Goal: Task Accomplishment & Management: Complete application form

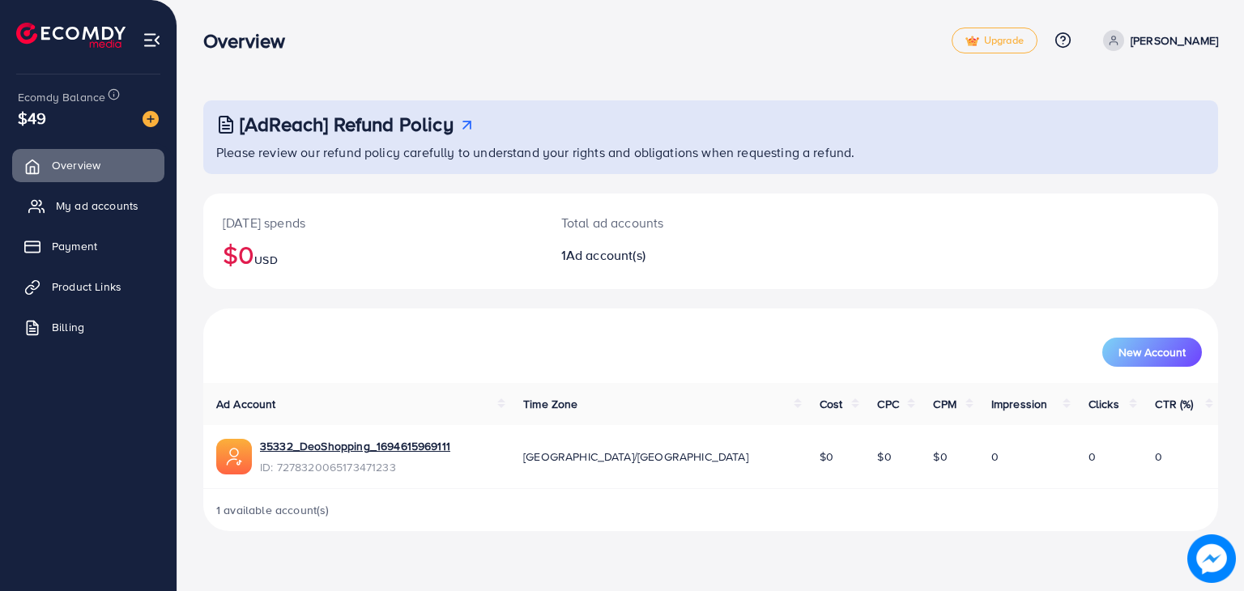
click at [100, 208] on span "My ad accounts" at bounding box center [97, 206] width 83 height 16
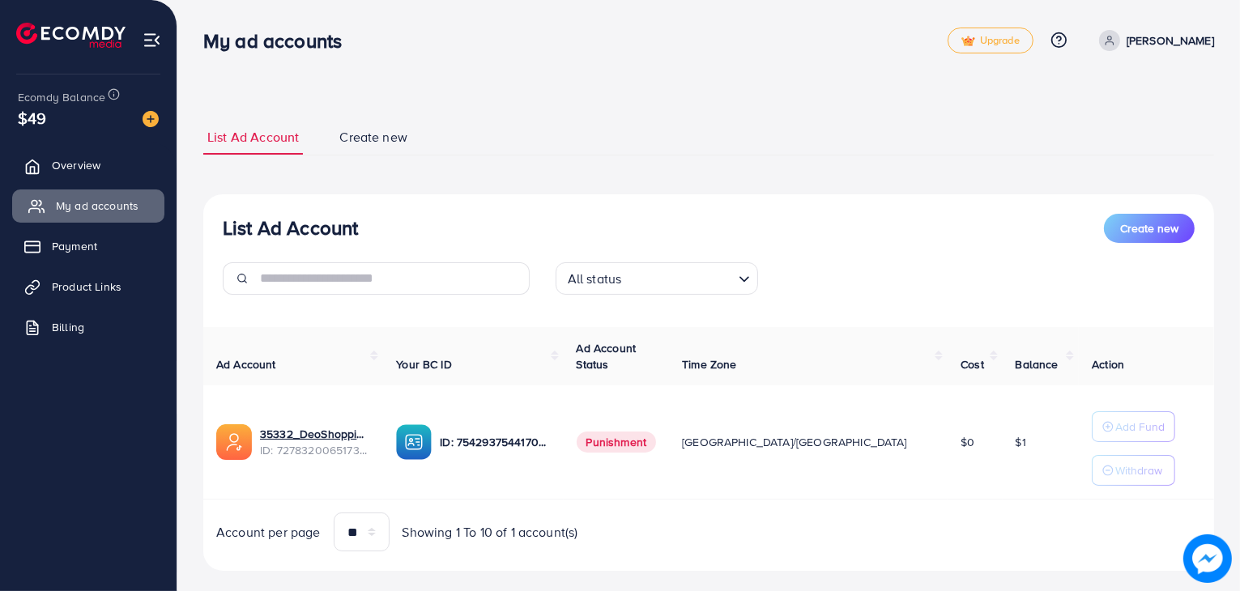
click at [100, 208] on span "My ad accounts" at bounding box center [97, 206] width 83 height 16
click at [120, 208] on span "My ad accounts" at bounding box center [97, 206] width 83 height 16
click at [125, 211] on span "My ad accounts" at bounding box center [97, 206] width 83 height 16
click at [91, 245] on span "Payment" at bounding box center [78, 246] width 45 height 16
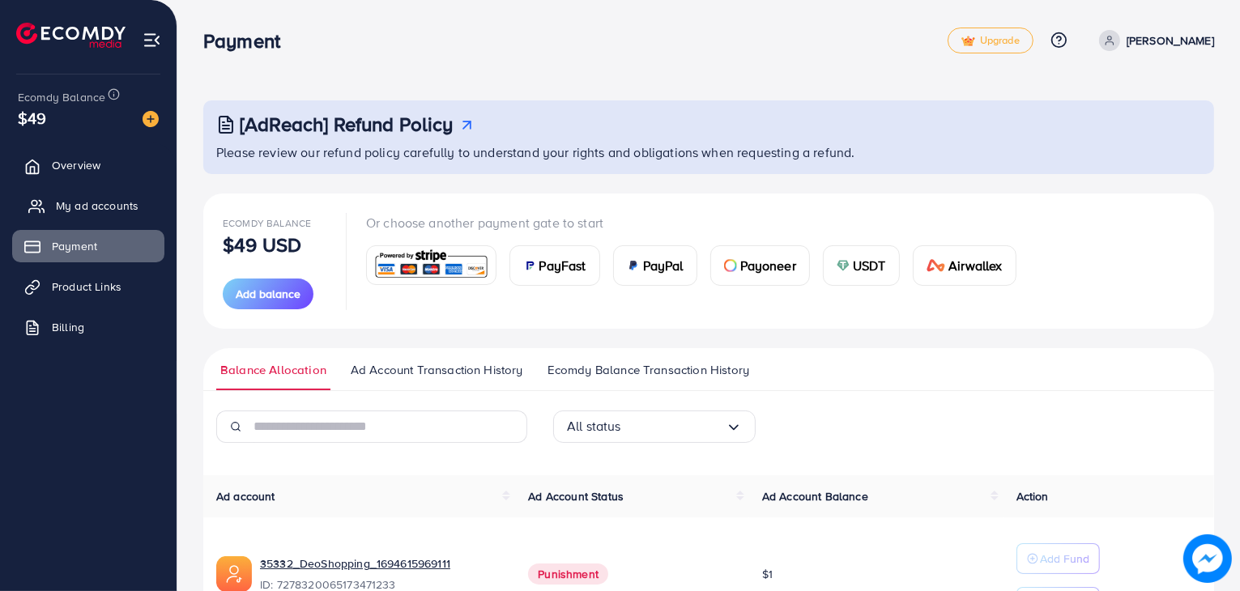
click at [89, 215] on link "My ad accounts" at bounding box center [88, 206] width 152 height 32
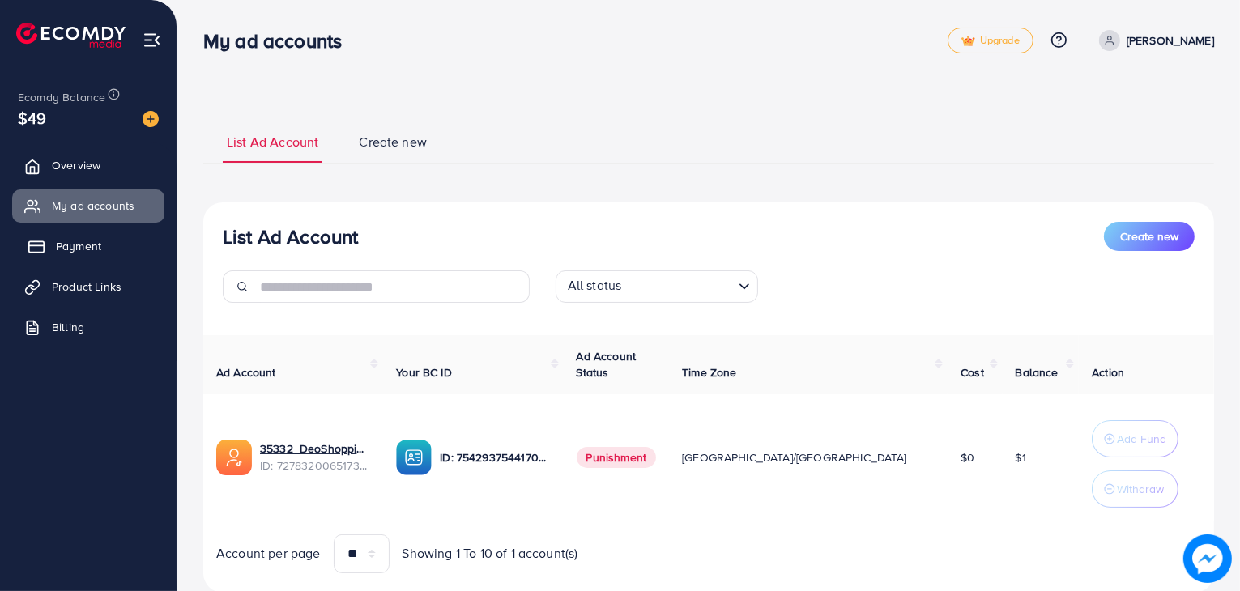
click at [80, 248] on span "Payment" at bounding box center [78, 246] width 45 height 16
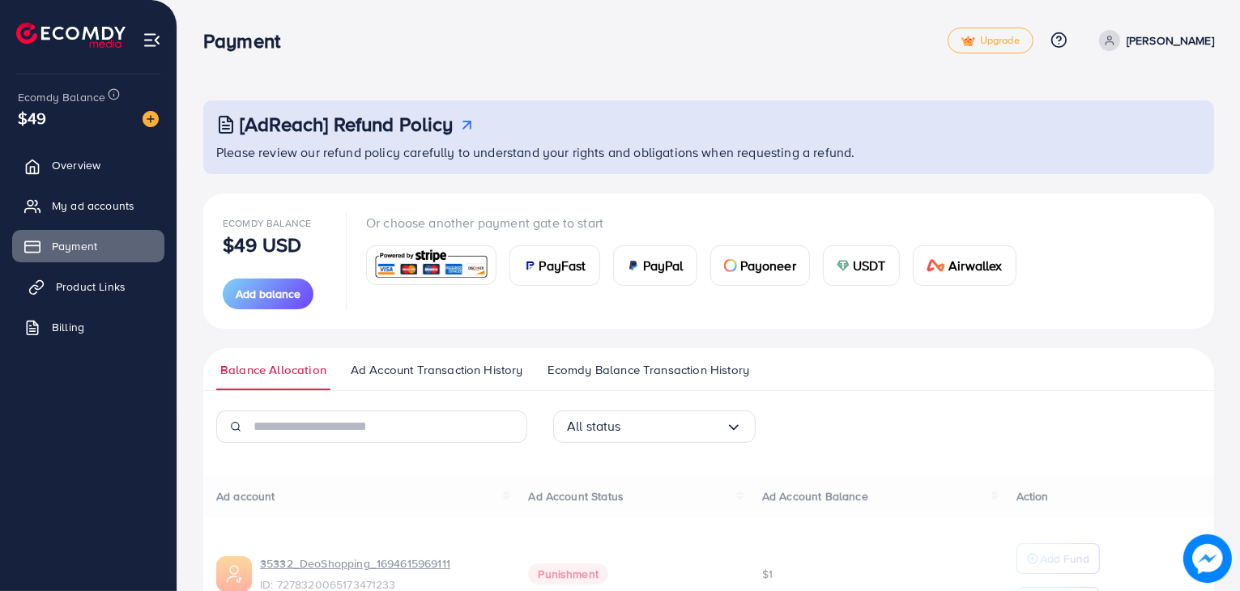
click at [82, 297] on link "Product Links" at bounding box center [88, 287] width 152 height 32
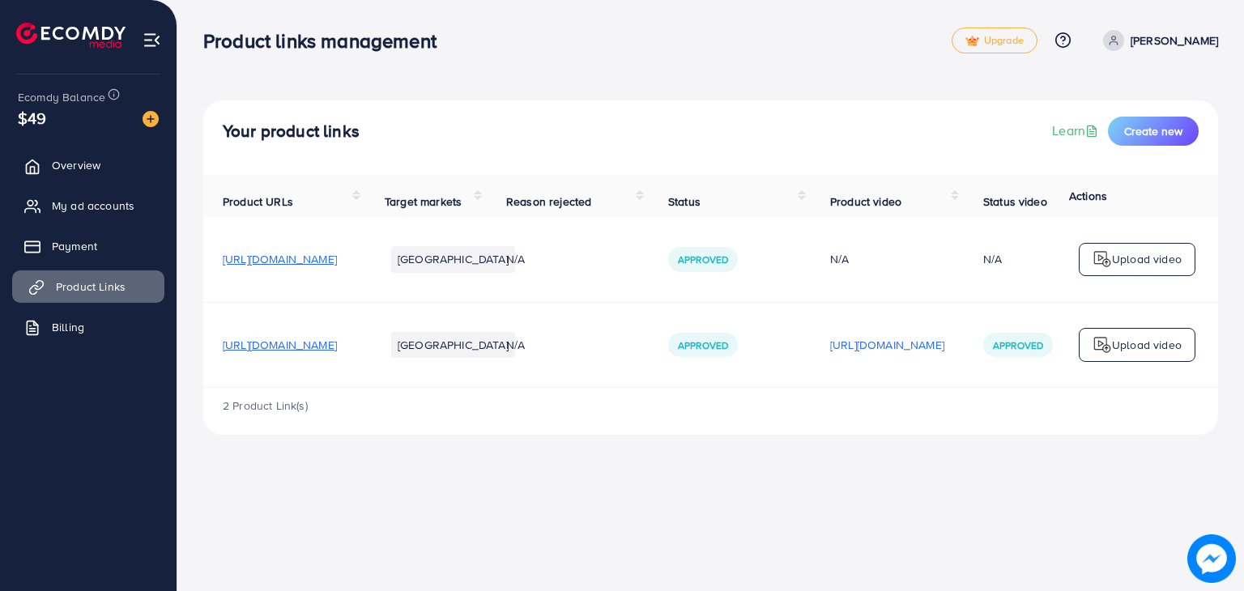
click at [82, 297] on link "Product Links" at bounding box center [88, 287] width 152 height 32
click at [87, 198] on span "My ad accounts" at bounding box center [97, 206] width 83 height 16
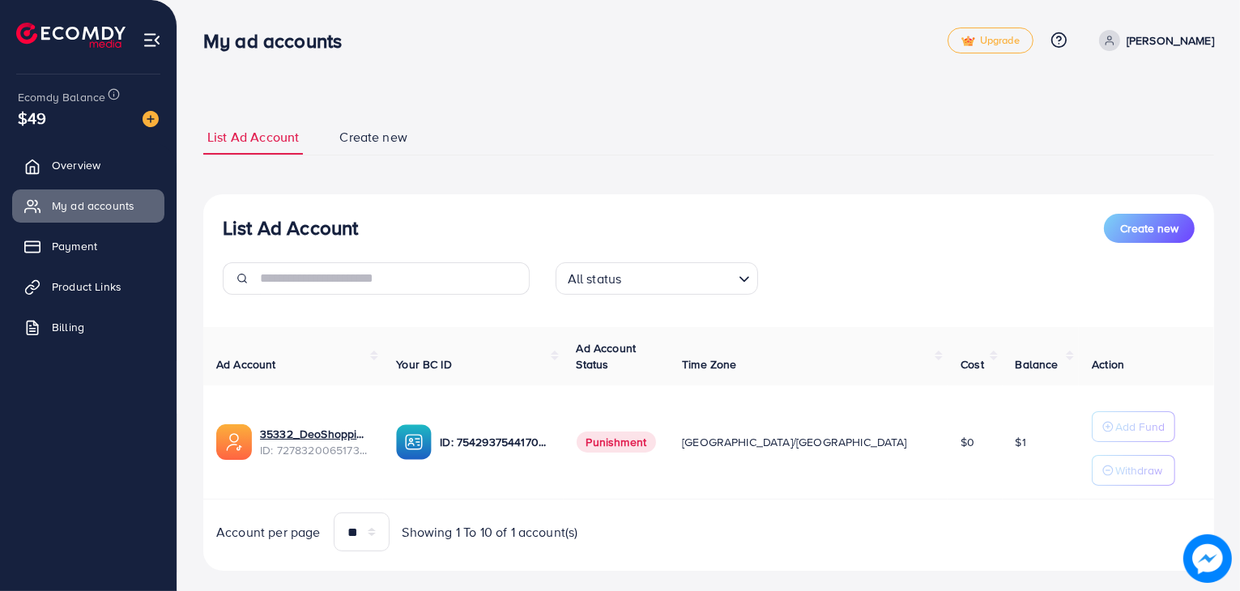
scroll to position [24, 0]
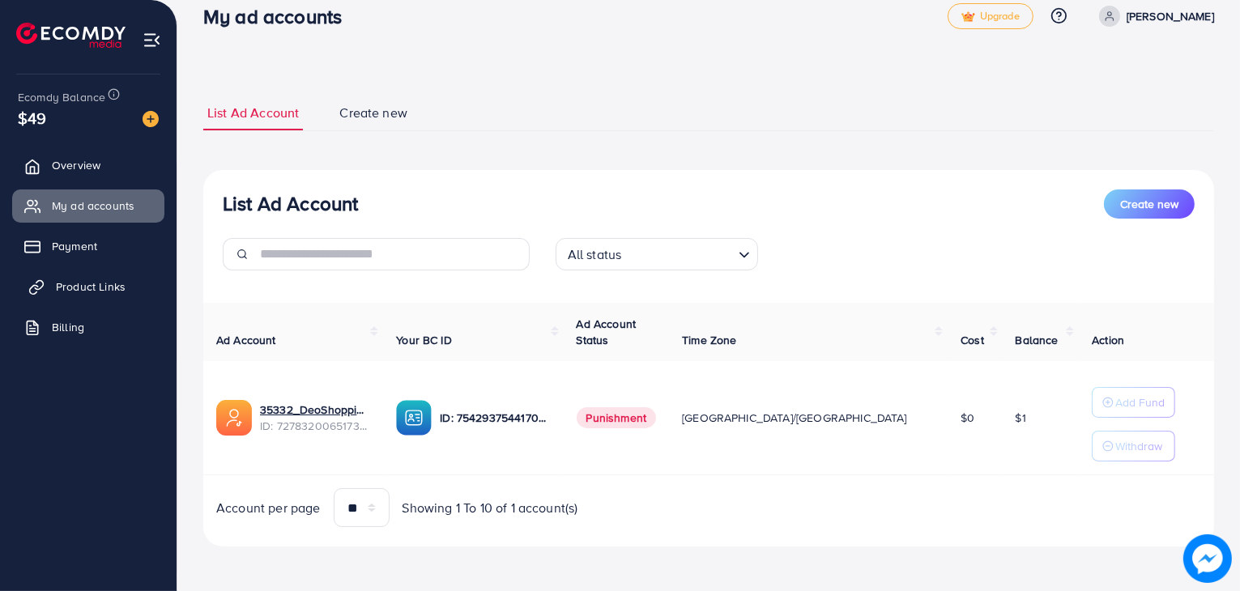
click at [84, 289] on span "Product Links" at bounding box center [91, 287] width 70 height 16
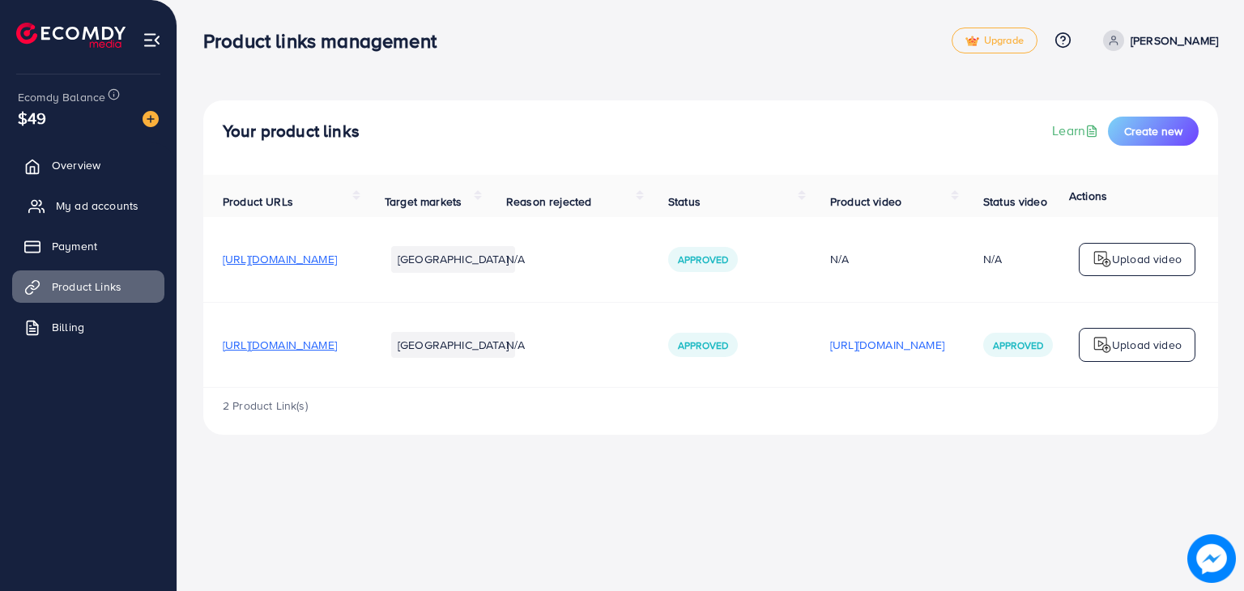
click at [82, 194] on link "My ad accounts" at bounding box center [88, 206] width 152 height 32
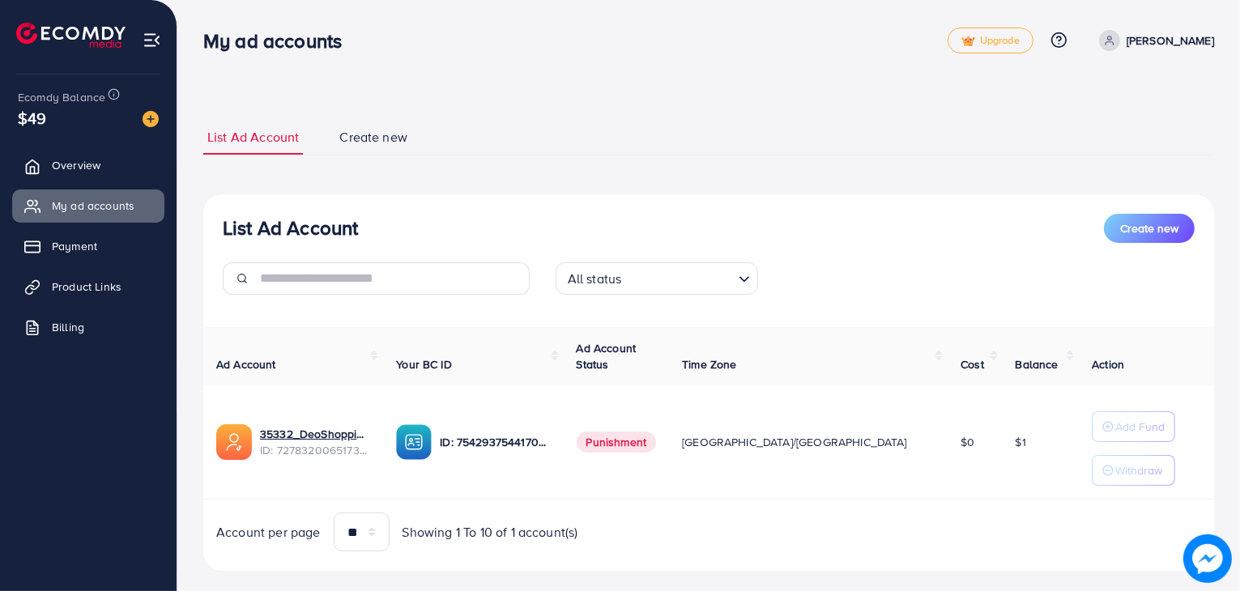
scroll to position [24, 0]
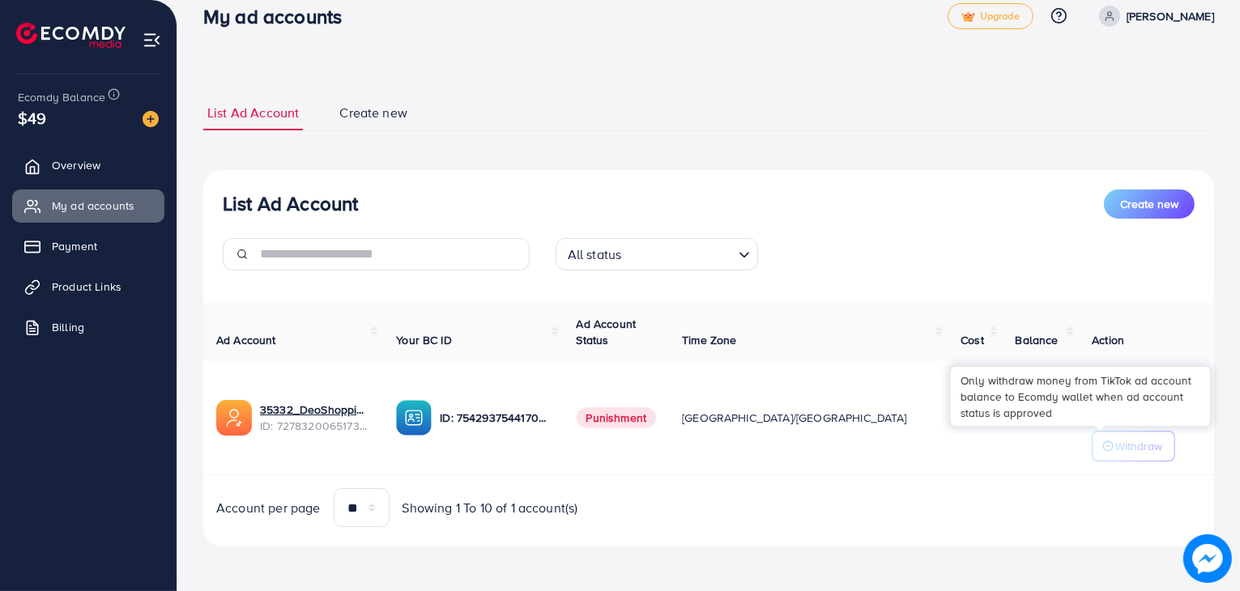
click at [1116, 454] on p "Withdraw" at bounding box center [1139, 446] width 47 height 19
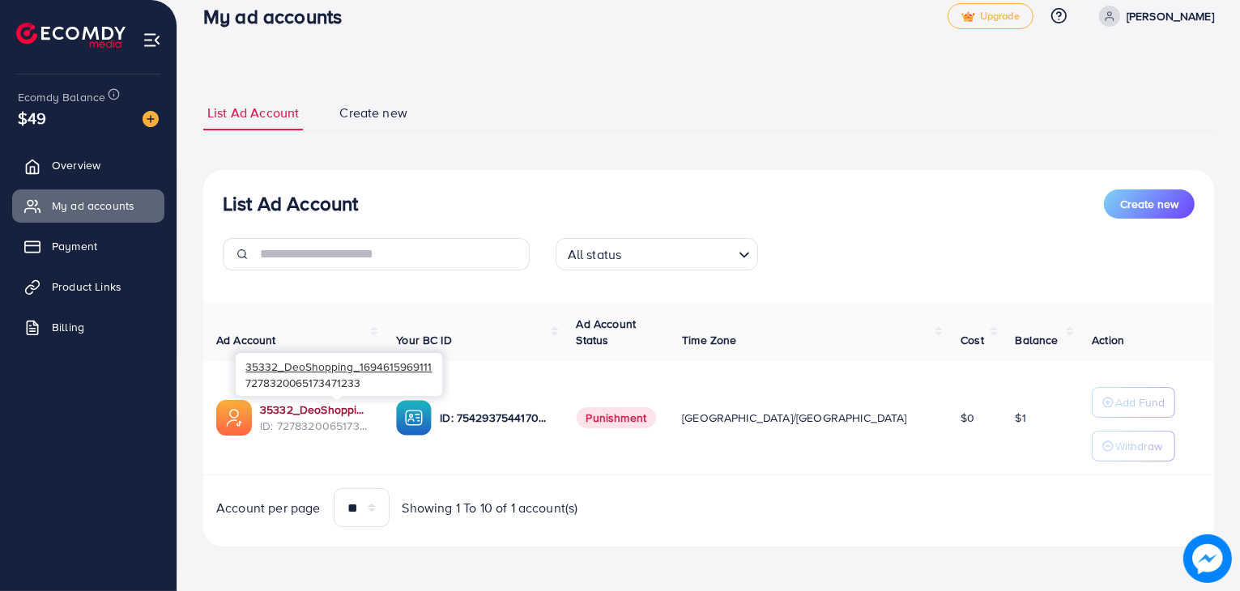
click at [369, 411] on link "35332_DeoShopping_1694615969111" at bounding box center [315, 410] width 110 height 16
click at [116, 175] on link "Overview" at bounding box center [88, 165] width 152 height 32
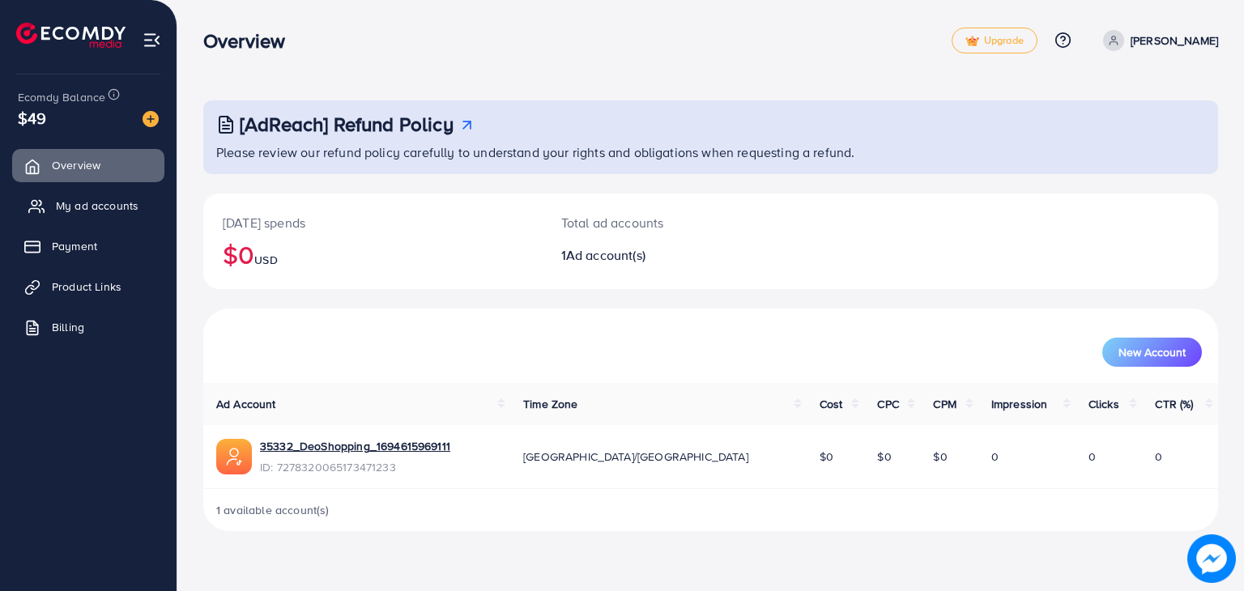
click at [100, 205] on span "My ad accounts" at bounding box center [97, 206] width 83 height 16
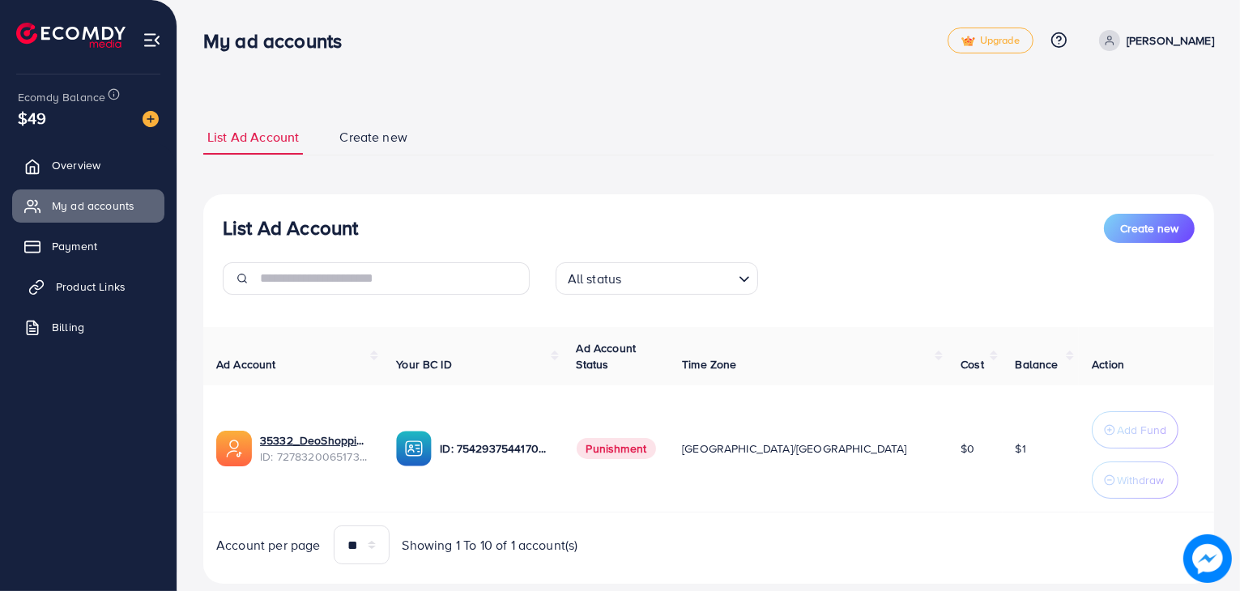
click at [134, 279] on link "Product Links" at bounding box center [88, 287] width 152 height 32
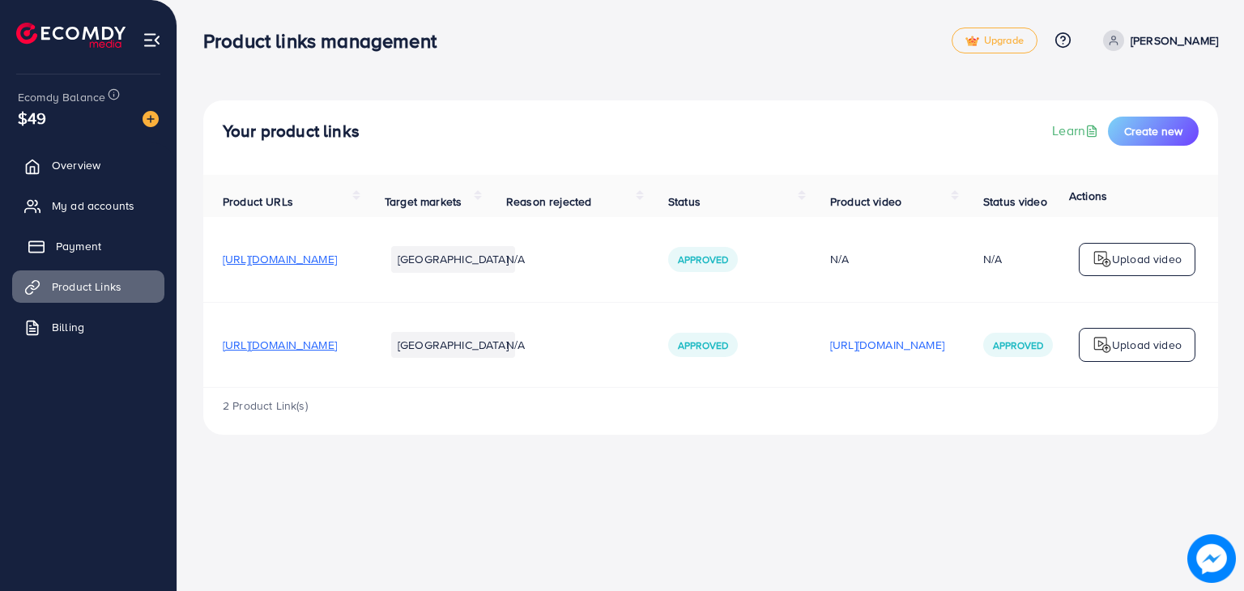
click at [100, 250] on span "Payment" at bounding box center [78, 246] width 45 height 16
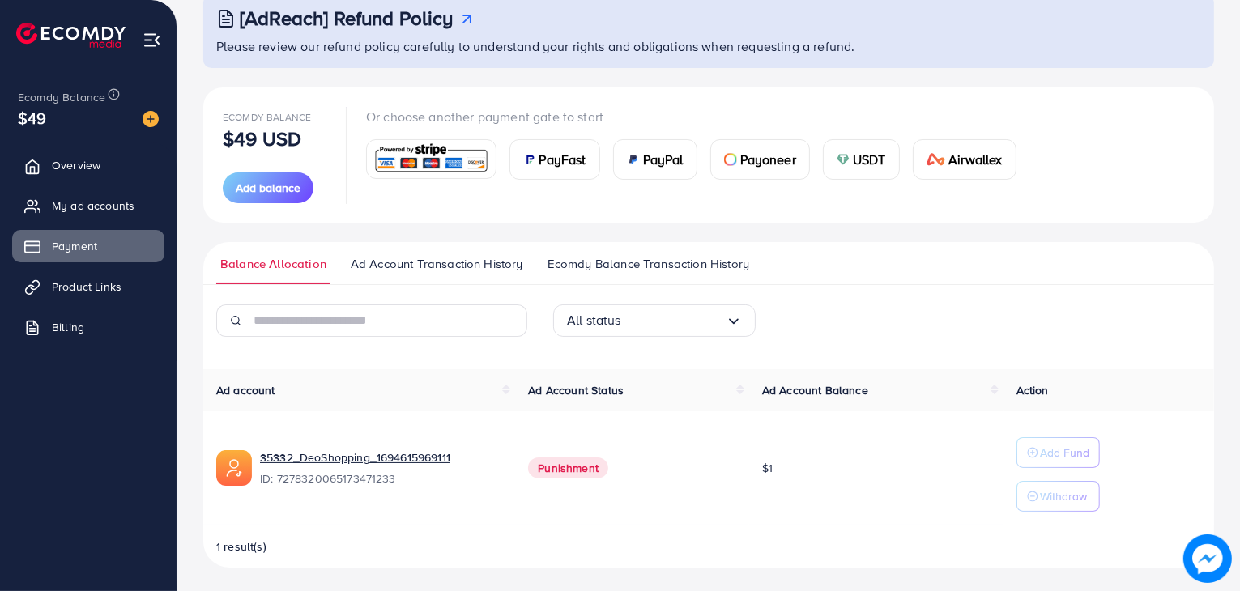
scroll to position [108, 0]
click at [288, 197] on button "Add balance" at bounding box center [268, 186] width 91 height 31
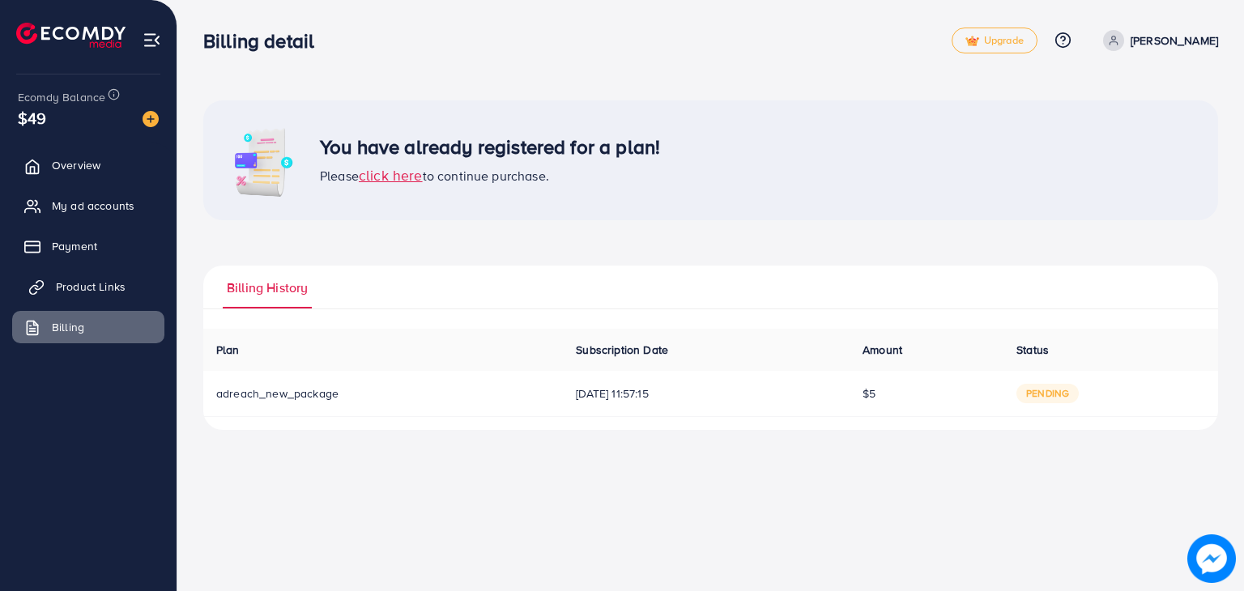
click at [85, 297] on link "Product Links" at bounding box center [88, 287] width 152 height 32
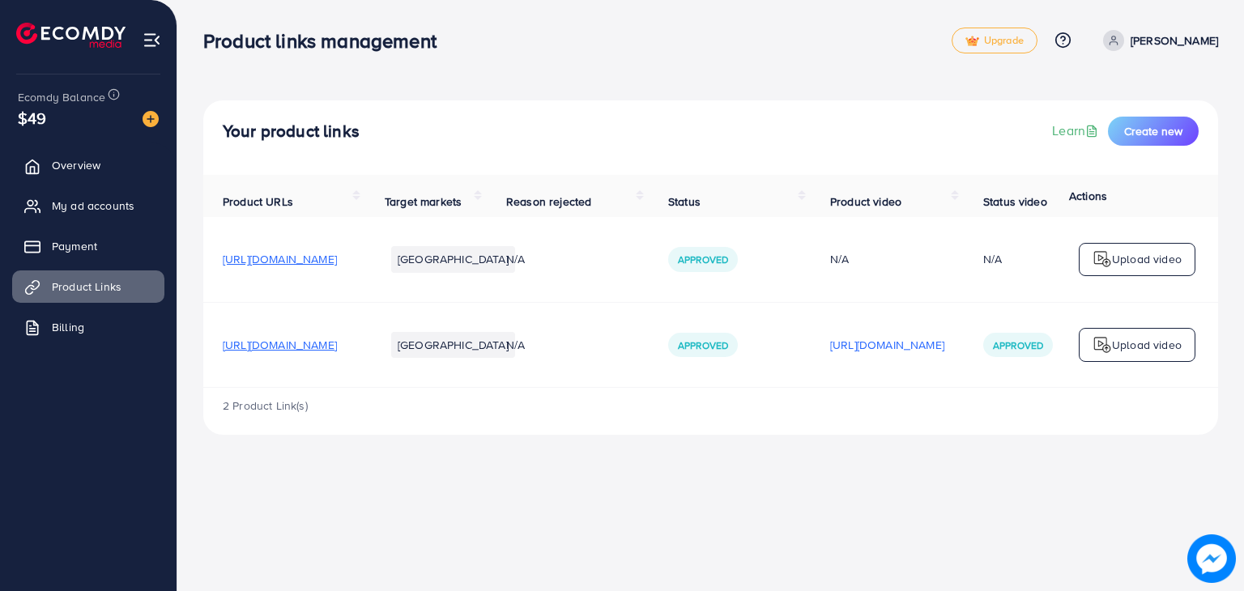
click at [95, 270] on ul "Overview My ad accounts Payment Product Links Billing" at bounding box center [88, 252] width 177 height 218
click at [104, 195] on link "My ad accounts" at bounding box center [88, 206] width 152 height 32
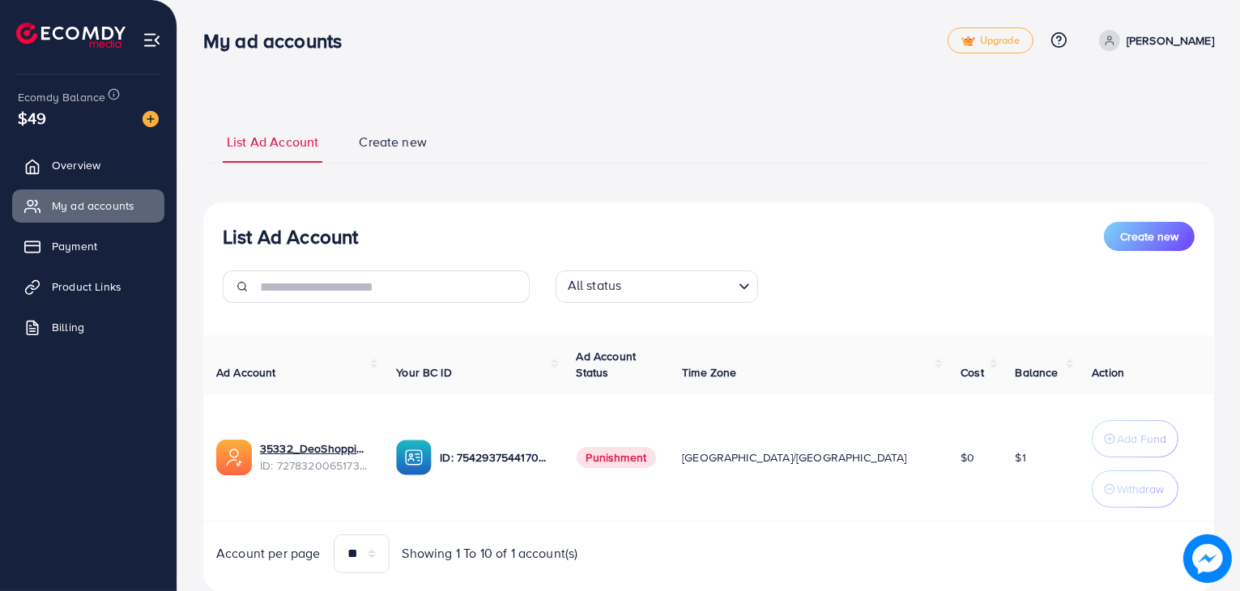
click at [378, 150] on span "Create new" at bounding box center [393, 142] width 68 height 19
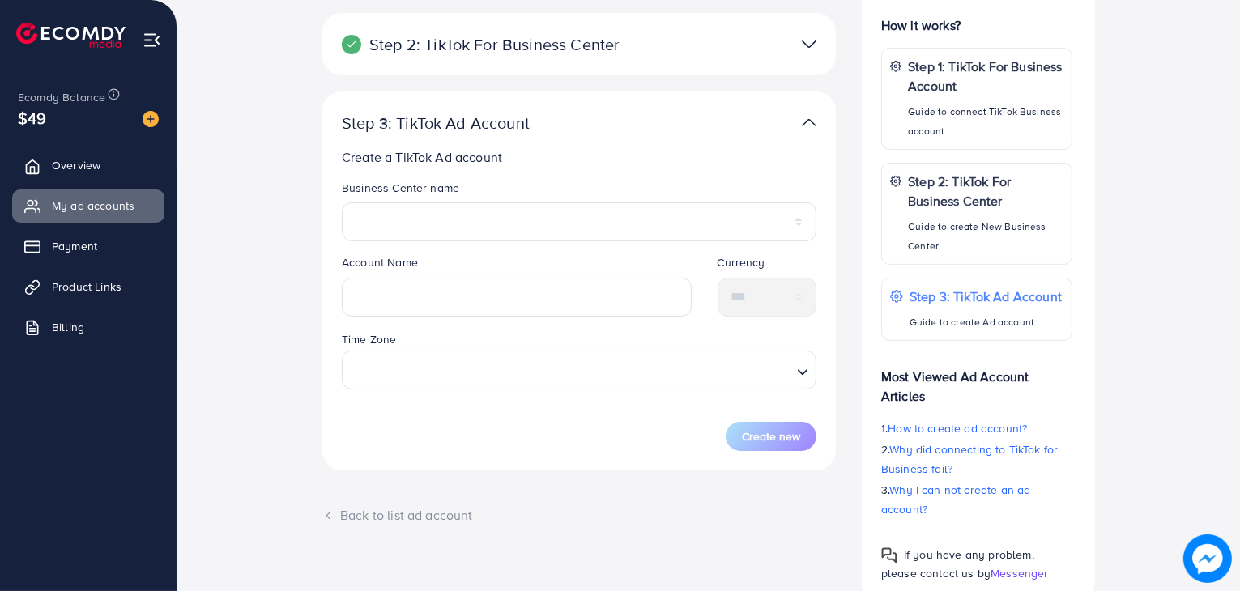
scroll to position [269, 0]
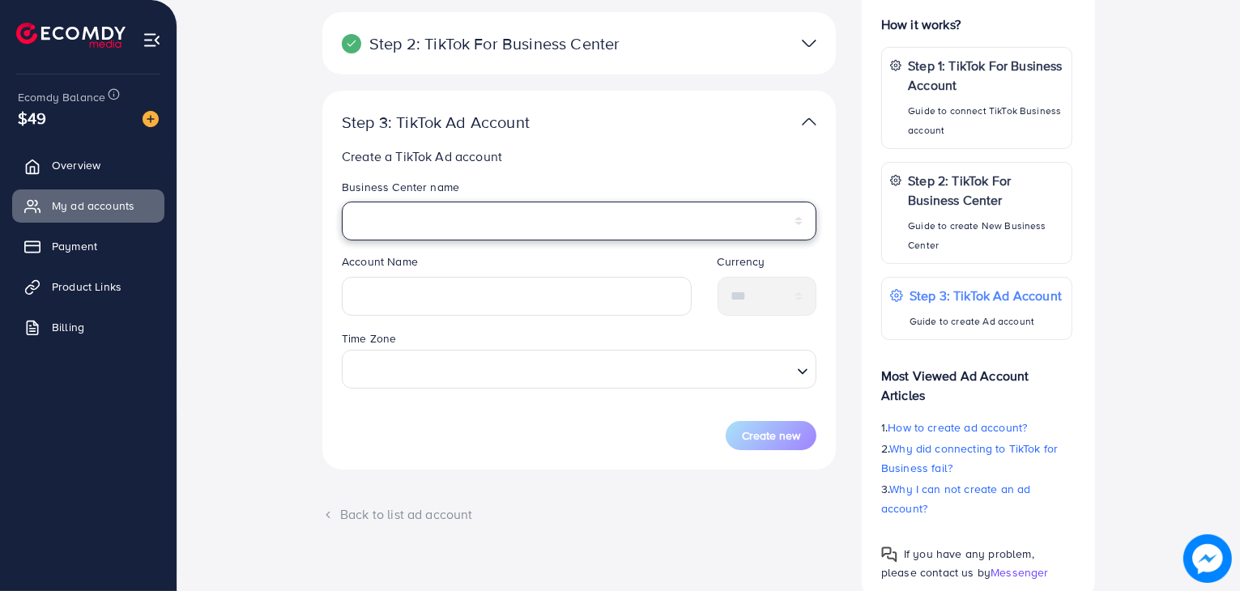
click at [455, 209] on select "******" at bounding box center [579, 221] width 475 height 39
select select "**********"
click at [342, 202] on select "******" at bounding box center [579, 221] width 475 height 39
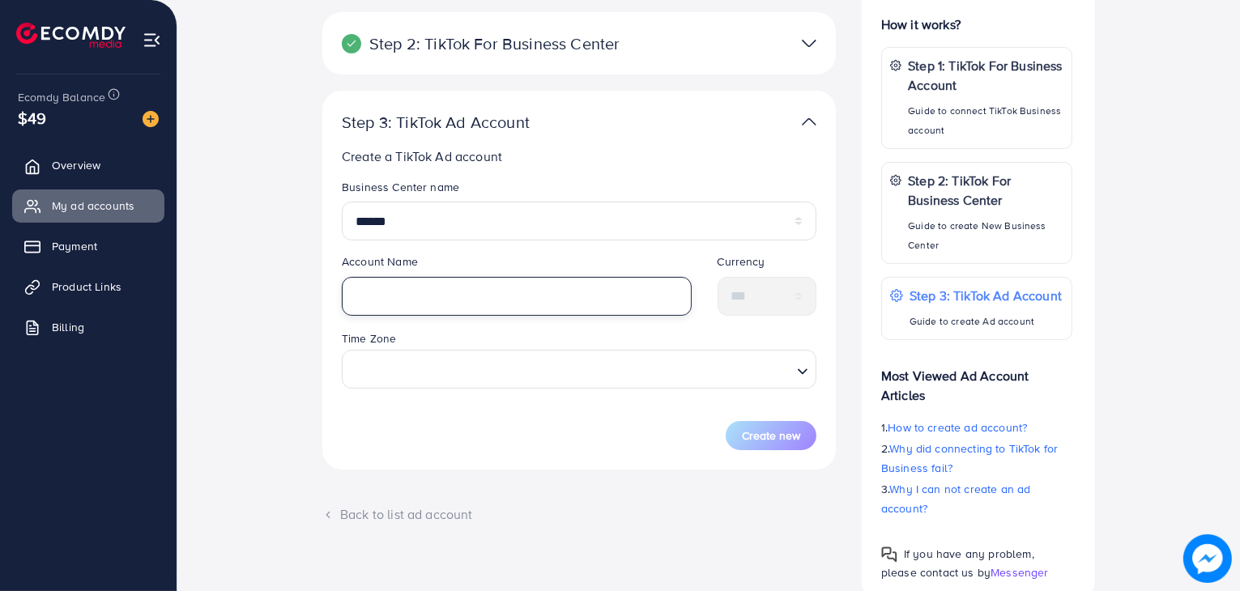
click at [442, 298] on input "text" at bounding box center [517, 296] width 350 height 39
click at [444, 296] on input "text" at bounding box center [517, 296] width 350 height 39
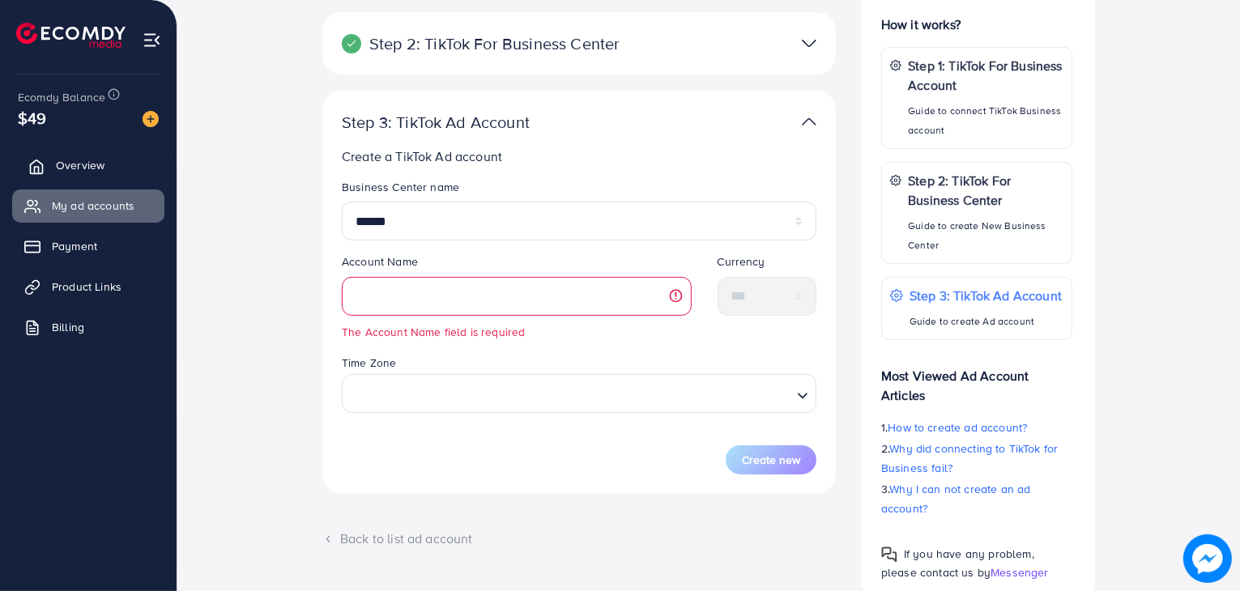
click at [79, 162] on span "Overview" at bounding box center [80, 165] width 49 height 16
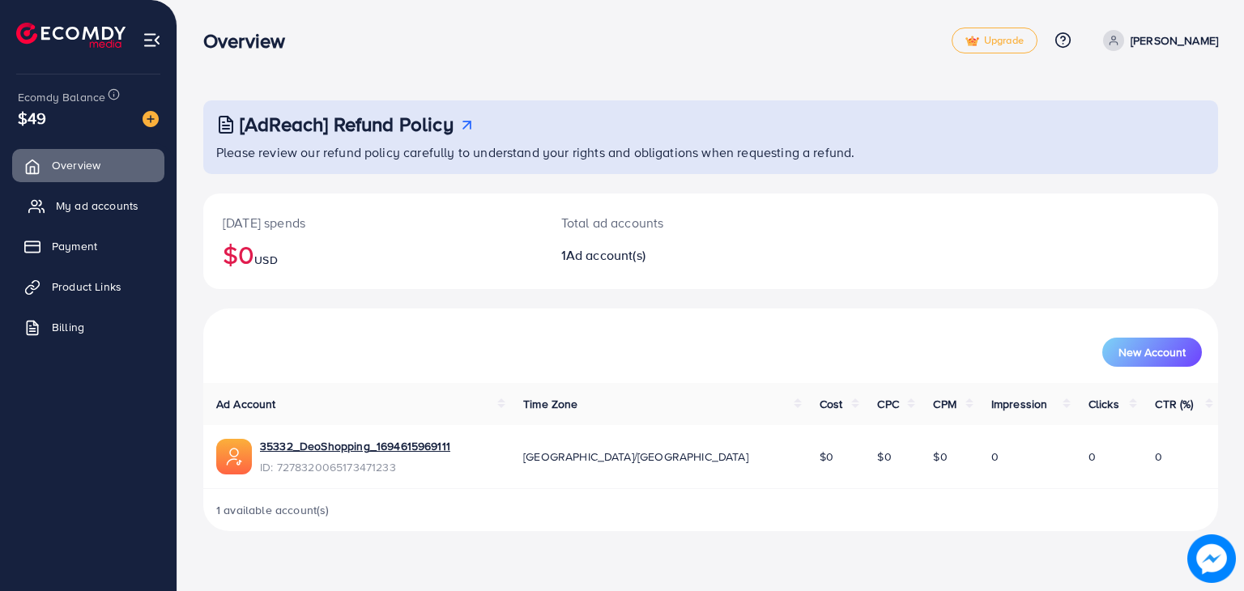
click at [119, 199] on span "My ad accounts" at bounding box center [97, 206] width 83 height 16
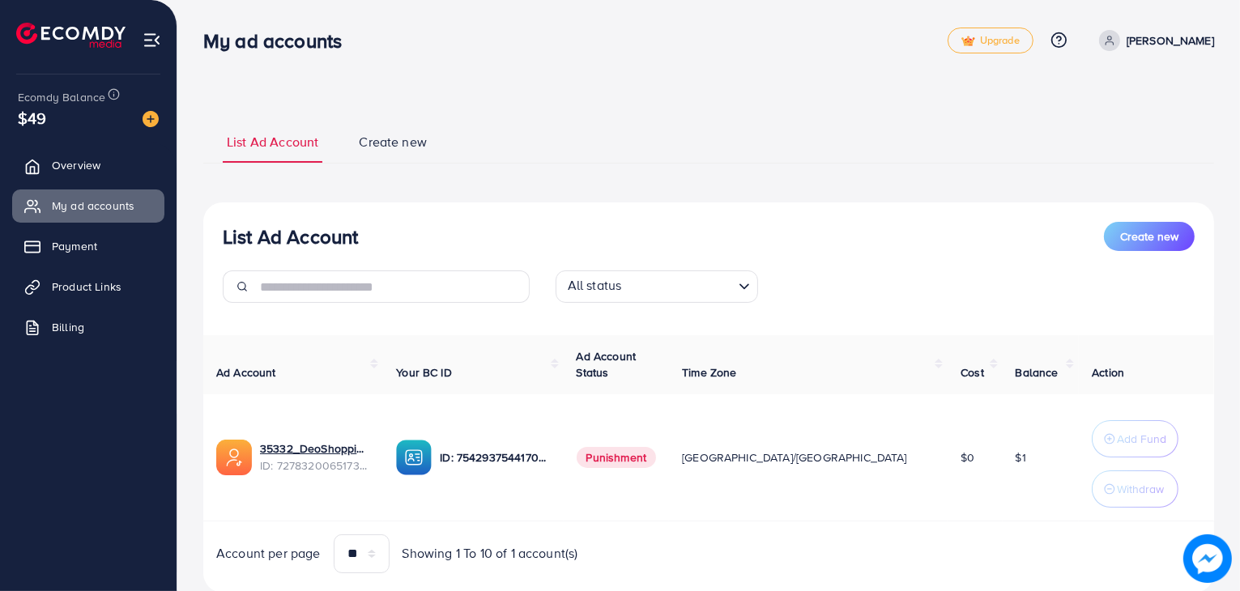
scroll to position [45, 0]
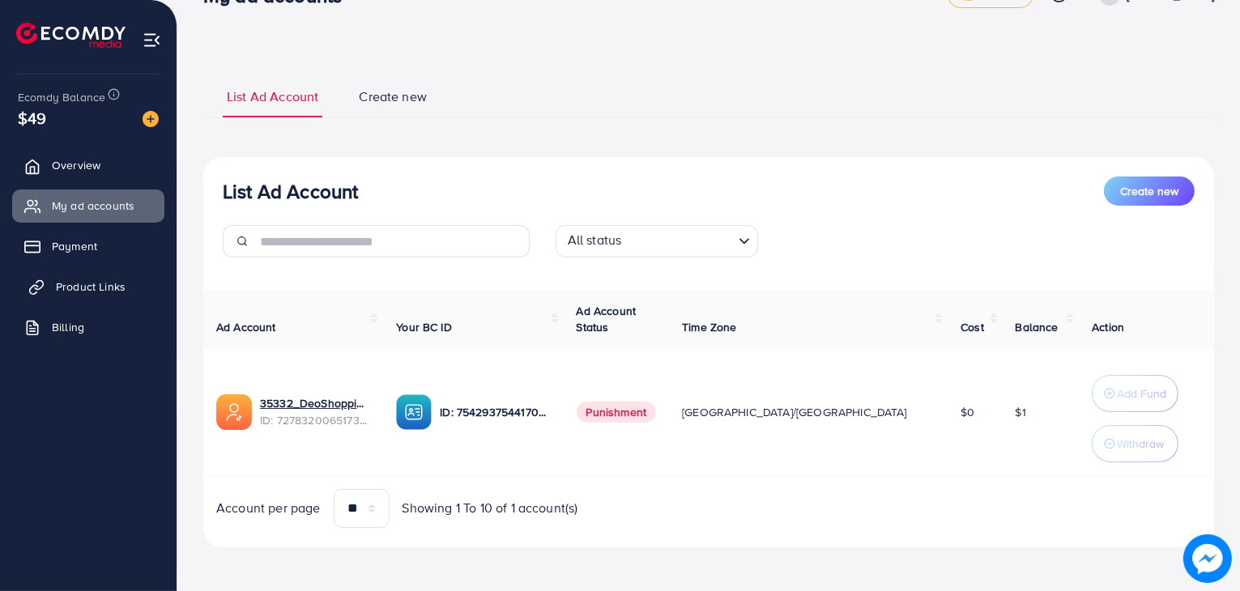
click at [123, 286] on span "Product Links" at bounding box center [91, 287] width 70 height 16
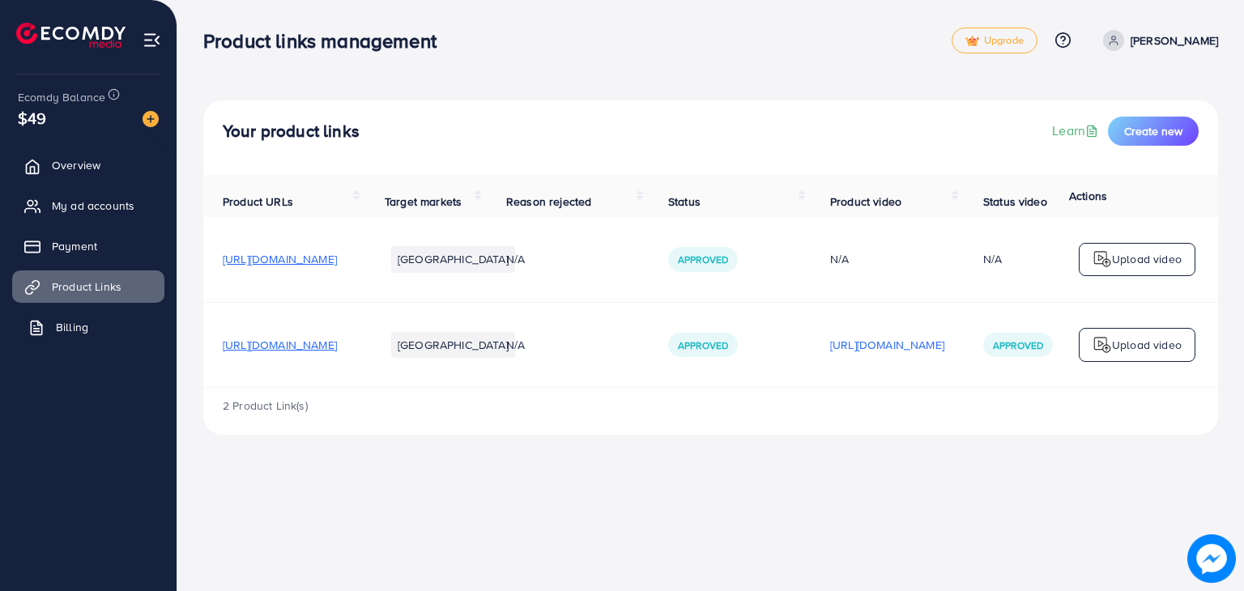
click at [79, 328] on span "Billing" at bounding box center [72, 327] width 32 height 16
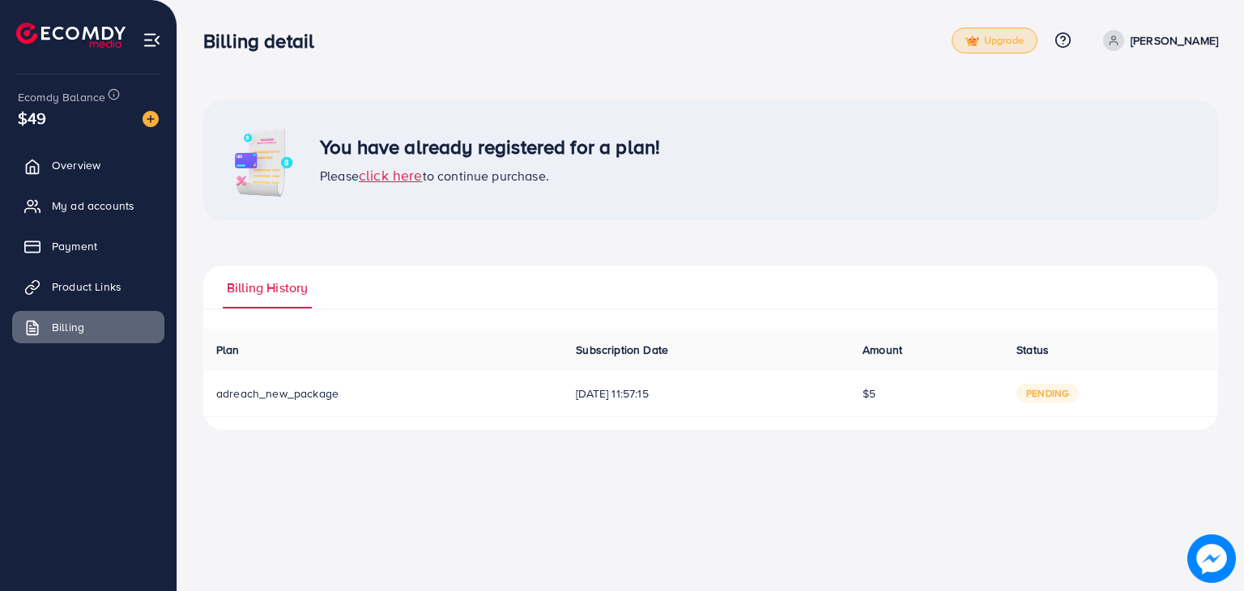
click at [1018, 35] on span "Upgrade" at bounding box center [995, 41] width 58 height 12
click at [1003, 49] on link "Upgrade" at bounding box center [995, 41] width 86 height 26
click at [116, 208] on span "My ad accounts" at bounding box center [97, 206] width 83 height 16
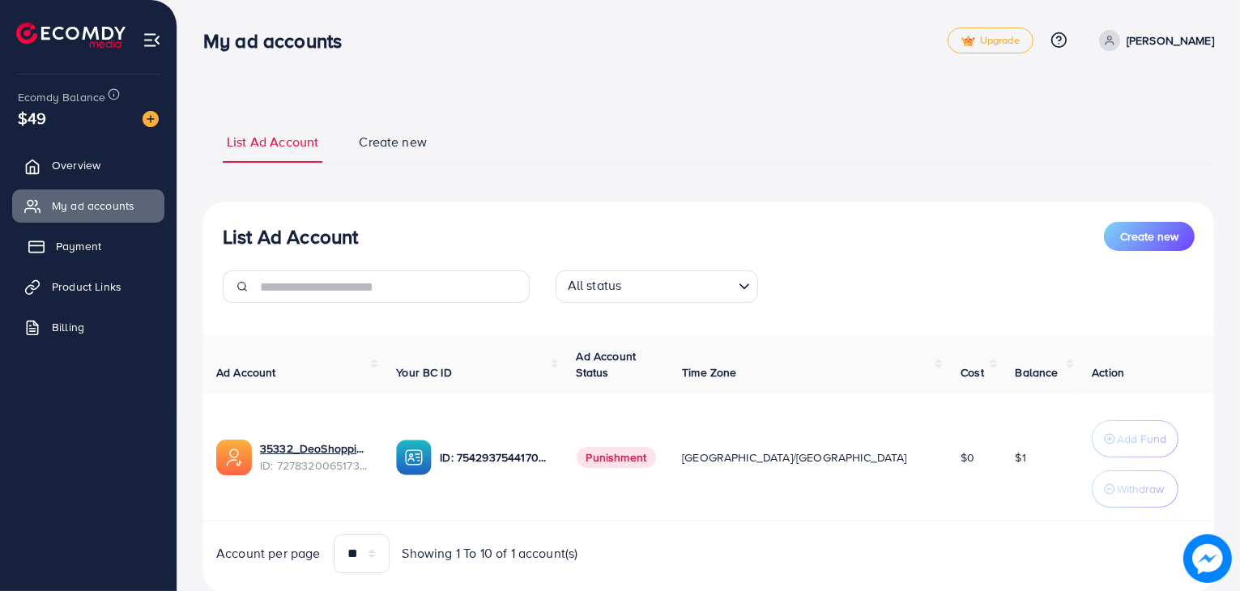
click at [91, 244] on span "Payment" at bounding box center [78, 246] width 45 height 16
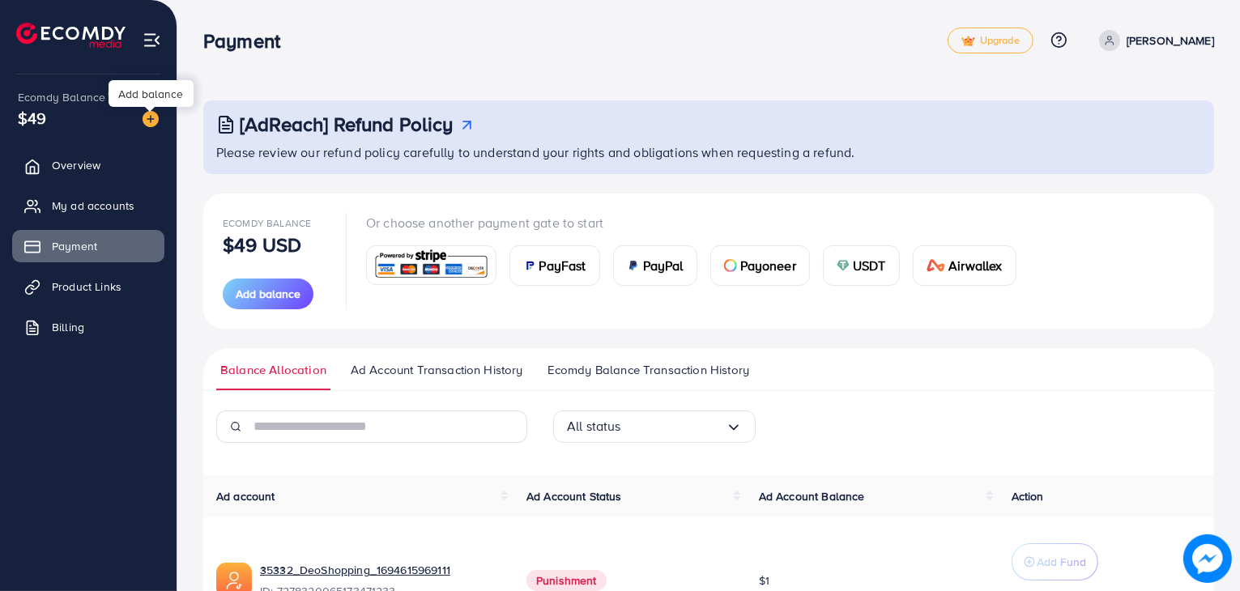
click at [151, 126] on img at bounding box center [151, 119] width 16 height 16
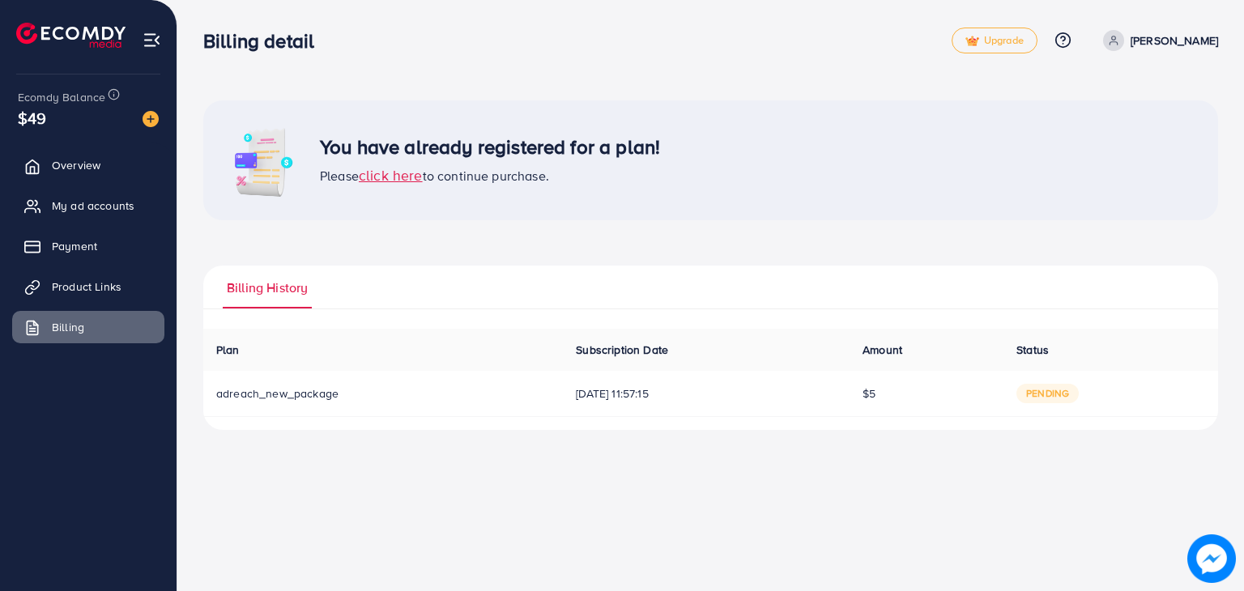
click at [379, 175] on span "click here" at bounding box center [391, 175] width 64 height 20
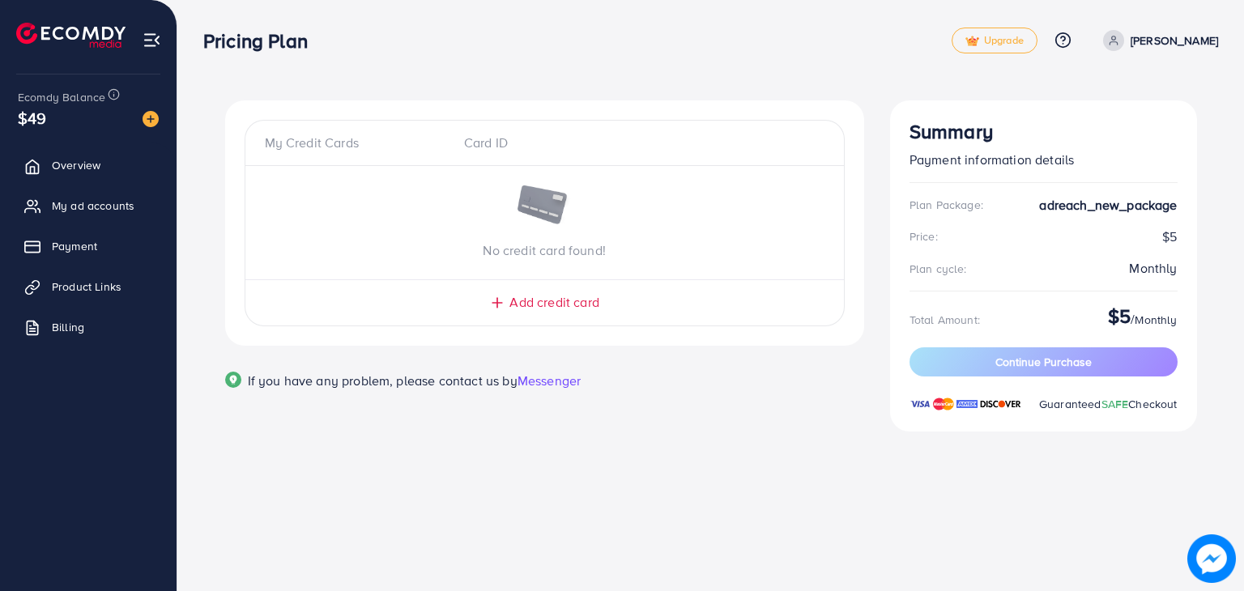
click at [561, 301] on span "Add credit card" at bounding box center [554, 302] width 89 height 19
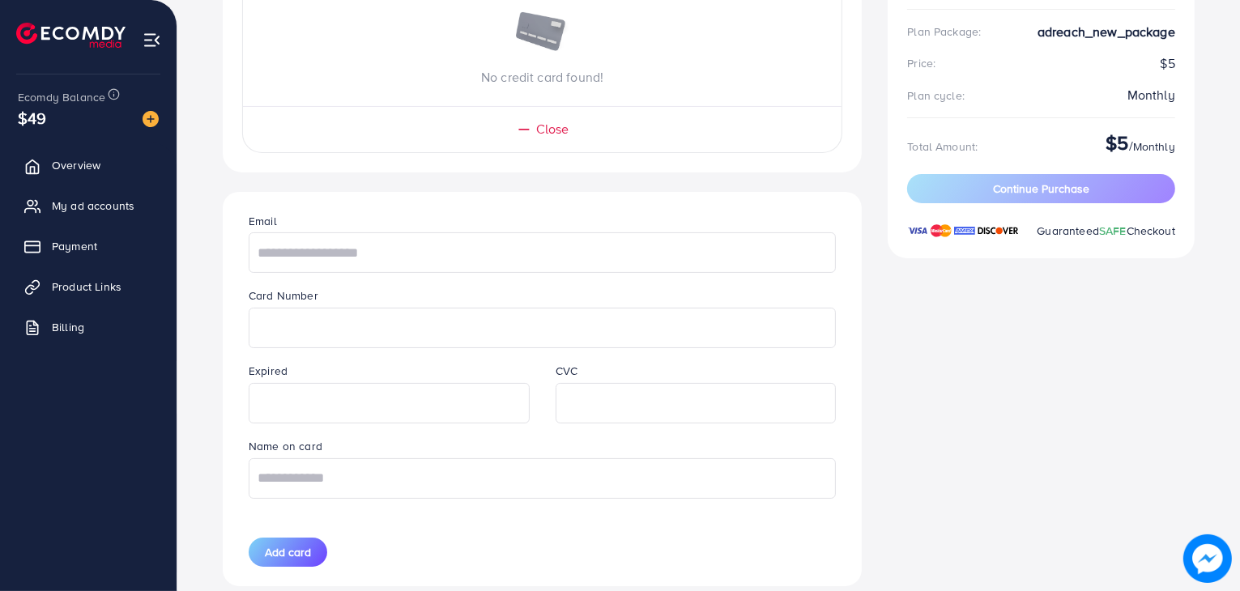
scroll to position [185, 0]
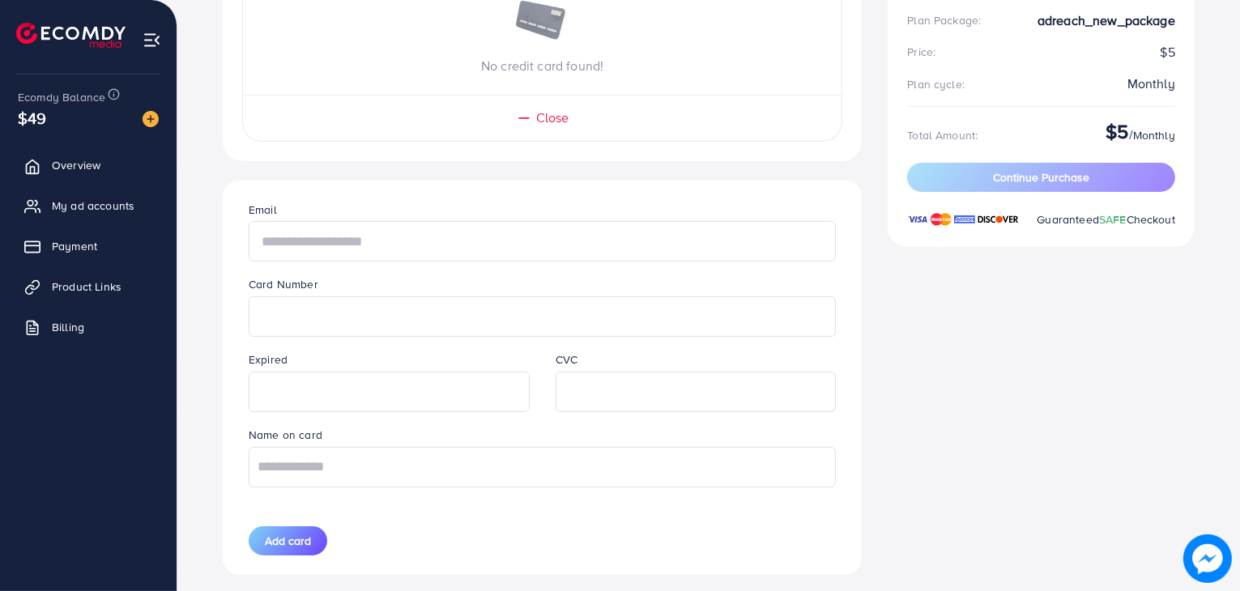
click at [499, 229] on input "text" at bounding box center [542, 241] width 587 height 41
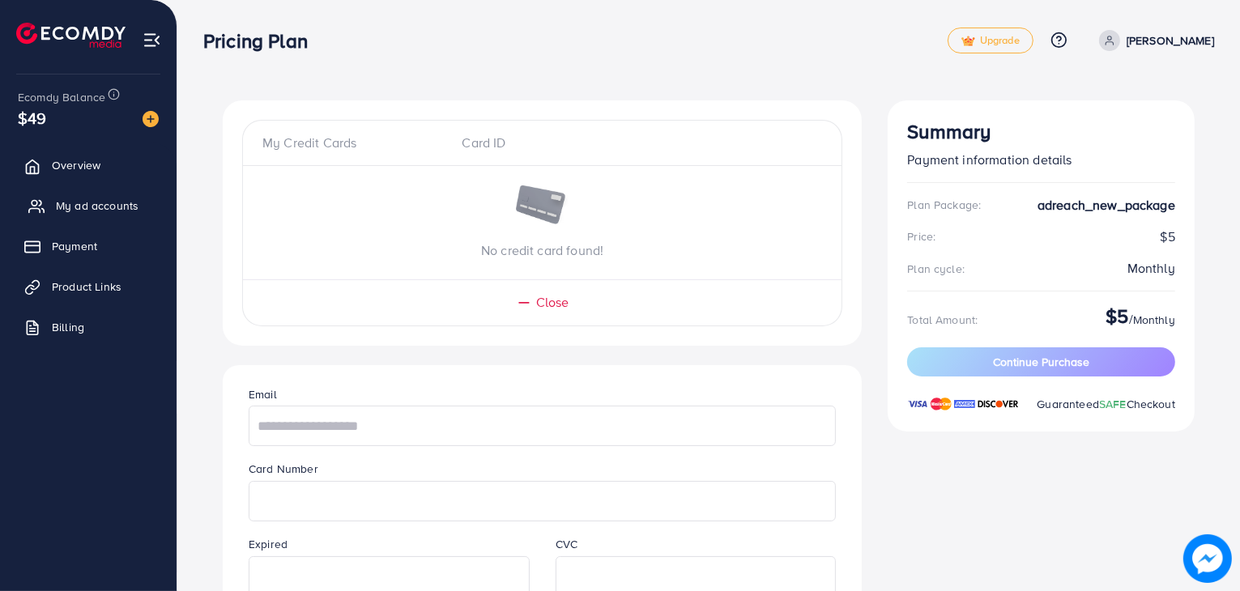
click at [103, 208] on span "My ad accounts" at bounding box center [97, 206] width 83 height 16
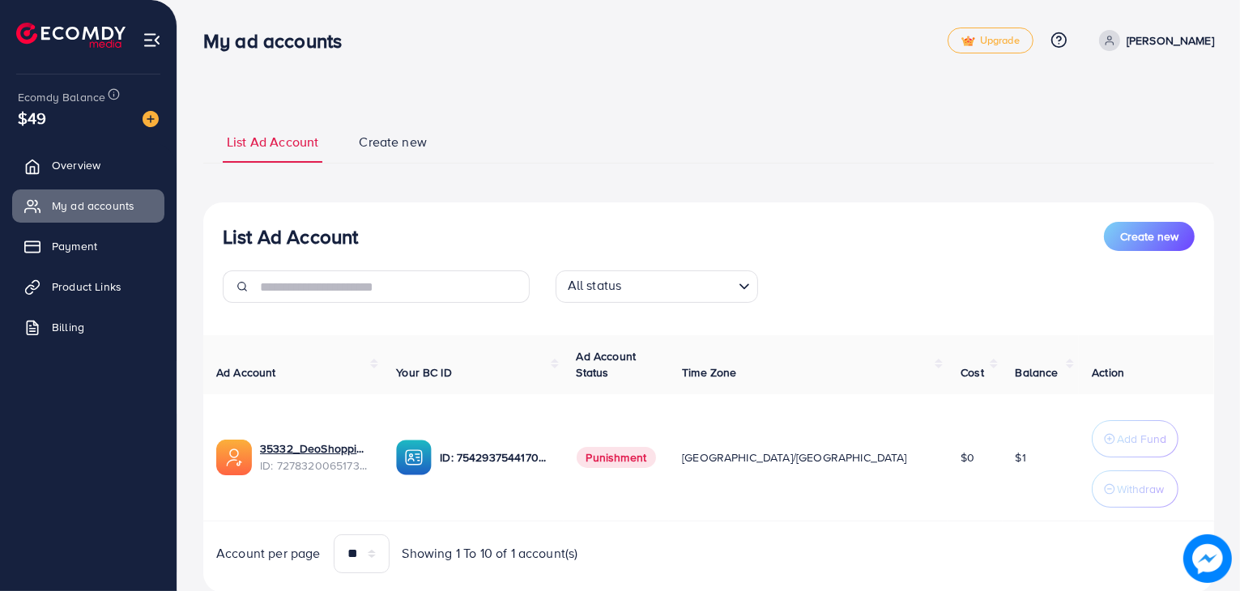
scroll to position [45, 0]
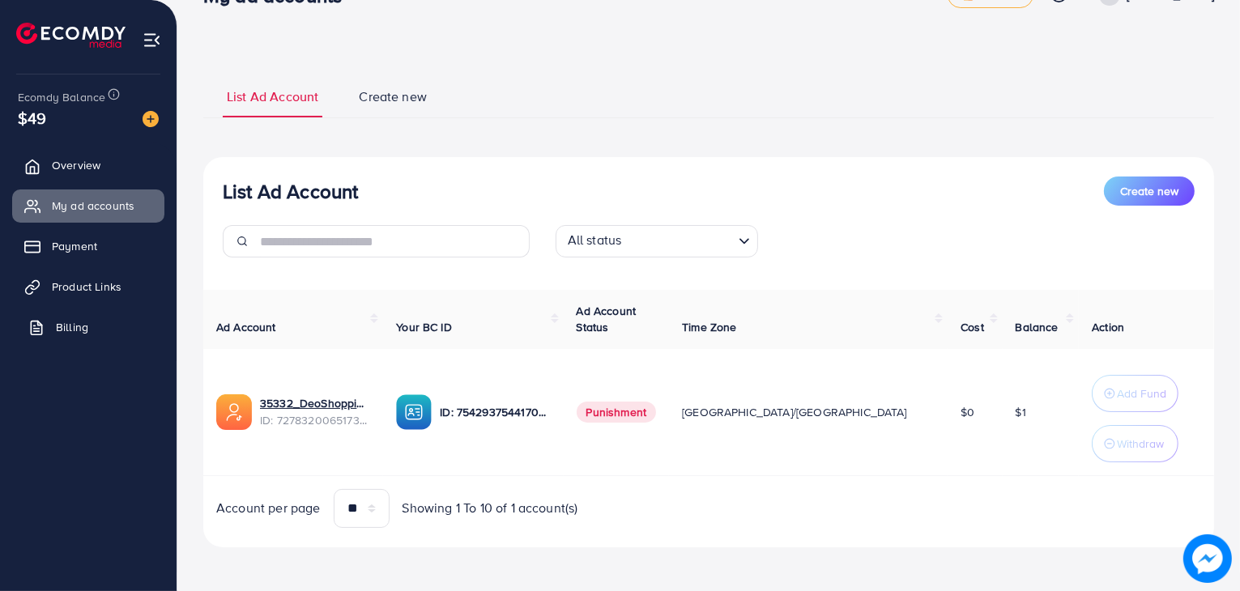
click at [96, 327] on link "Billing" at bounding box center [88, 327] width 152 height 32
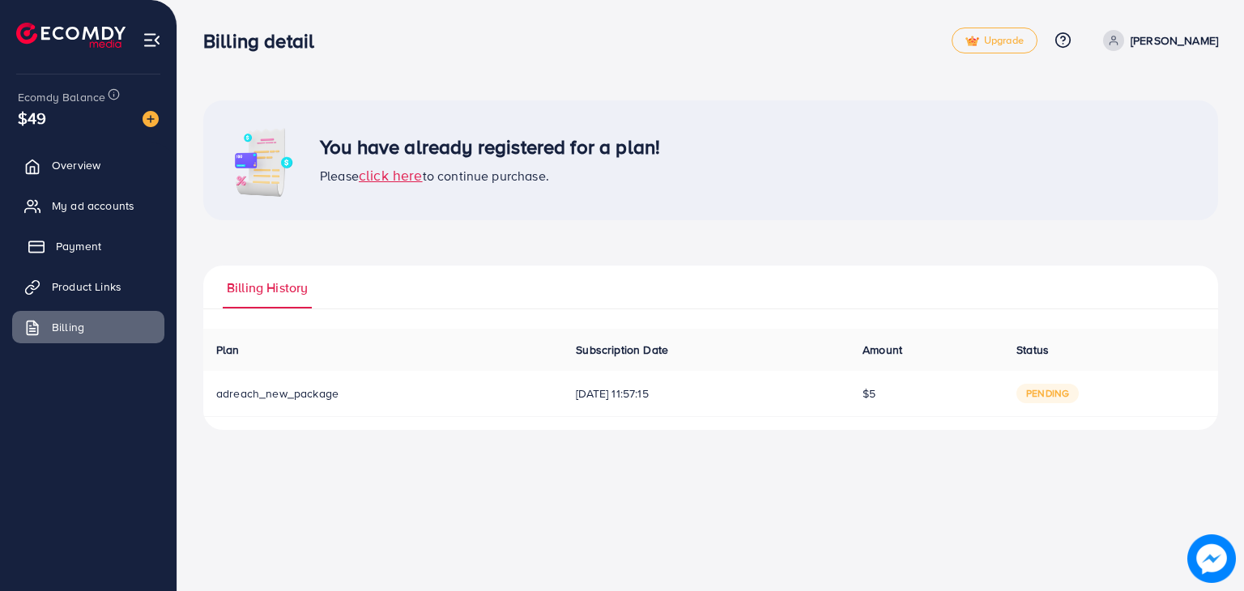
click at [100, 255] on link "Payment" at bounding box center [88, 246] width 152 height 32
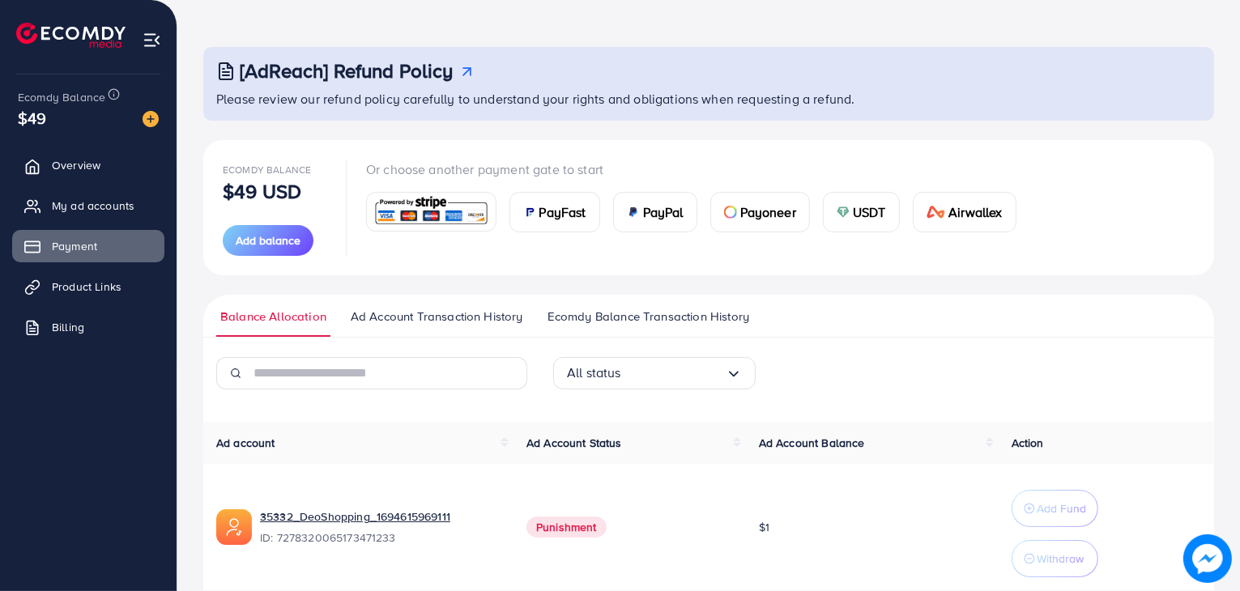
scroll to position [55, 0]
click at [145, 124] on img at bounding box center [151, 119] width 16 height 16
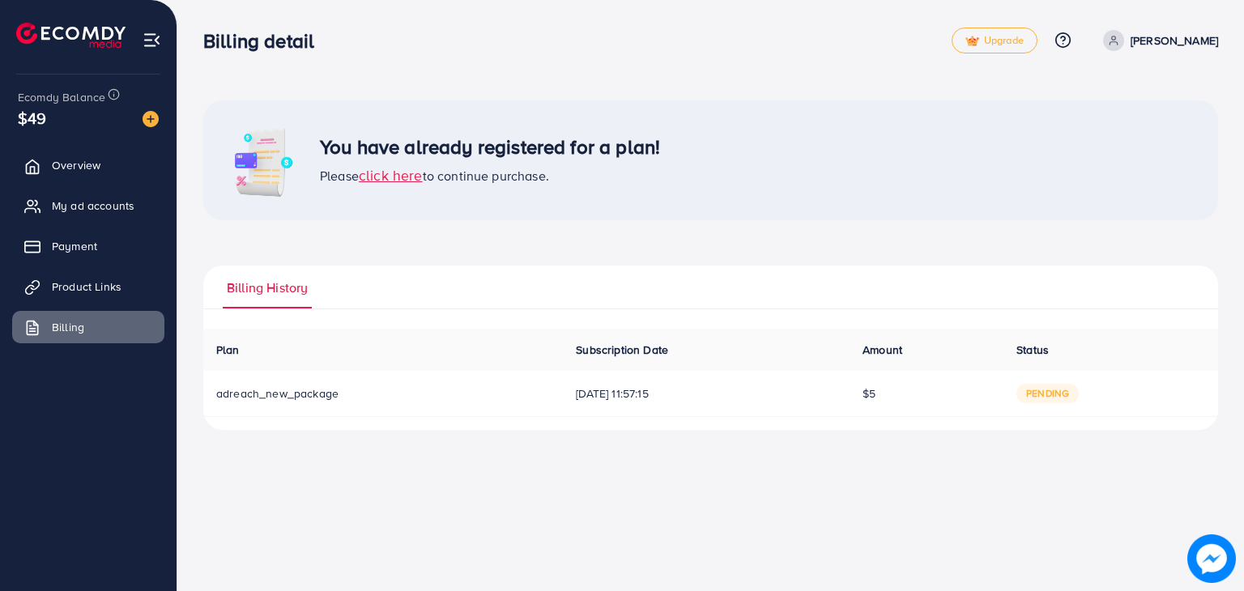
click at [395, 176] on span "click here" at bounding box center [391, 175] width 64 height 20
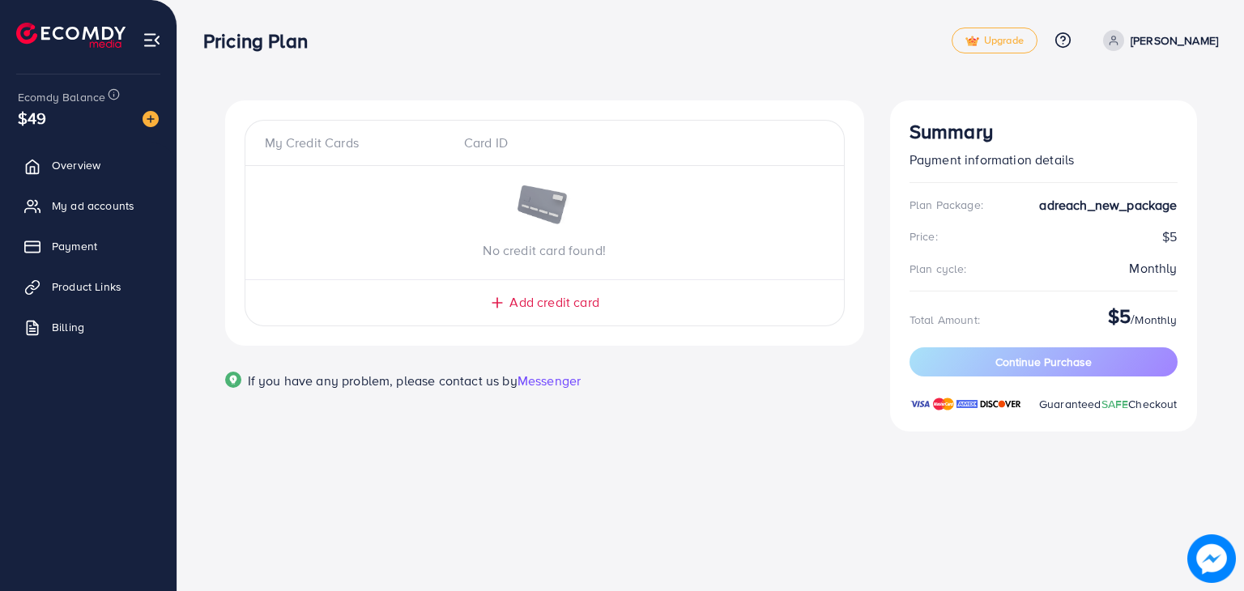
click at [544, 295] on span "Add credit card" at bounding box center [554, 302] width 89 height 19
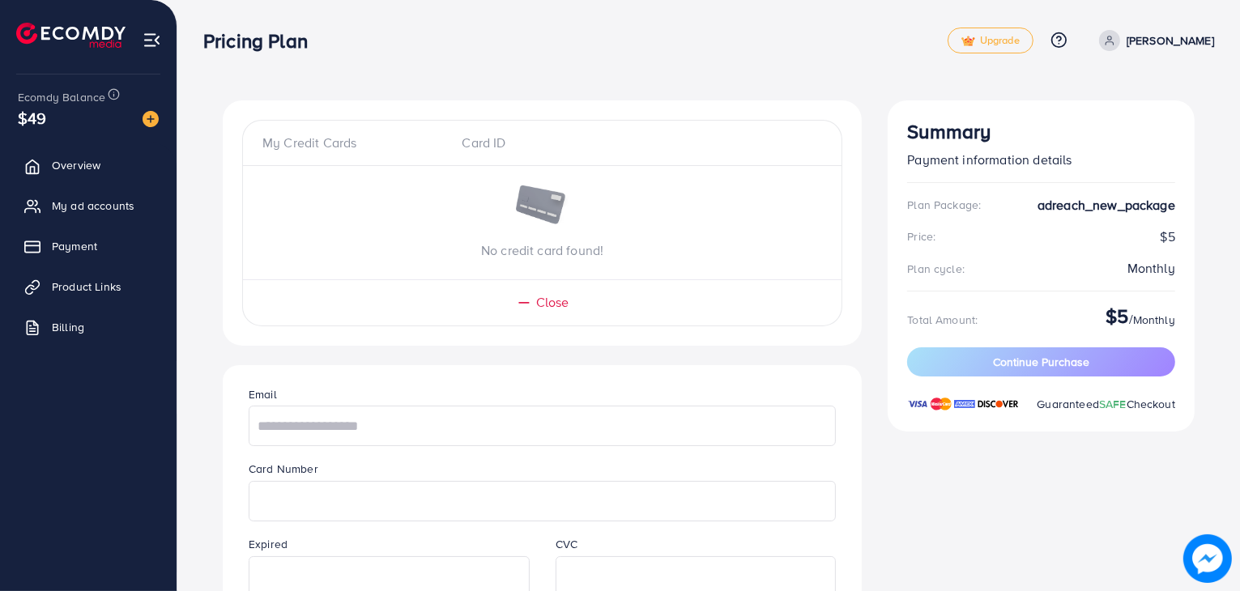
click at [1149, 37] on p "[PERSON_NAME]" at bounding box center [1170, 40] width 87 height 19
click at [1116, 142] on span "Log out" at bounding box center [1117, 132] width 44 height 19
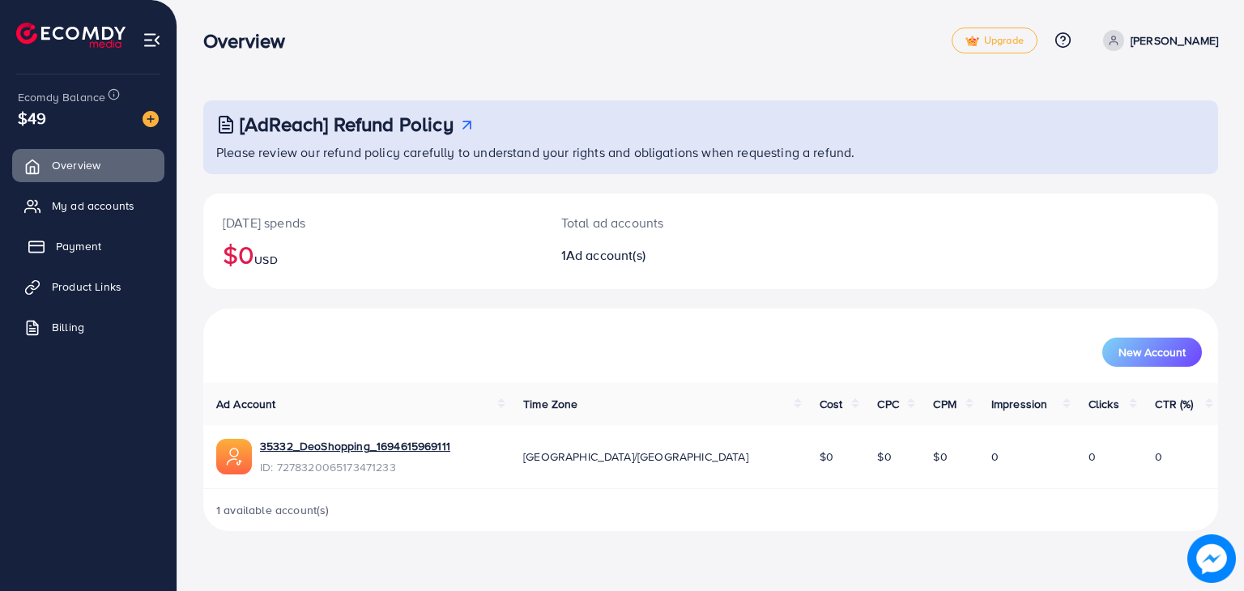
click at [76, 248] on span "Payment" at bounding box center [78, 246] width 45 height 16
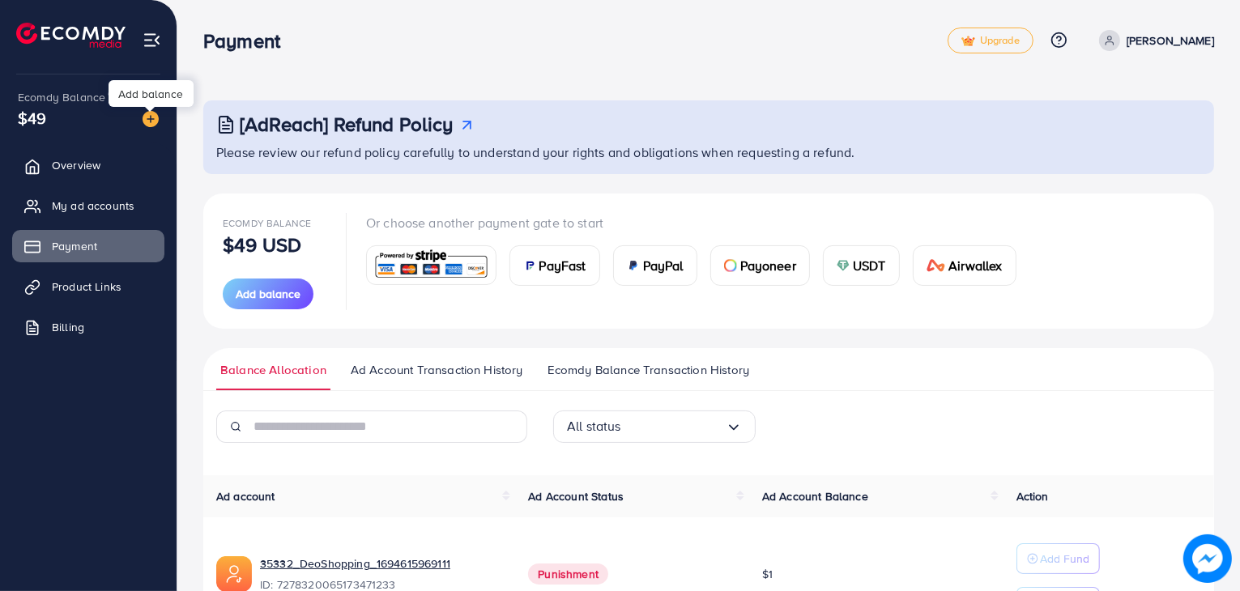
click at [155, 109] on div at bounding box center [150, 109] width 11 height 5
click at [149, 124] on img at bounding box center [151, 119] width 16 height 16
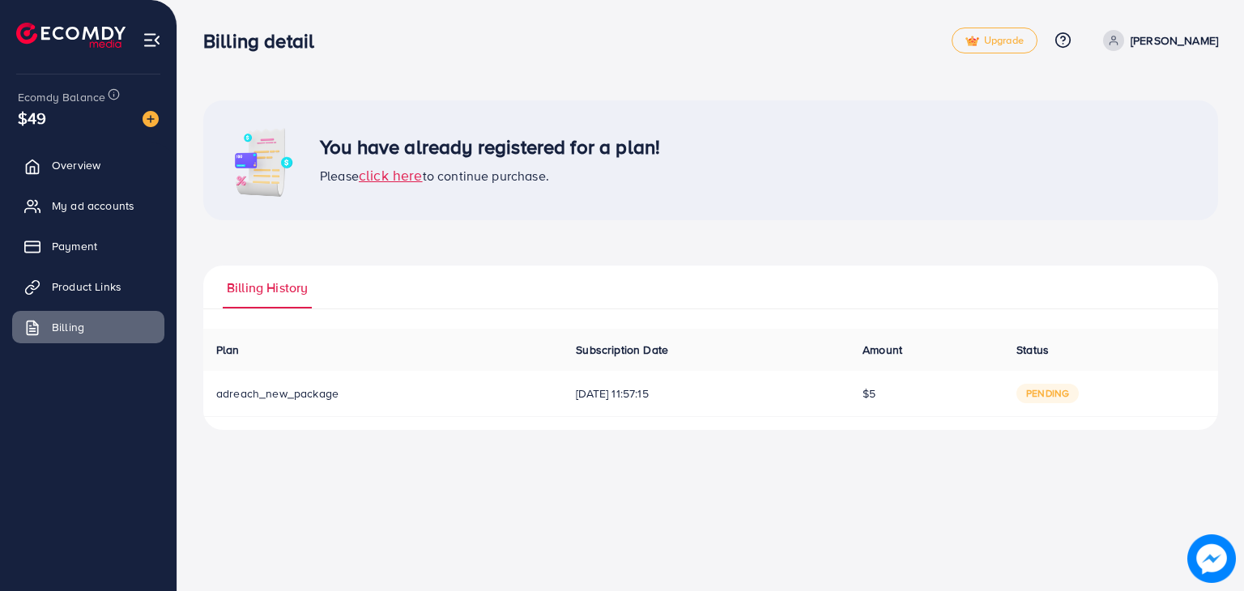
click at [398, 186] on div "You have already registered for a plan! Please click here to continue purchase." at bounding box center [710, 160] width 1015 height 120
click at [397, 181] on span "click here" at bounding box center [391, 175] width 64 height 20
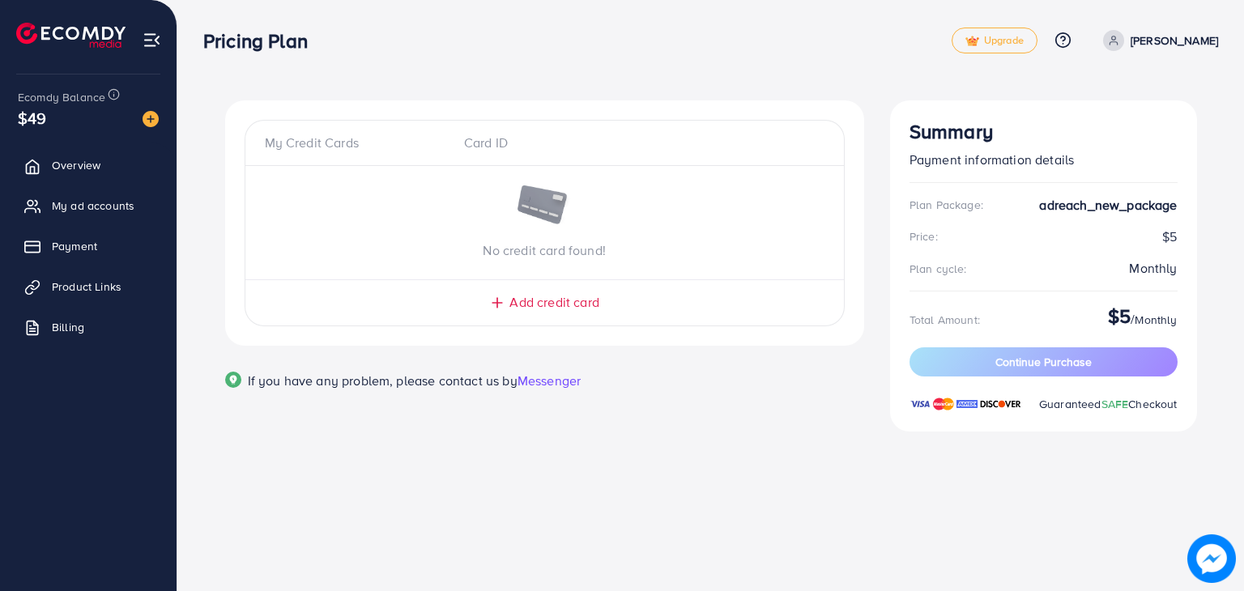
click at [558, 305] on span "Add credit card" at bounding box center [554, 302] width 89 height 19
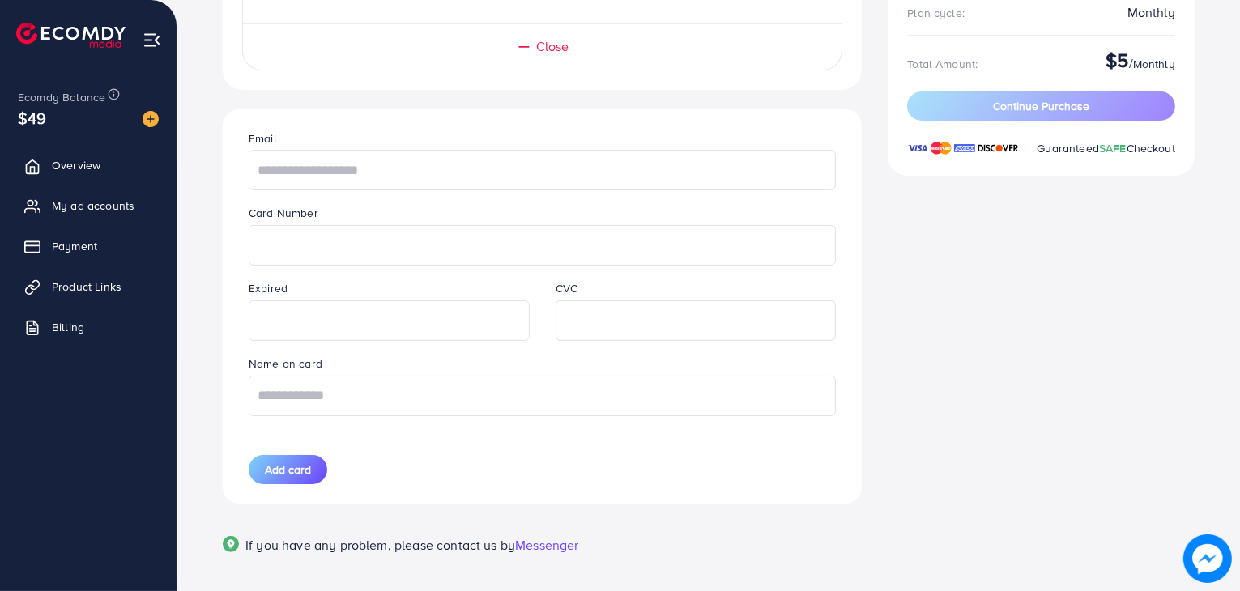
scroll to position [262, 0]
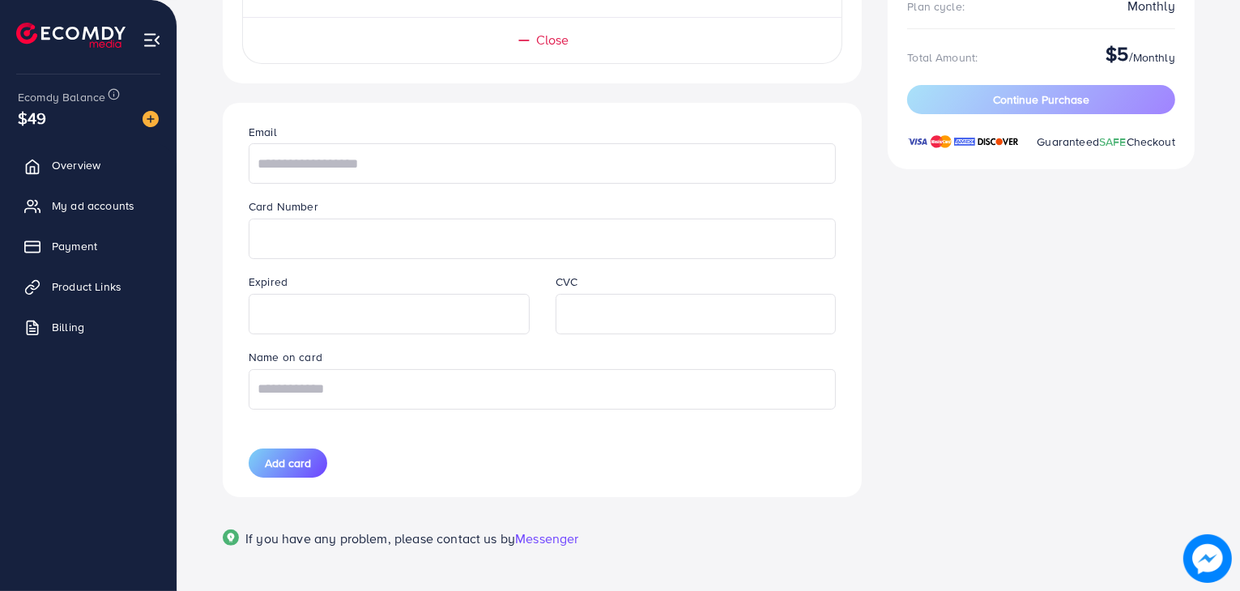
click at [421, 276] on div "Expired" at bounding box center [389, 303] width 307 height 62
click at [271, 282] on label "Expired" at bounding box center [268, 282] width 39 height 16
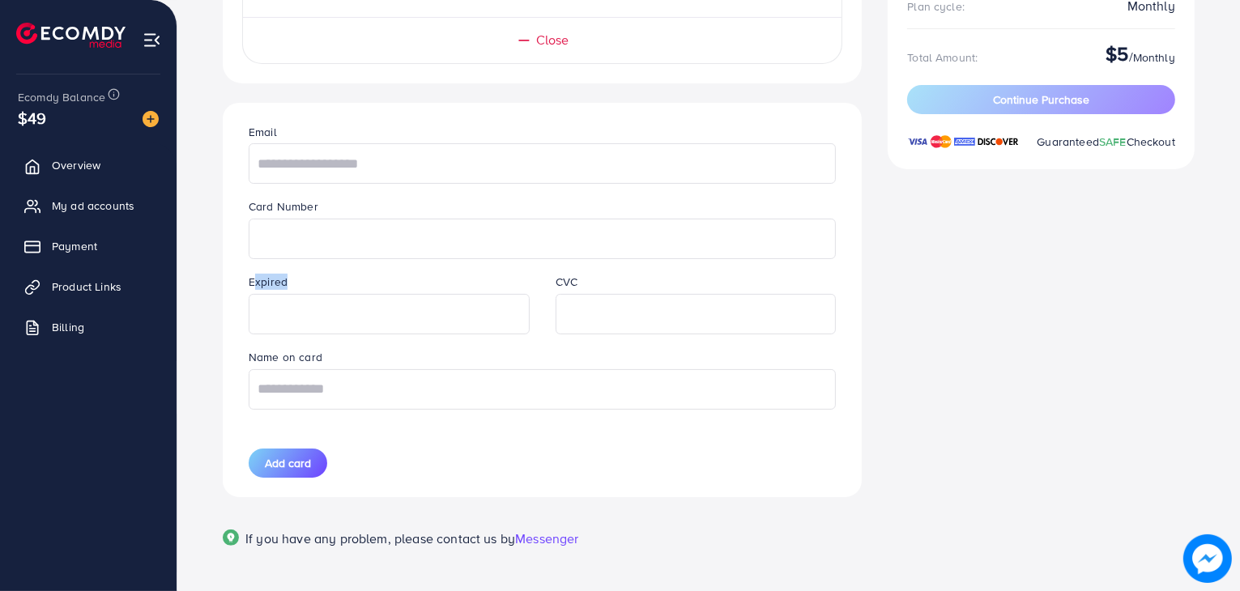
click at [287, 279] on div "Expired" at bounding box center [389, 303] width 307 height 62
click at [275, 280] on label "Expired" at bounding box center [268, 282] width 39 height 16
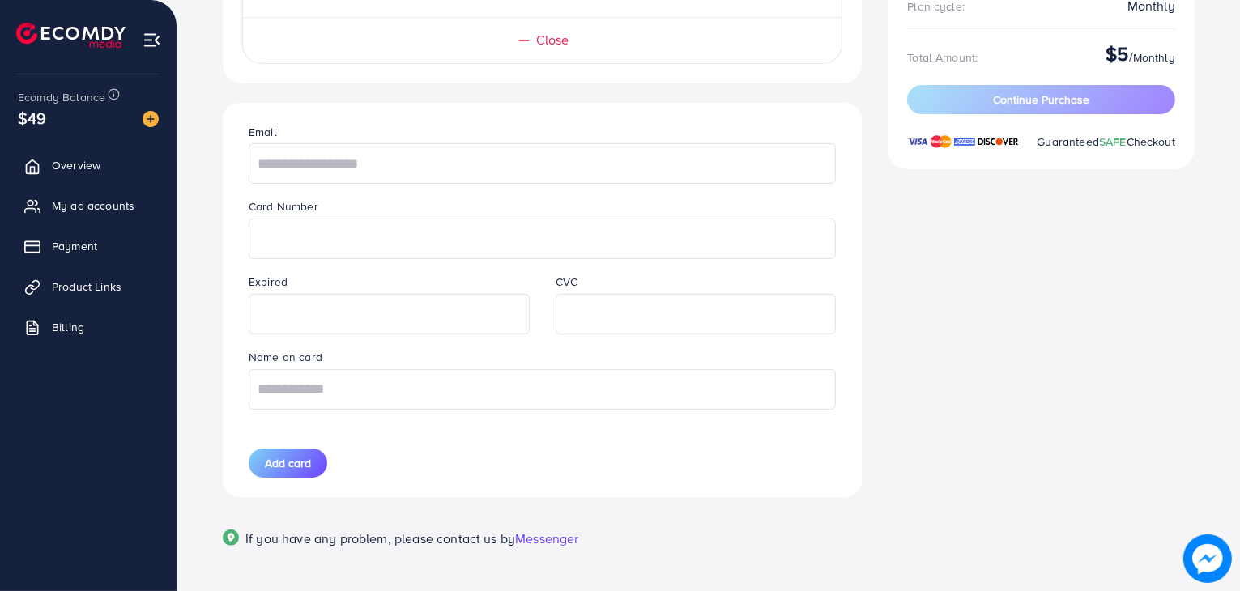
click at [275, 280] on label "Expired" at bounding box center [268, 282] width 39 height 16
click at [303, 277] on div "Expired" at bounding box center [389, 303] width 307 height 62
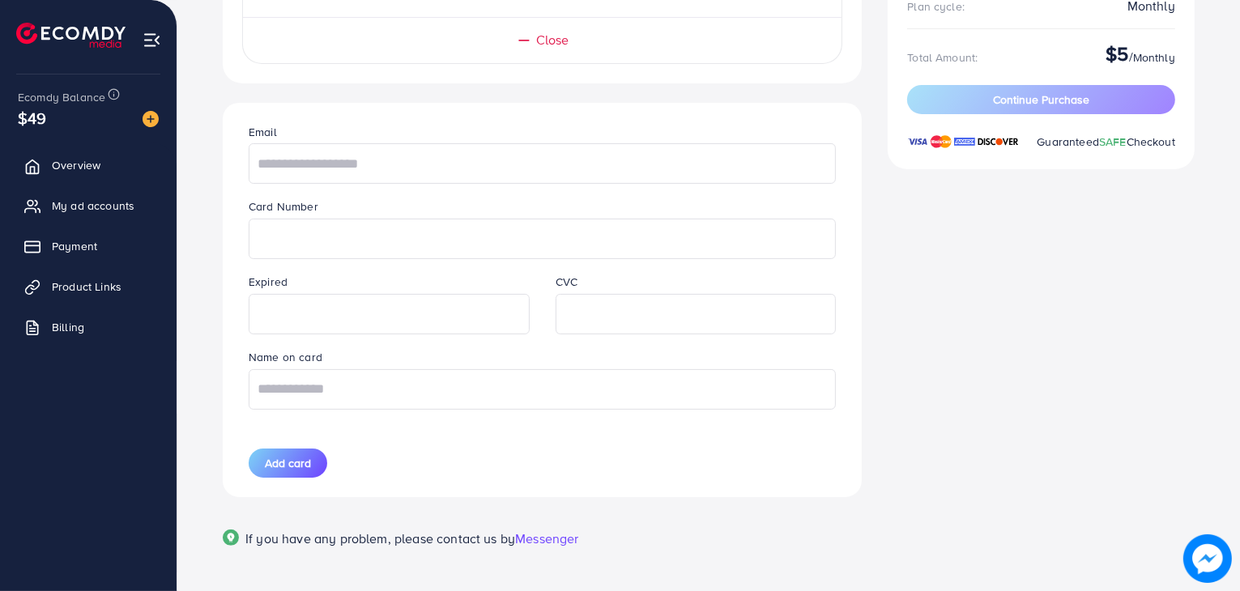
click at [302, 357] on label "Name on card" at bounding box center [286, 357] width 74 height 16
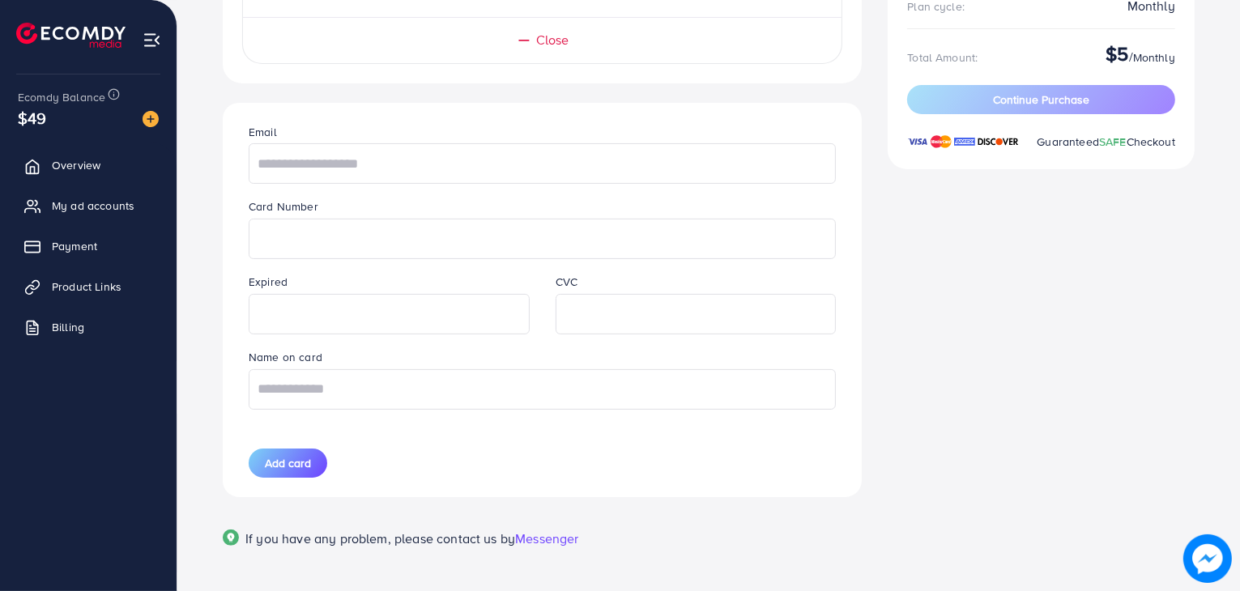
click at [302, 357] on label "Name on card" at bounding box center [286, 357] width 74 height 16
click at [316, 382] on input "text" at bounding box center [542, 389] width 587 height 41
click at [518, 160] on input "text" at bounding box center [542, 163] width 587 height 41
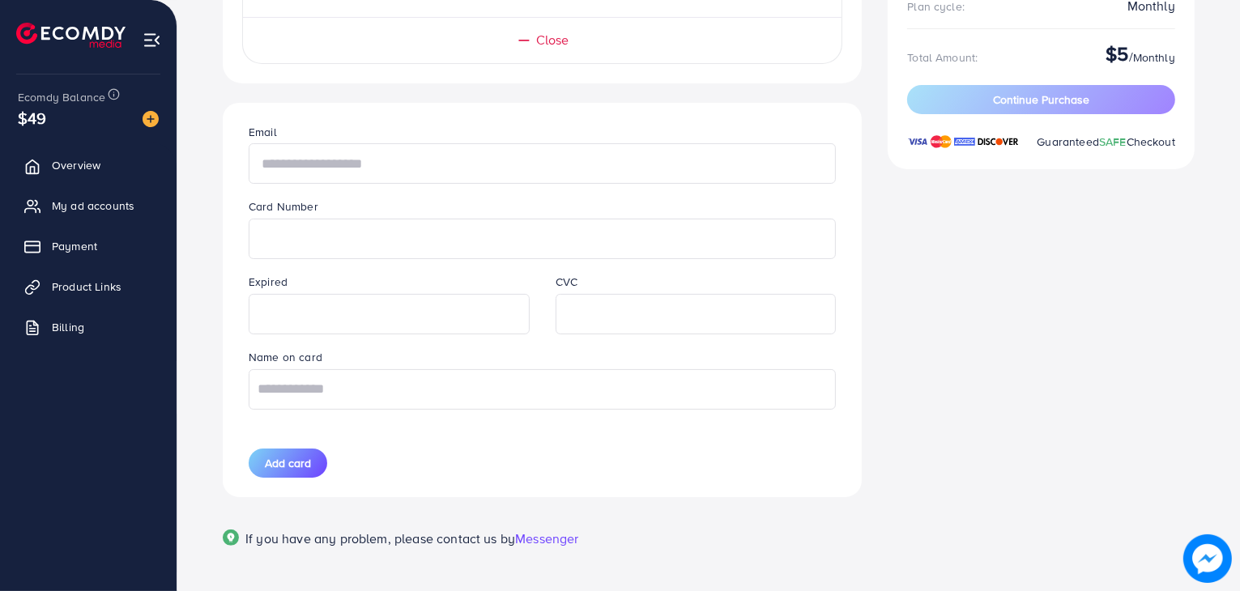
paste input "**********"
click at [542, 144] on input "**********" at bounding box center [542, 163] width 587 height 41
type input "**********"
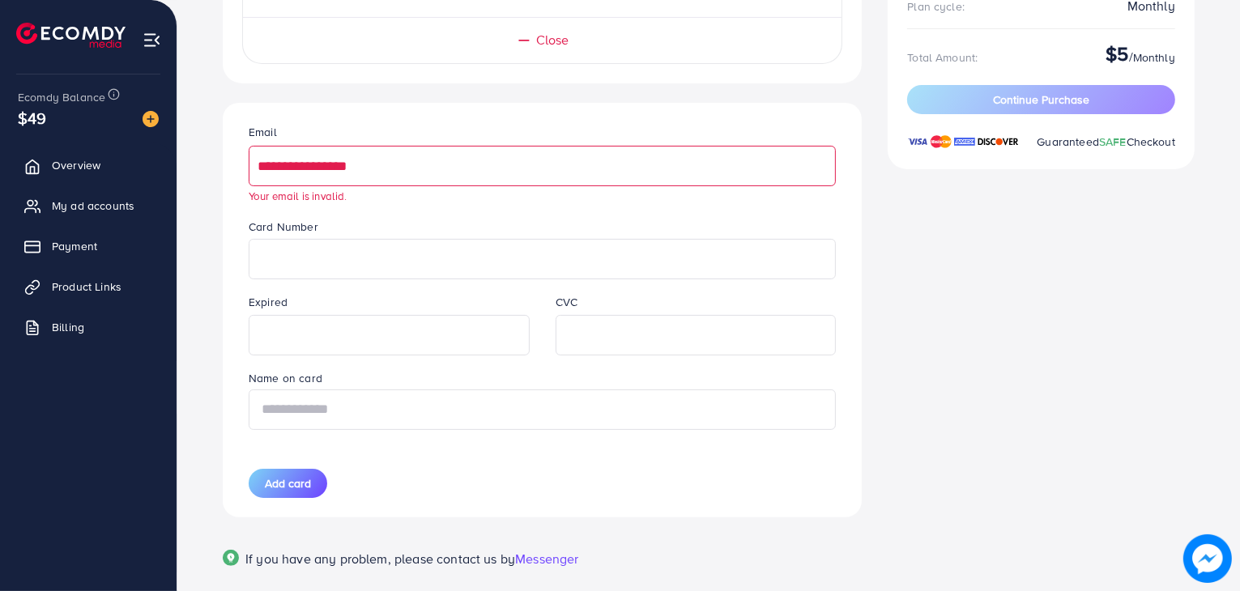
click at [432, 395] on input "text" at bounding box center [542, 410] width 587 height 41
paste input "**********"
type input "**********"
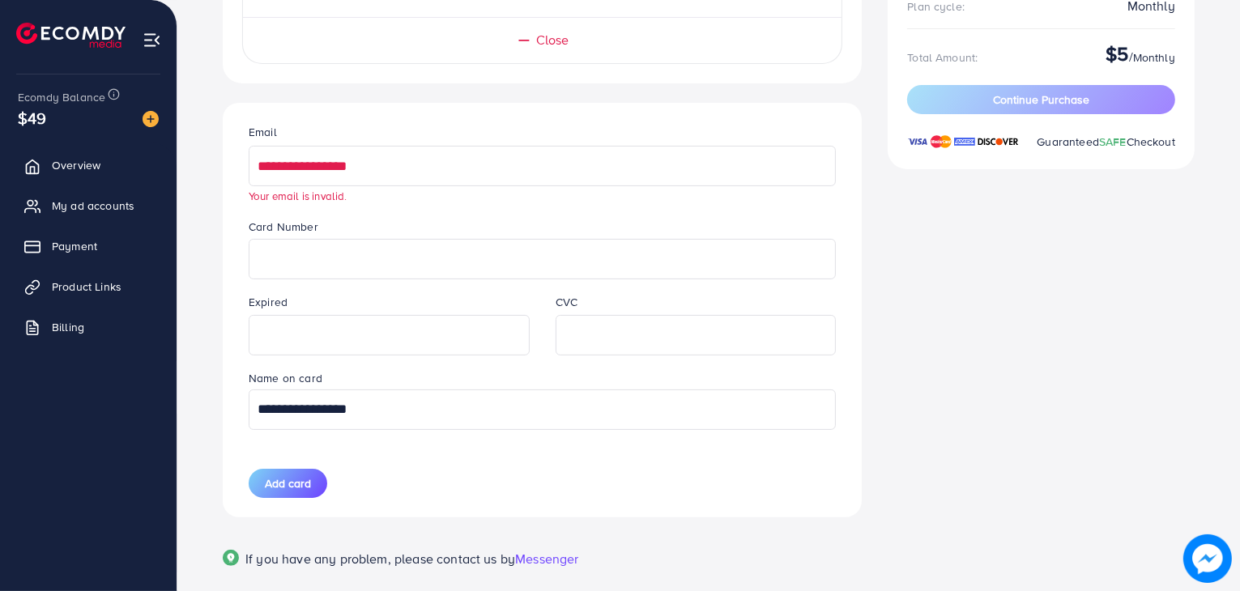
click at [519, 179] on input "**********" at bounding box center [542, 166] width 587 height 41
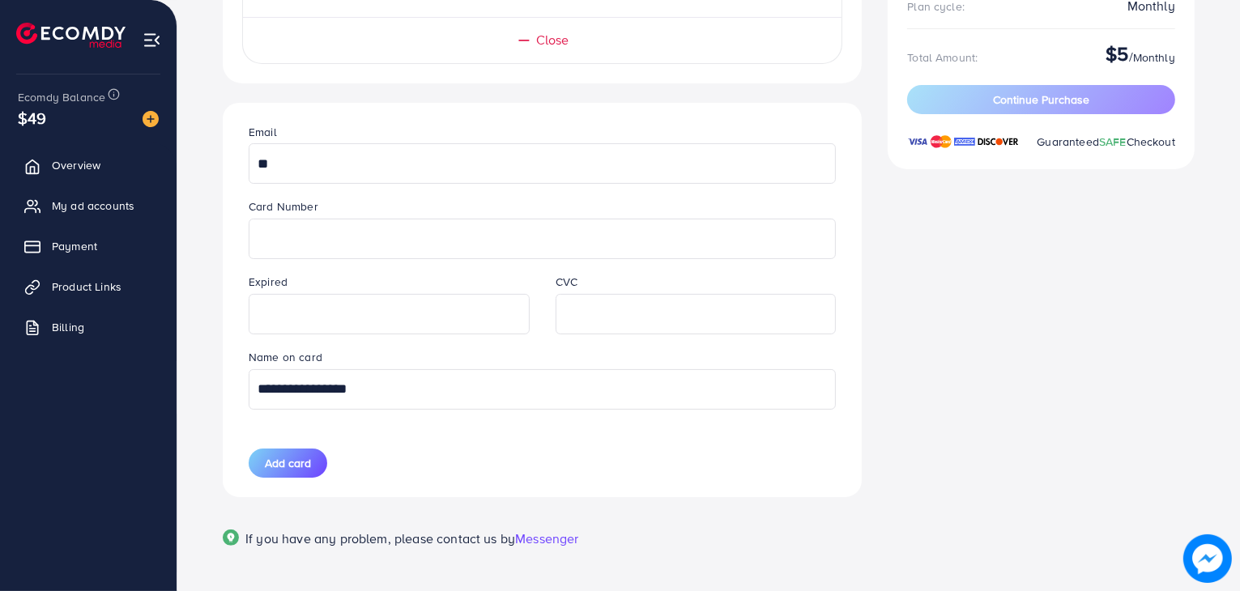
type input "*"
click at [614, 445] on div "**********" at bounding box center [542, 300] width 613 height 395
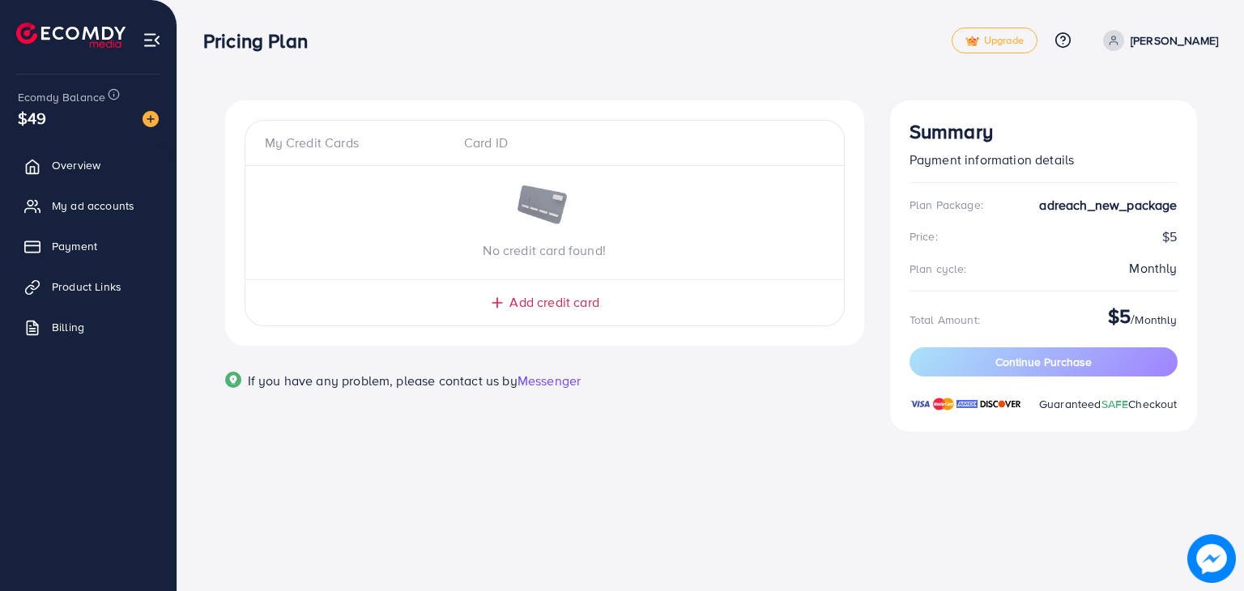
click at [337, 313] on div "My Credit Cards Card ID No credit card found! Add credit card" at bounding box center [545, 223] width 600 height 207
click at [318, 315] on div "My Credit Cards Card ID No credit card found! Add credit card" at bounding box center [545, 223] width 600 height 207
click at [367, 231] on div "No credit card found!" at bounding box center [544, 223] width 599 height 75
click at [497, 299] on line at bounding box center [497, 303] width 0 height 10
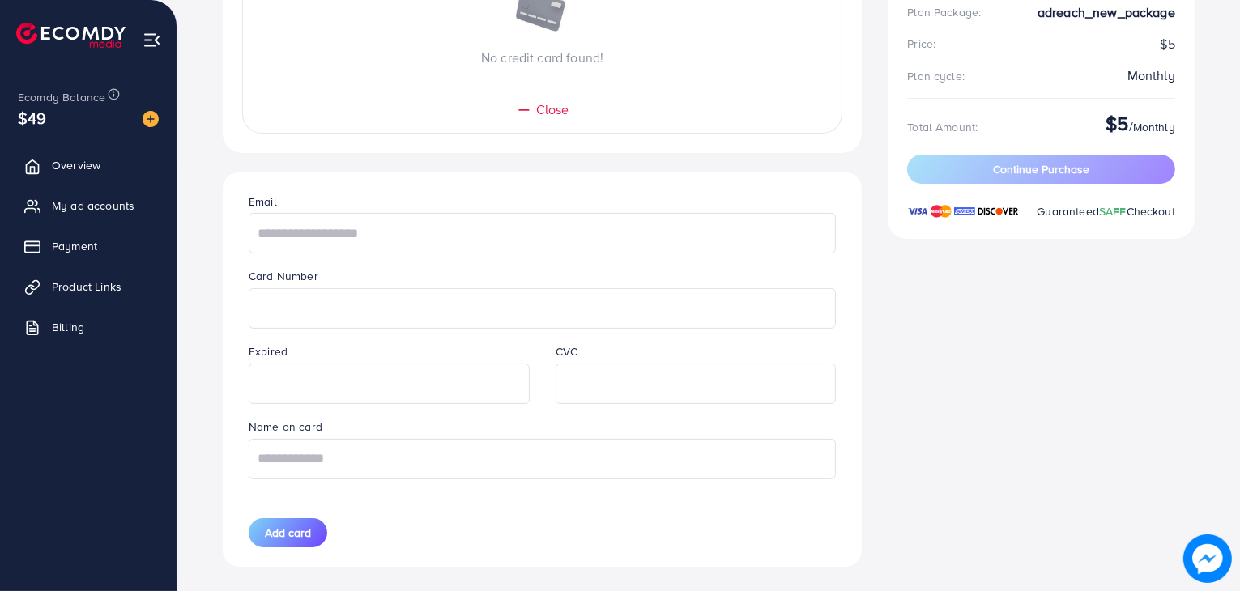
scroll to position [194, 0]
click at [454, 445] on input "text" at bounding box center [542, 457] width 587 height 41
paste input "*****"
type input "*"
click at [486, 449] on input "text" at bounding box center [542, 457] width 587 height 41
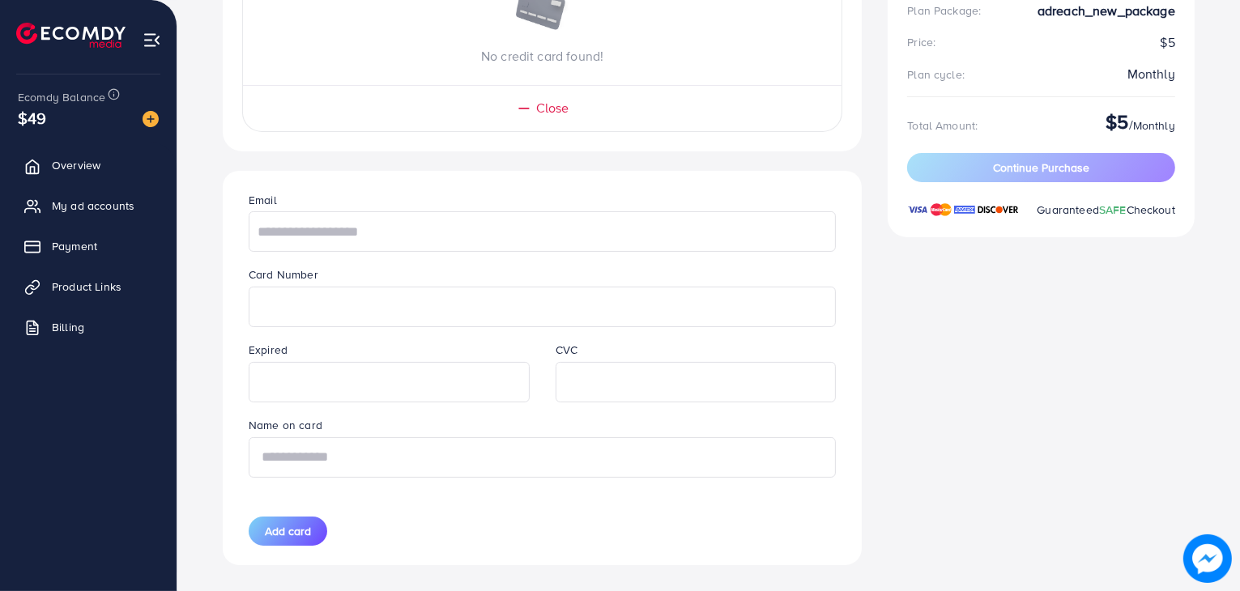
paste input "**********"
type input "**********"
click at [571, 239] on input "text" at bounding box center [542, 231] width 587 height 41
paste input "**********"
type input "**********"
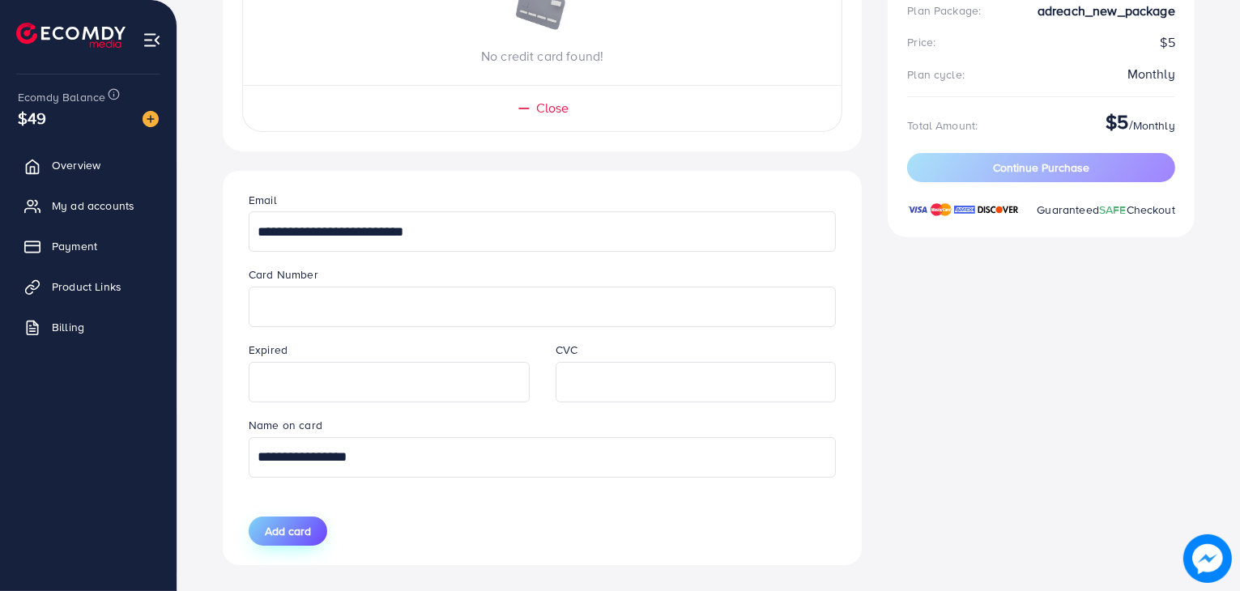
click at [286, 531] on span "Add card" at bounding box center [288, 531] width 46 height 16
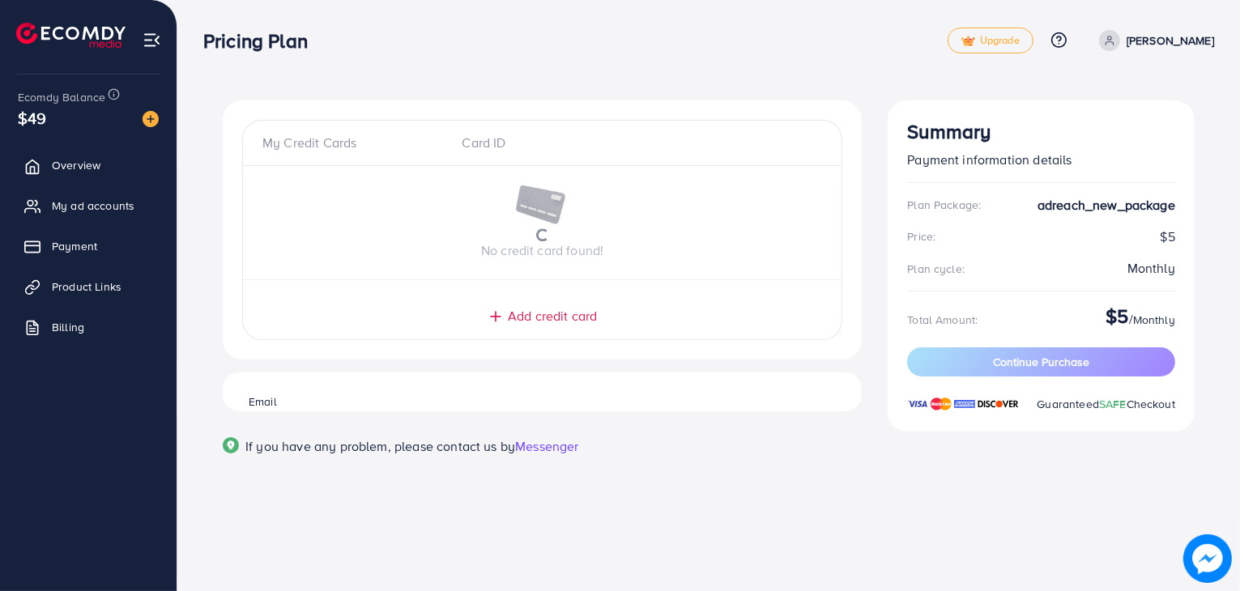
scroll to position [0, 0]
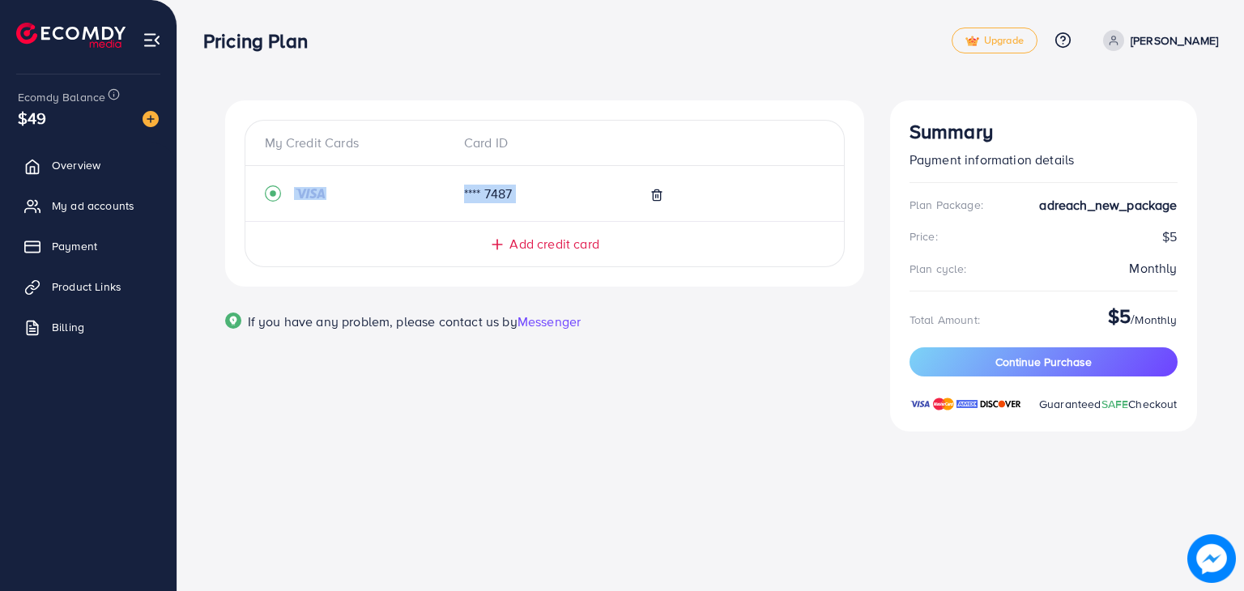
drag, startPoint x: 755, startPoint y: 169, endPoint x: 407, endPoint y: 267, distance: 361.9
click at [407, 267] on div "My Credit Cards Card ID **** 7487 Add credit card" at bounding box center [545, 193] width 600 height 147
click at [87, 322] on span "Billing" at bounding box center [72, 327] width 32 height 16
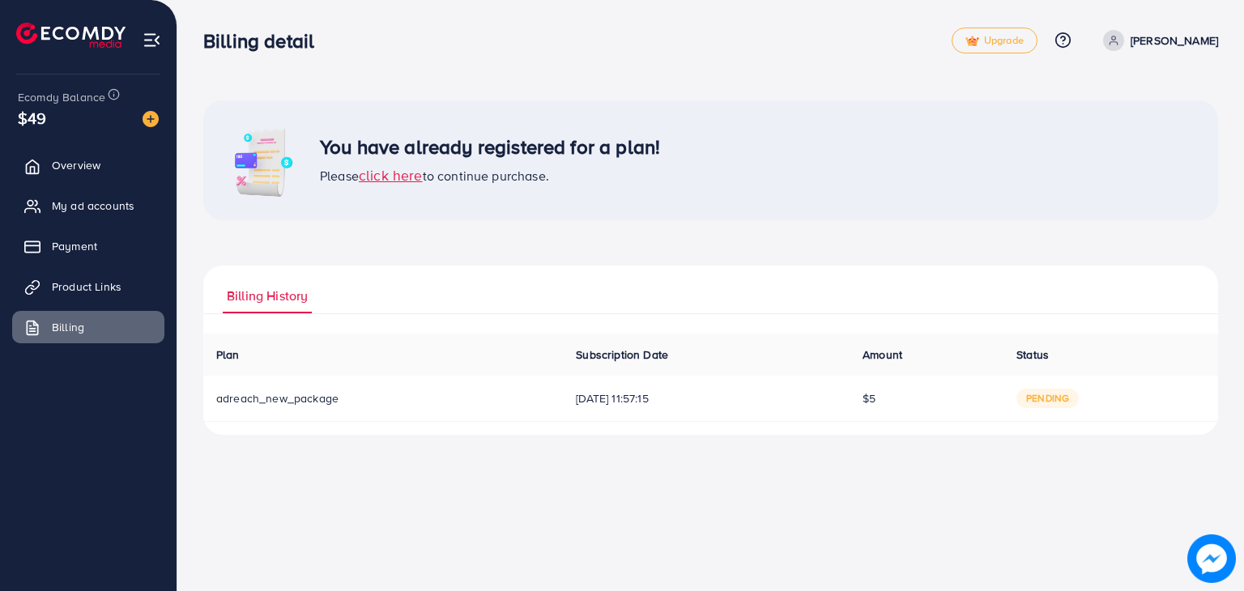
click at [396, 173] on span "click here" at bounding box center [391, 175] width 64 height 20
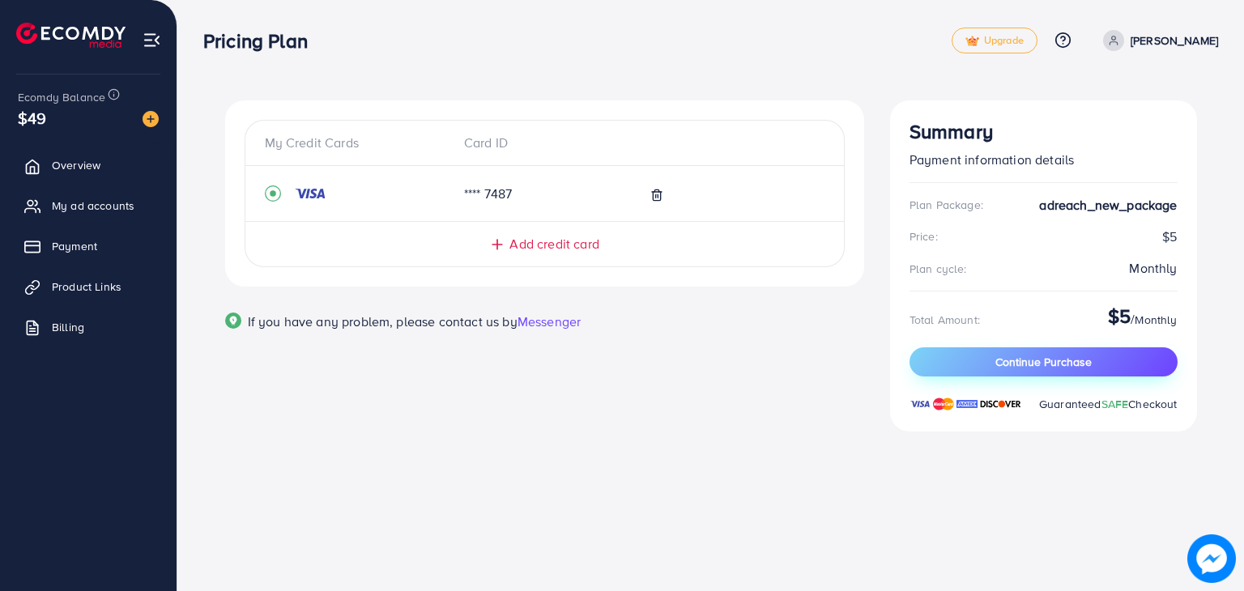
click at [920, 362] on button "Continue Purchase" at bounding box center [1044, 362] width 268 height 29
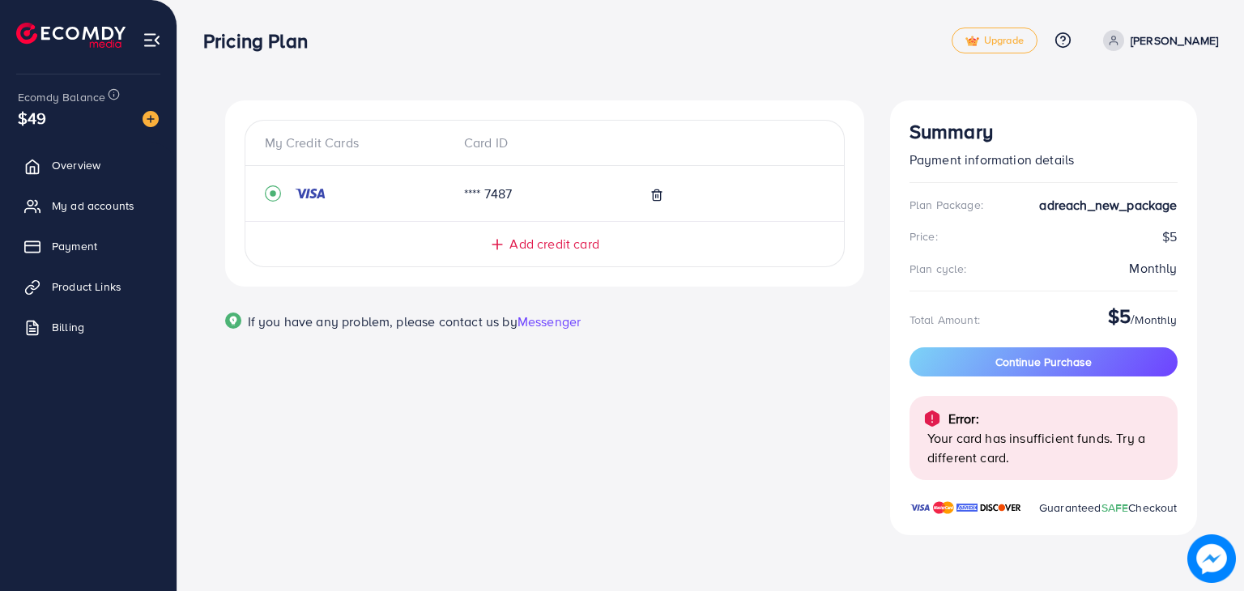
click at [763, 200] on div at bounding box center [731, 194] width 186 height 19
click at [126, 283] on link "Product Links" at bounding box center [88, 287] width 152 height 32
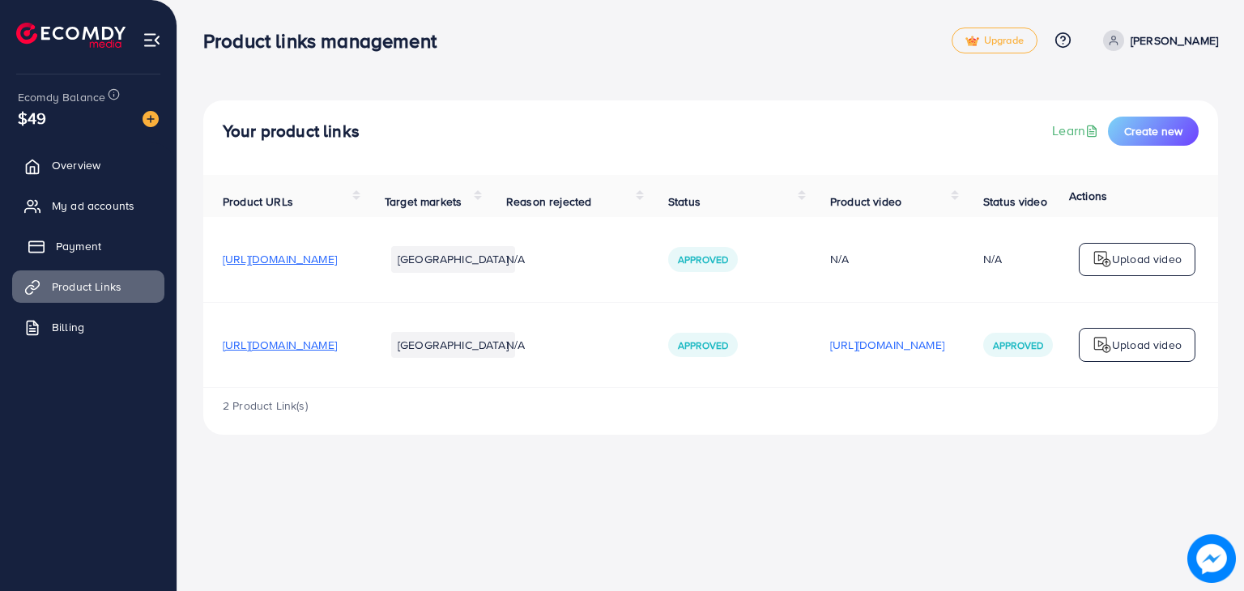
click at [88, 239] on span "Payment" at bounding box center [78, 246] width 45 height 16
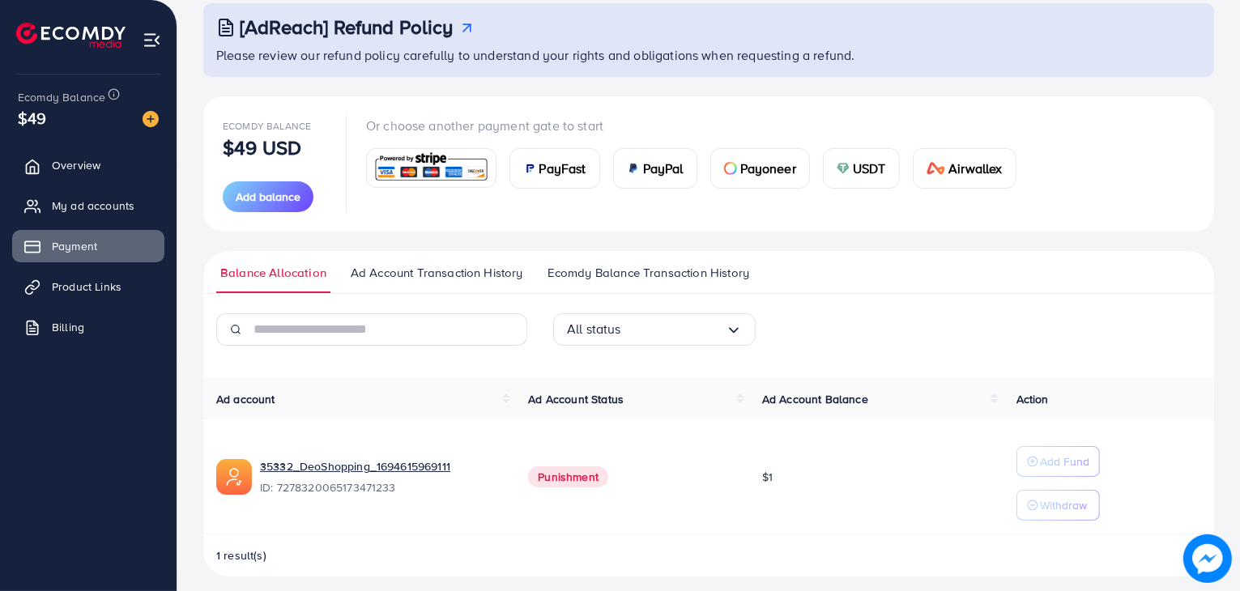
scroll to position [108, 0]
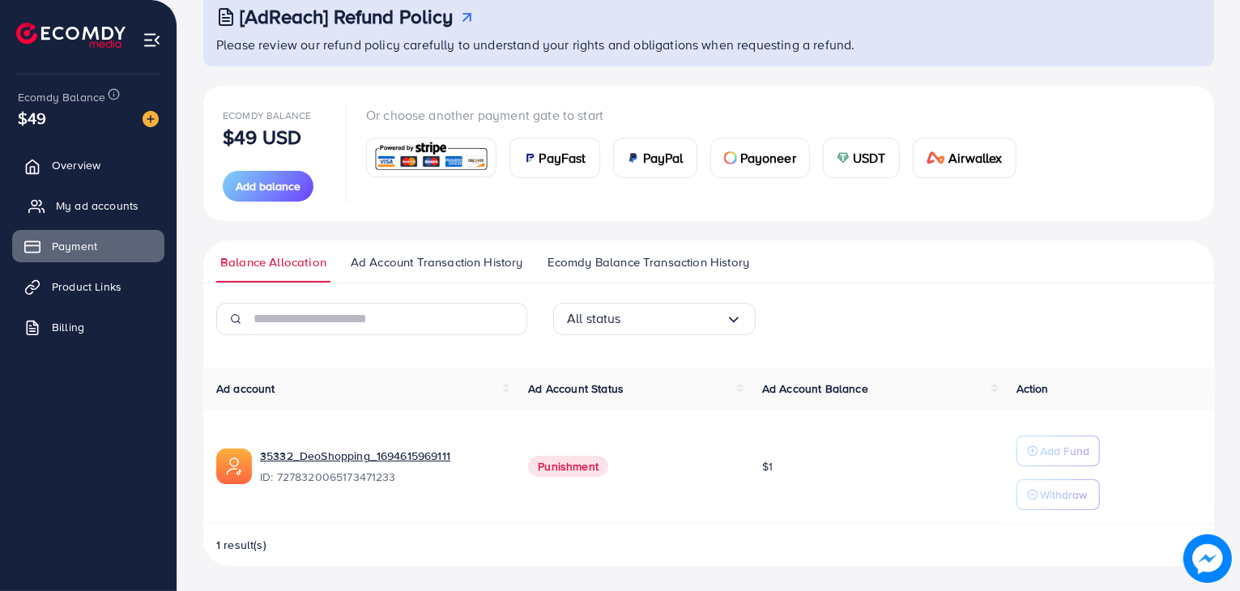
click at [62, 211] on span "My ad accounts" at bounding box center [97, 206] width 83 height 16
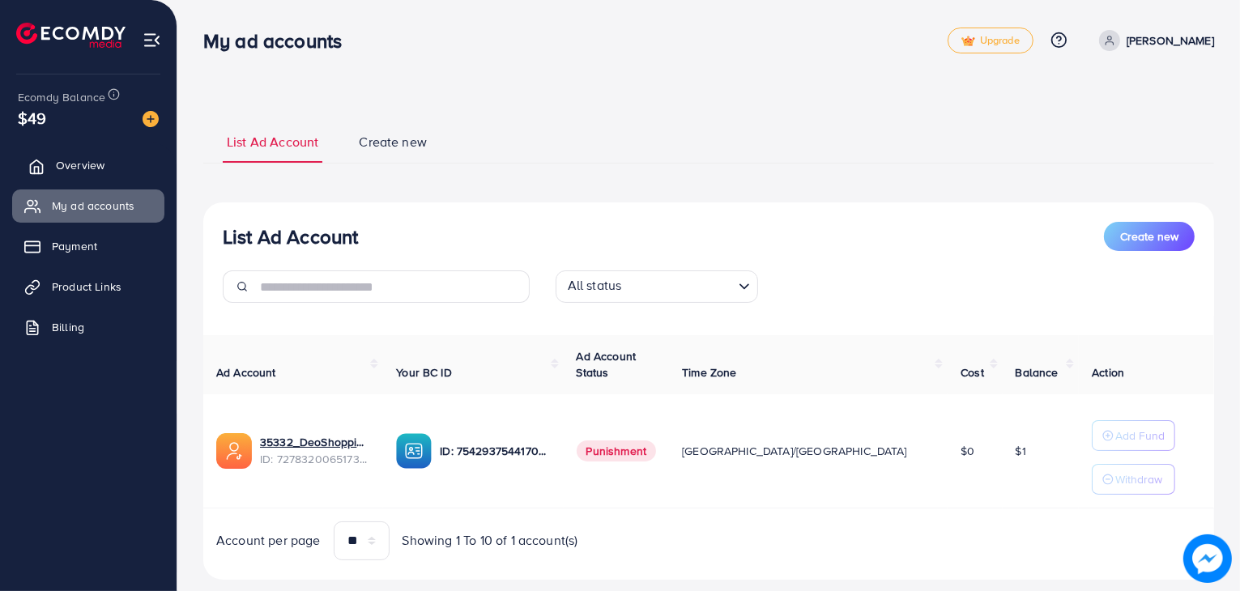
click at [112, 177] on link "Overview" at bounding box center [88, 165] width 152 height 32
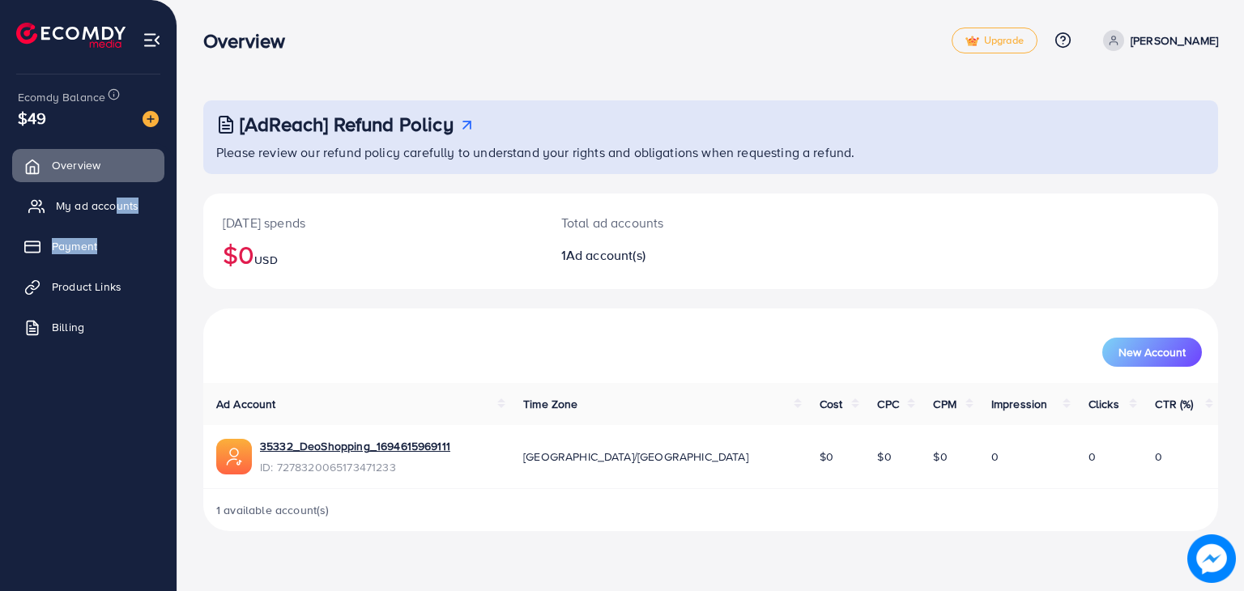
drag, startPoint x: 113, startPoint y: 227, endPoint x: 117, endPoint y: 210, distance: 17.3
click at [117, 210] on ul "Overview My ad accounts Payment Product Links Billing" at bounding box center [88, 252] width 177 height 218
click at [117, 210] on span "My ad accounts" at bounding box center [97, 206] width 83 height 16
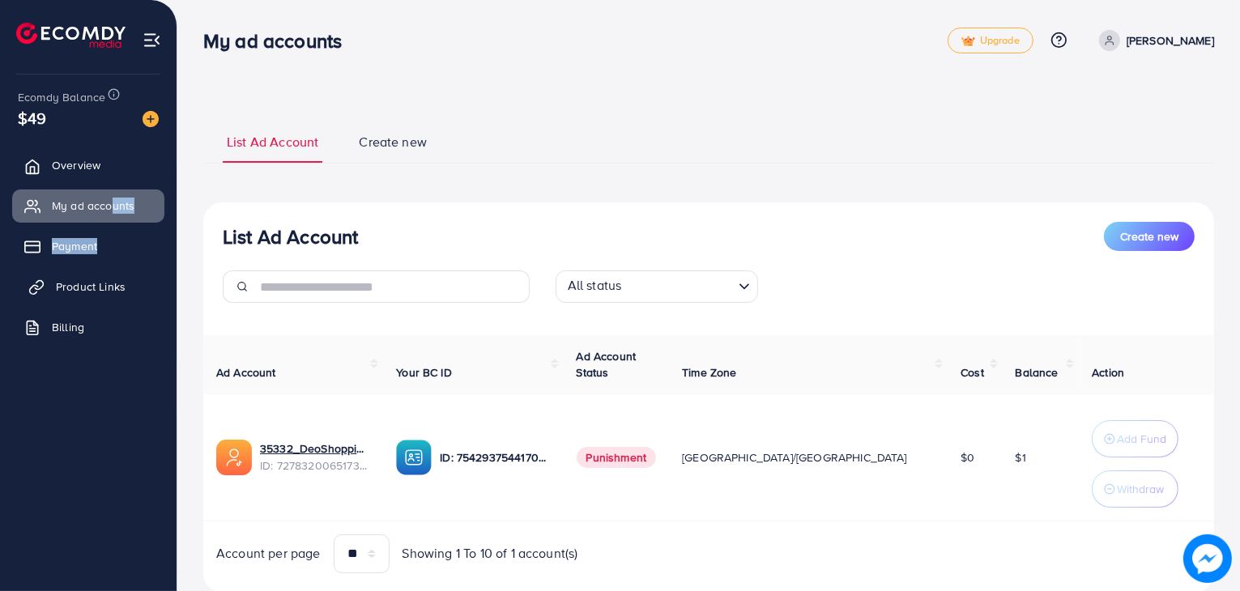
click at [123, 289] on span "Product Links" at bounding box center [91, 287] width 70 height 16
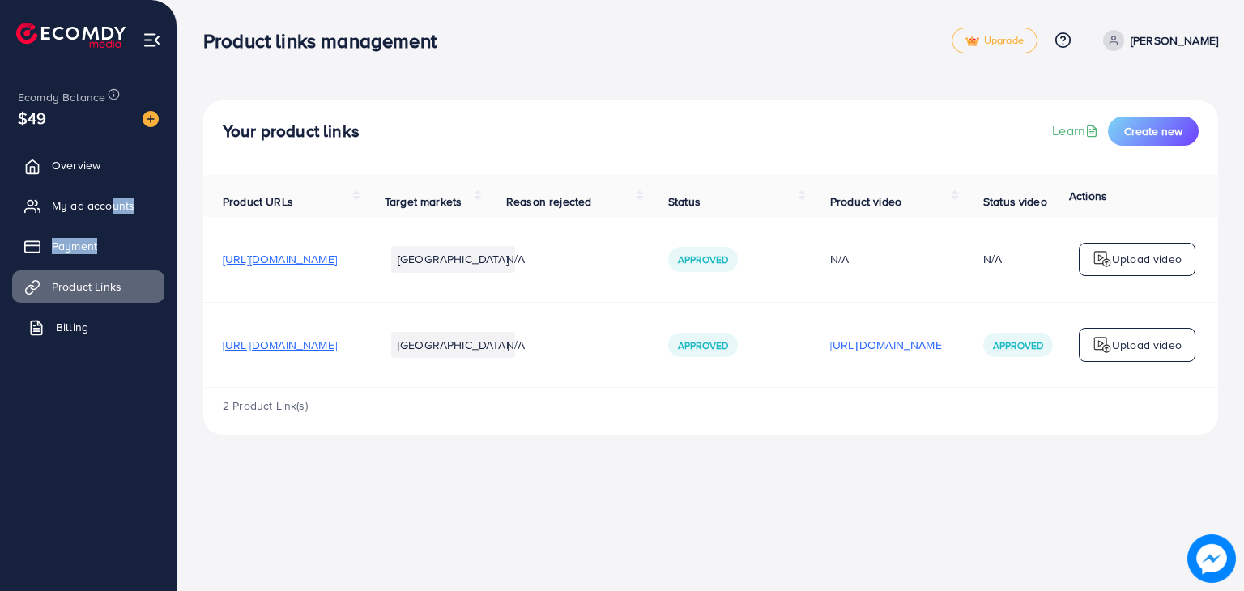
click at [54, 322] on link "Billing" at bounding box center [88, 327] width 152 height 32
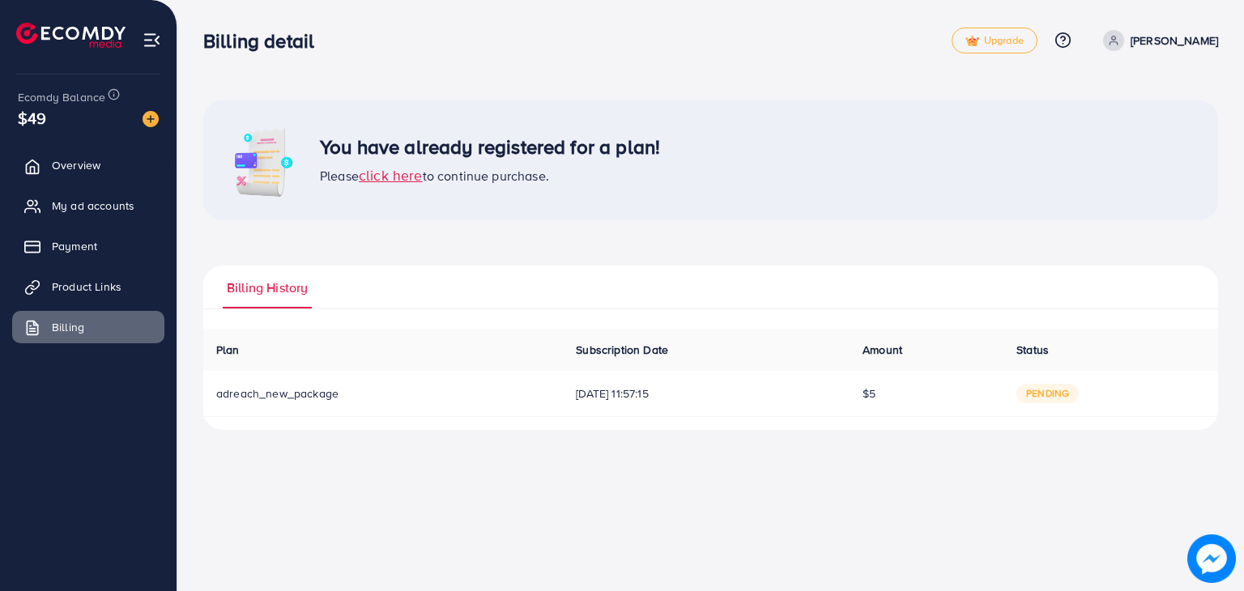
click at [416, 180] on span "click here" at bounding box center [391, 175] width 64 height 20
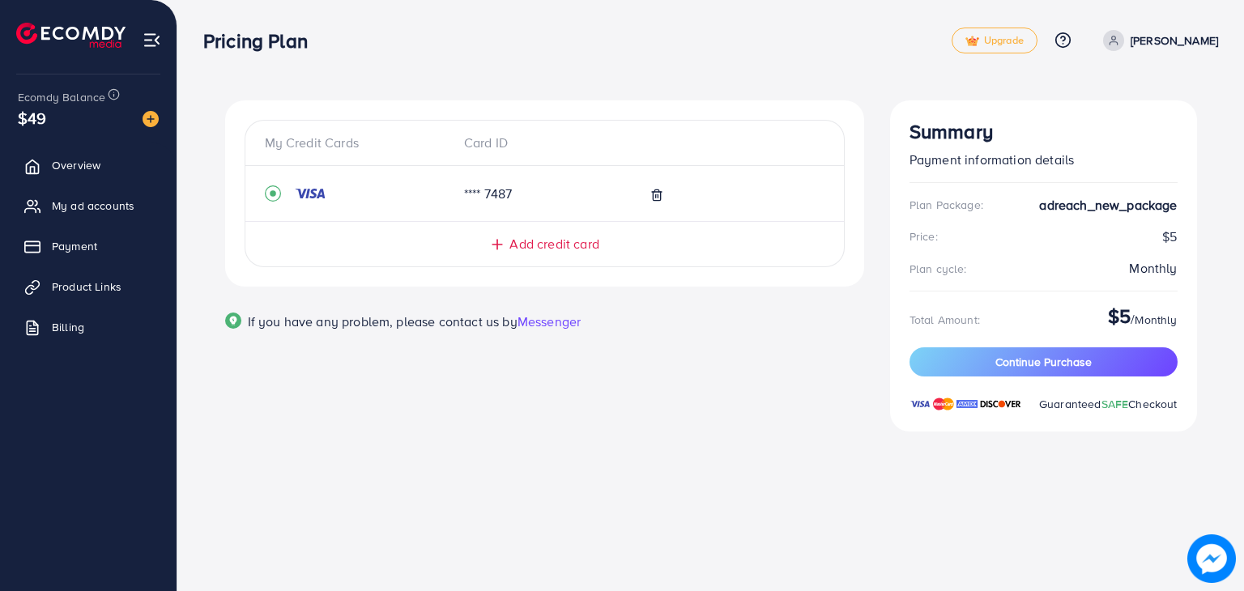
click at [726, 200] on div at bounding box center [731, 194] width 186 height 19
click at [460, 326] on span "If you have any problem, please contact us by" at bounding box center [383, 322] width 270 height 18
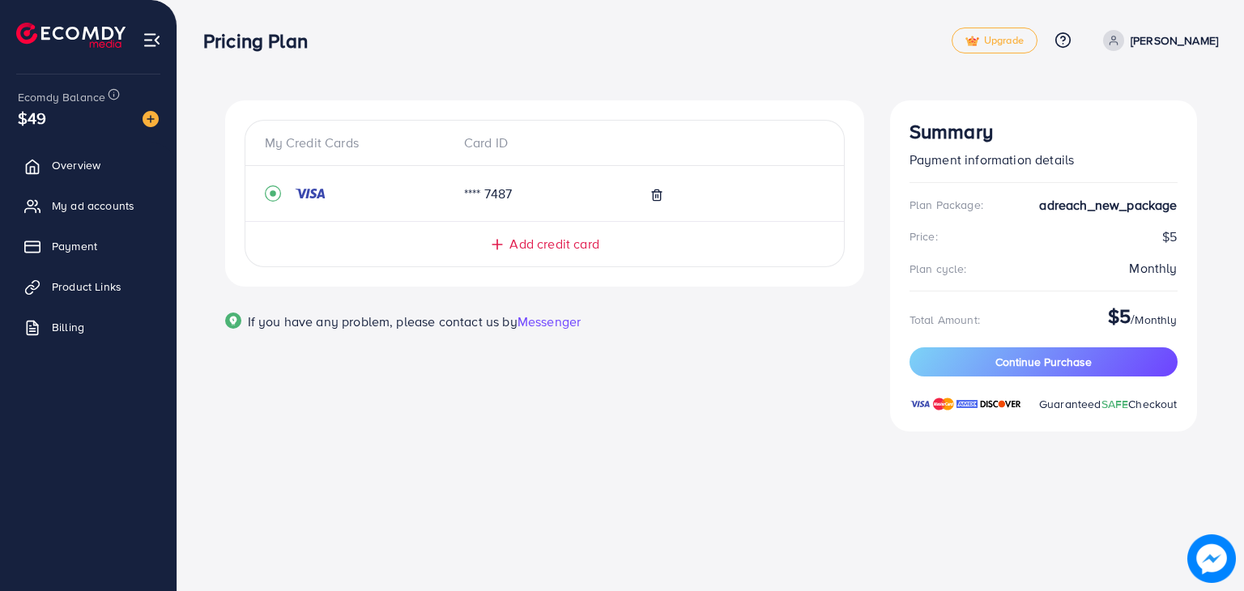
click at [467, 356] on div "My Credit Cards Card ID **** 7487 Add credit card Email Card Number Expired CVC…" at bounding box center [544, 275] width 665 height 351
click at [451, 319] on span "If you have any problem, please contact us by" at bounding box center [383, 322] width 270 height 18
click at [441, 384] on div "My Credit Cards Card ID **** 7487 Add credit card Email Card Number Expired CVC…" at bounding box center [544, 275] width 665 height 351
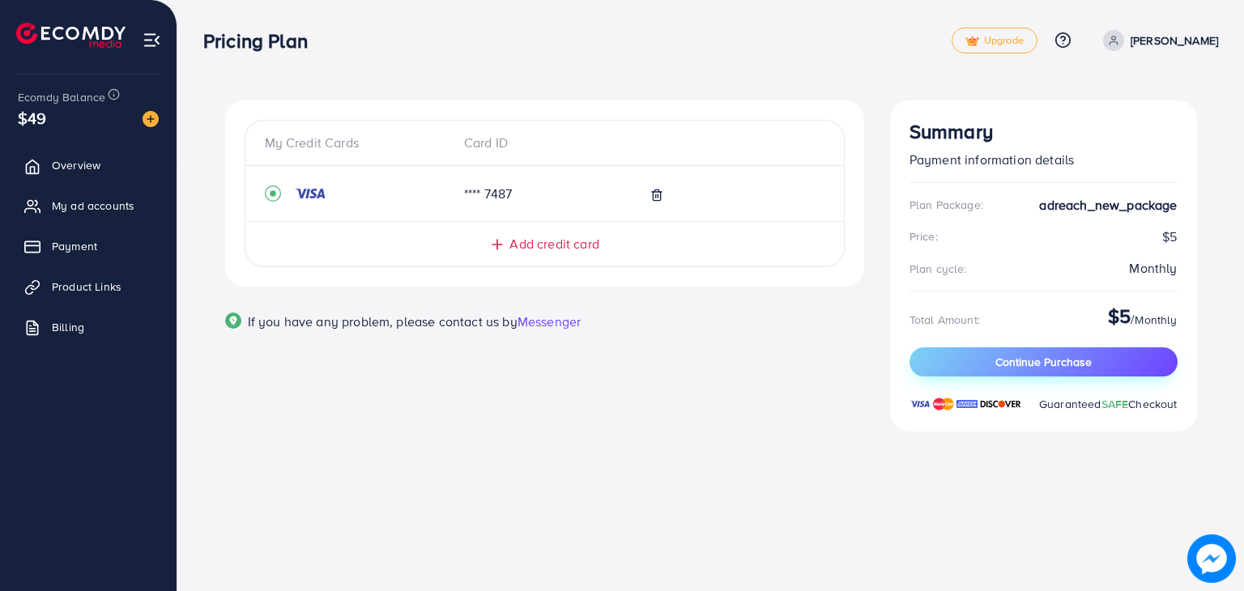
click at [966, 367] on button "Continue Purchase" at bounding box center [1044, 362] width 268 height 29
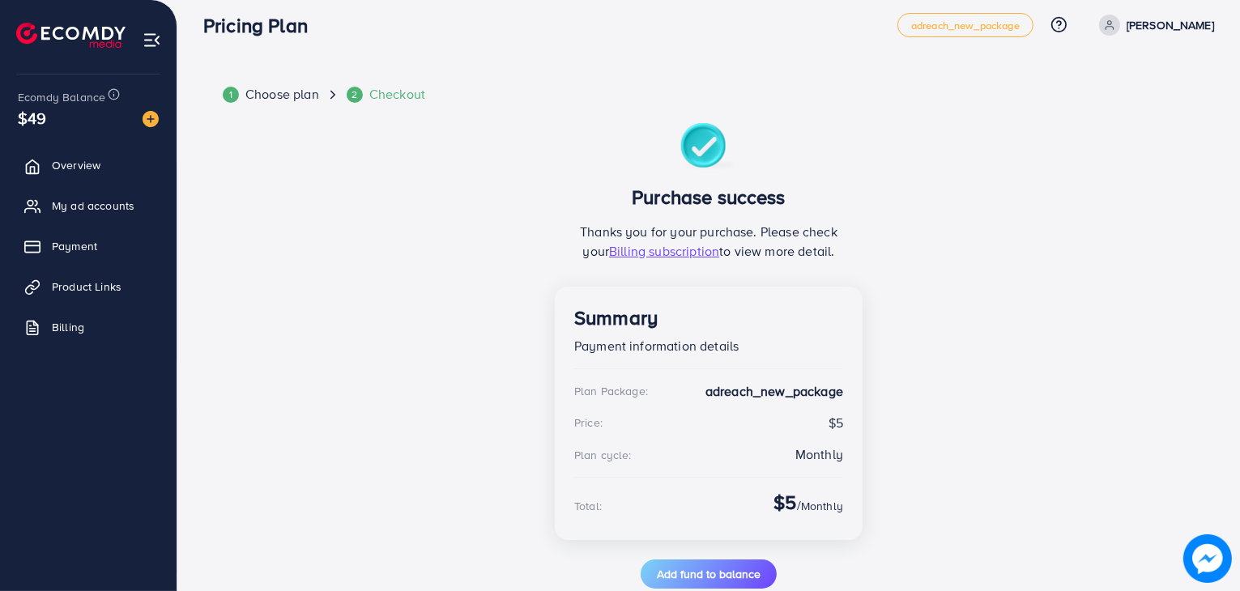
scroll to position [21, 0]
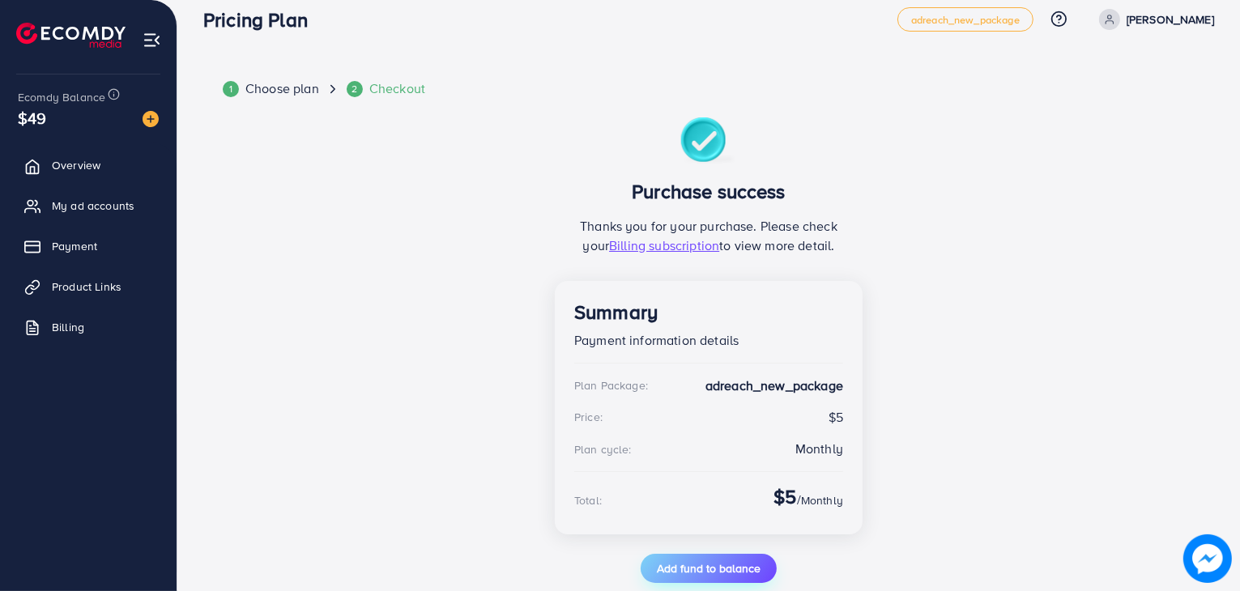
click at [762, 554] on button "Add fund to balance" at bounding box center [709, 568] width 136 height 29
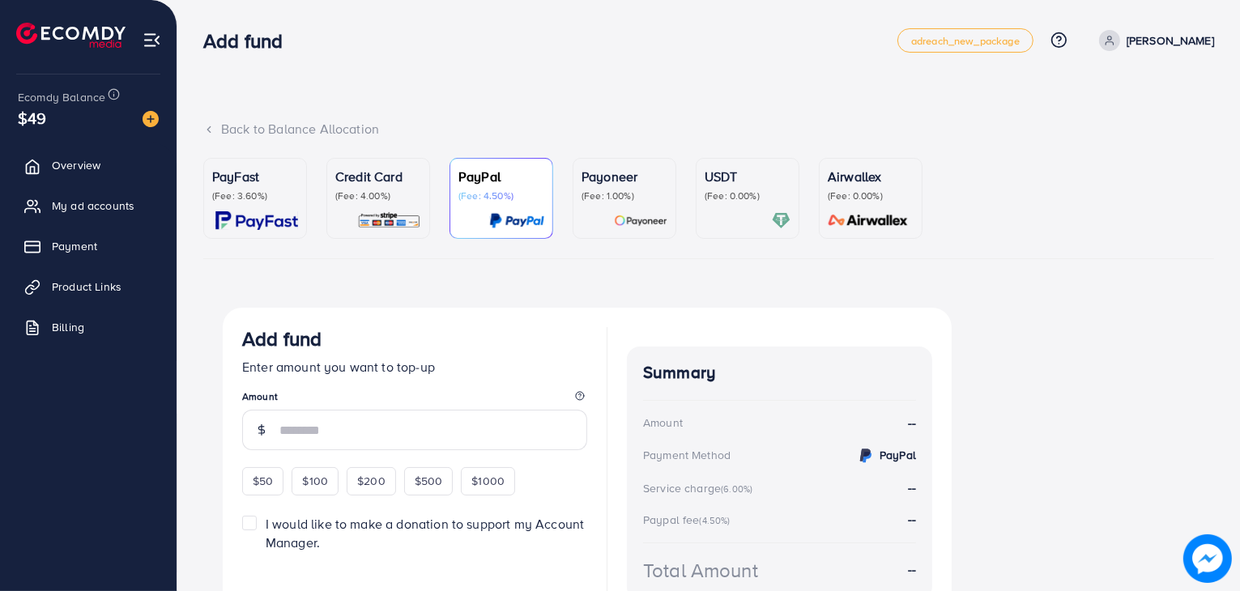
scroll to position [91, 0]
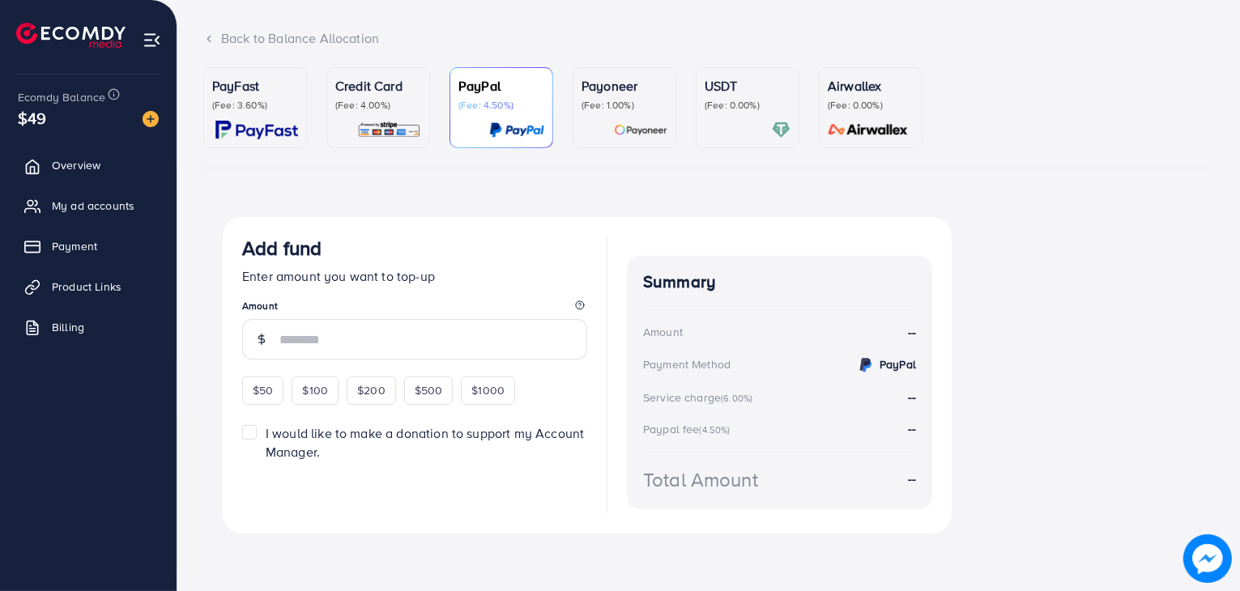
click at [391, 422] on form "Add fund Enter amount you want to top-up Amount $50 $100 $200 $500 $1000 I woul…" at bounding box center [414, 376] width 345 height 278
click at [104, 316] on link "Billing" at bounding box center [88, 327] width 152 height 32
click at [101, 331] on link "Billing" at bounding box center [88, 327] width 152 height 32
click at [79, 189] on ul "Overview My ad accounts Payment Product Links Billing" at bounding box center [88, 252] width 177 height 218
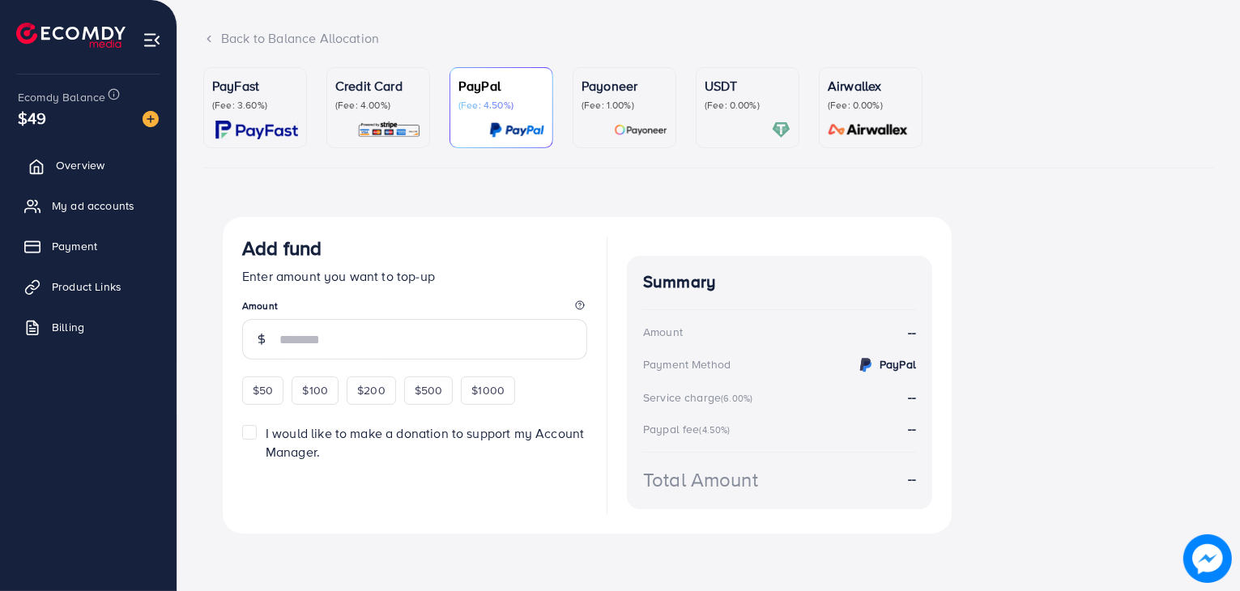
click at [78, 157] on span "Overview" at bounding box center [80, 165] width 49 height 16
click at [254, 133] on img at bounding box center [256, 130] width 83 height 19
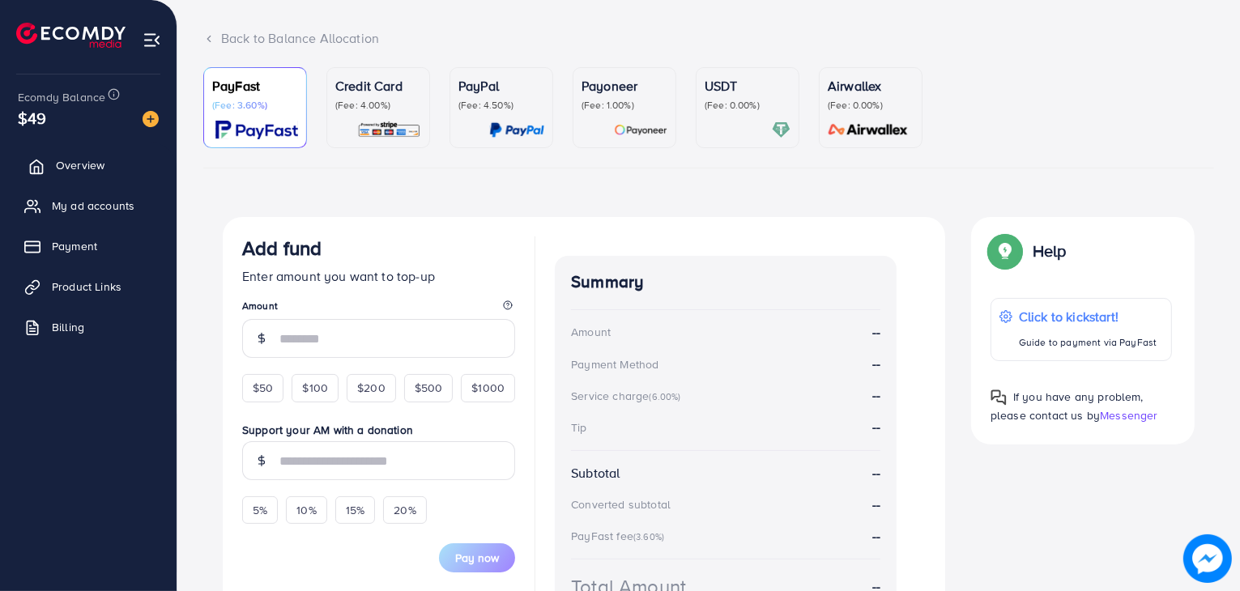
click at [100, 175] on link "Overview" at bounding box center [88, 165] width 152 height 32
click at [212, 38] on icon at bounding box center [208, 38] width 11 height 11
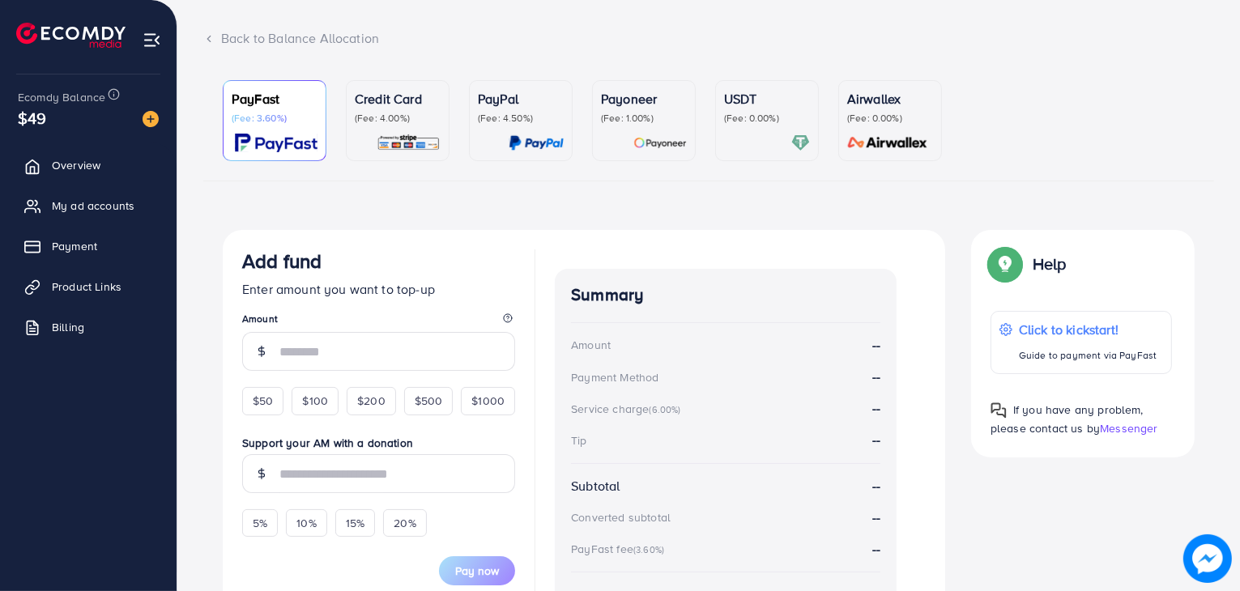
click at [212, 38] on icon at bounding box center [208, 38] width 11 height 11
click at [213, 35] on icon at bounding box center [208, 38] width 11 height 11
click at [109, 164] on link "Overview" at bounding box center [88, 165] width 152 height 32
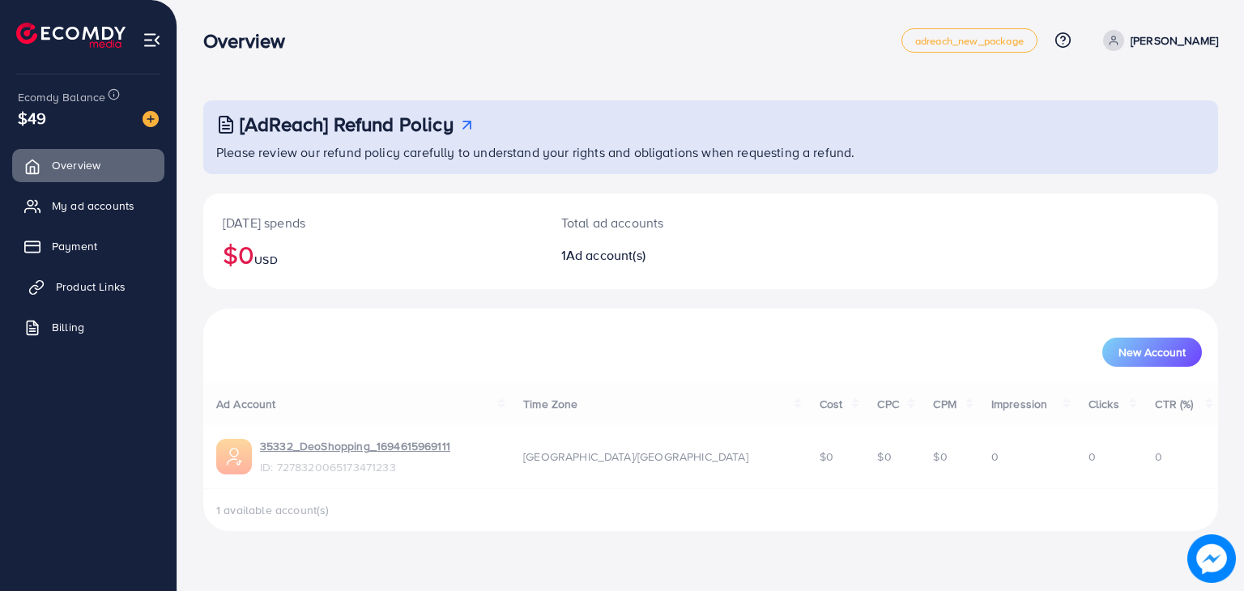
click at [81, 285] on span "Product Links" at bounding box center [91, 287] width 70 height 16
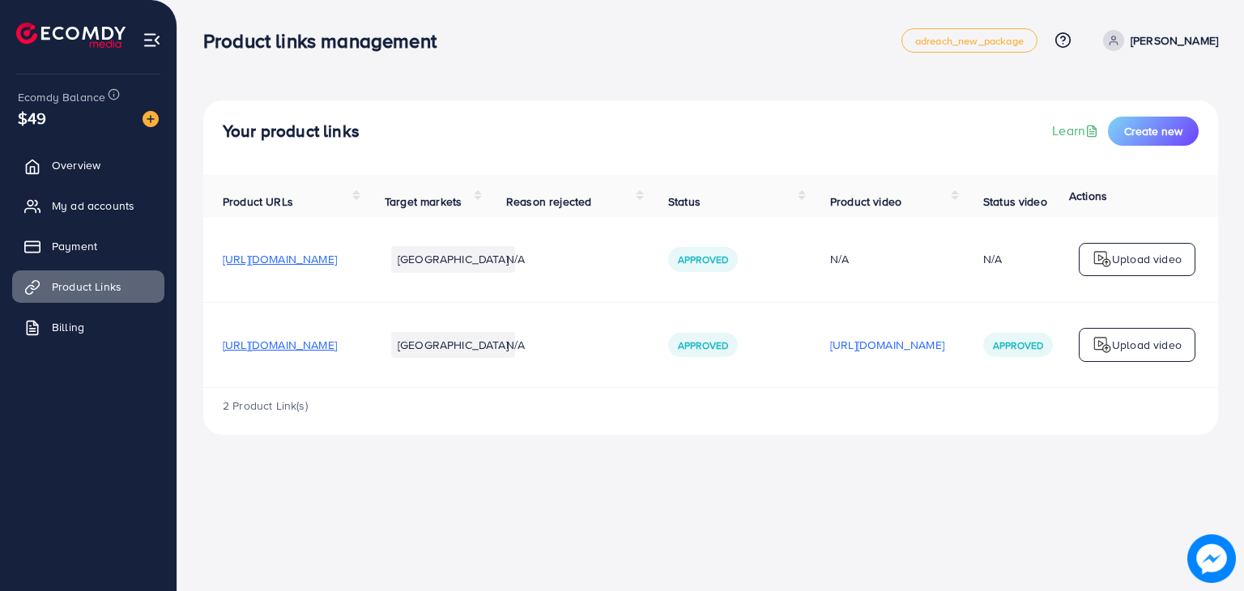
click at [79, 309] on ul "Overview My ad accounts Payment Product Links Billing" at bounding box center [88, 252] width 177 height 218
click at [75, 324] on span "Billing" at bounding box center [72, 327] width 32 height 16
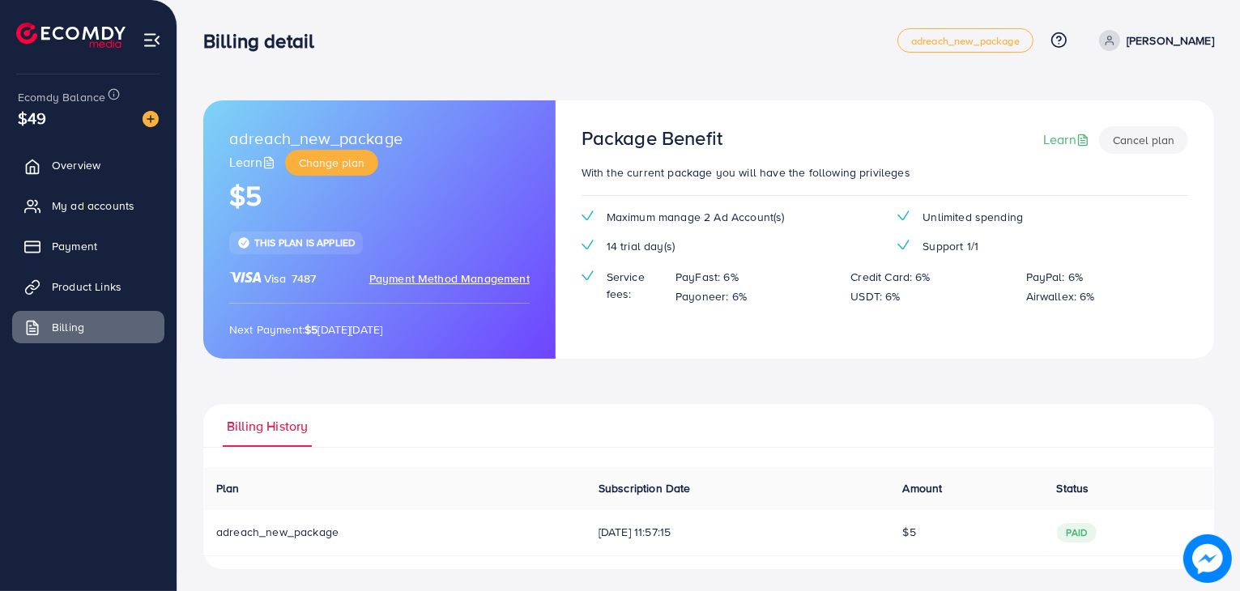
scroll to position [3, 0]
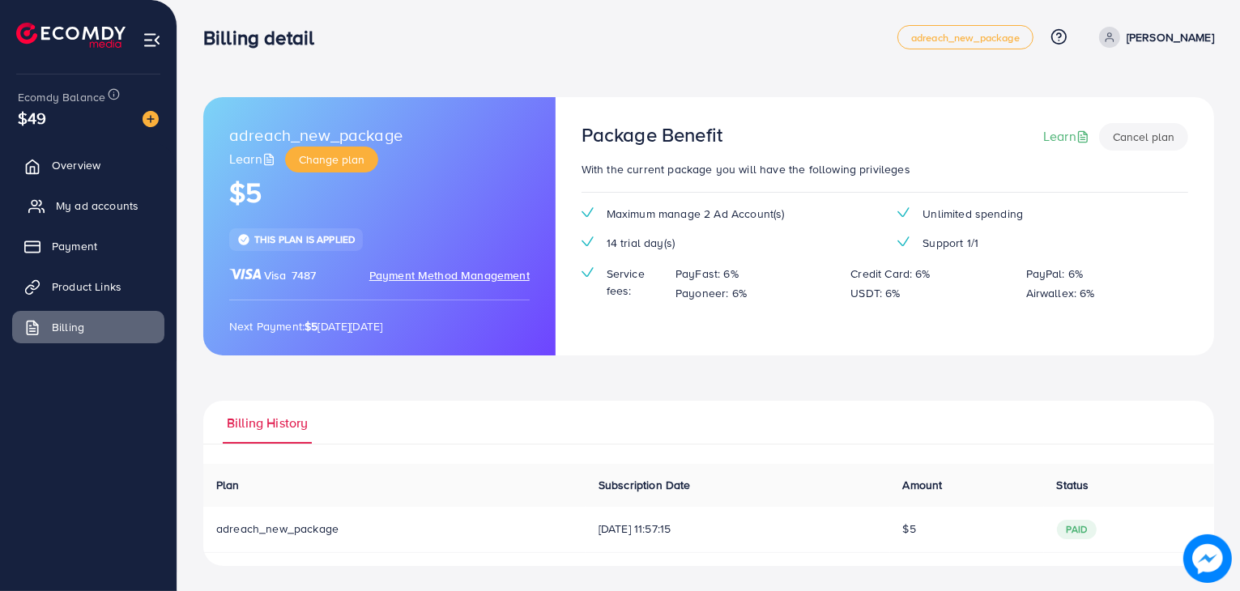
click at [107, 211] on span "My ad accounts" at bounding box center [97, 206] width 83 height 16
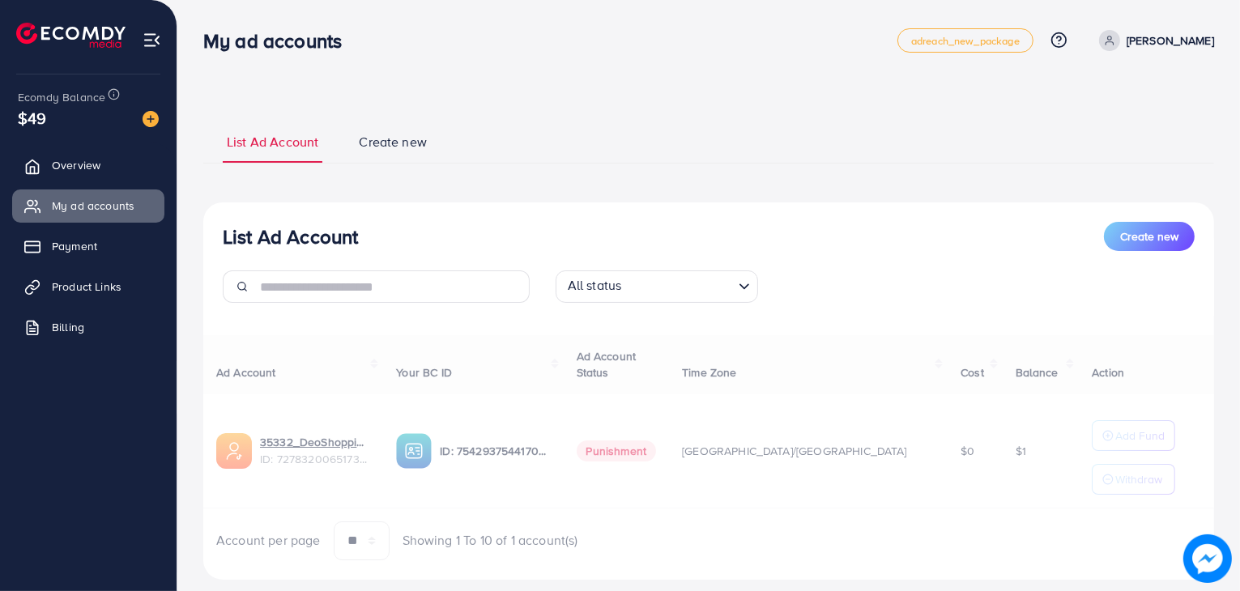
scroll to position [32, 0]
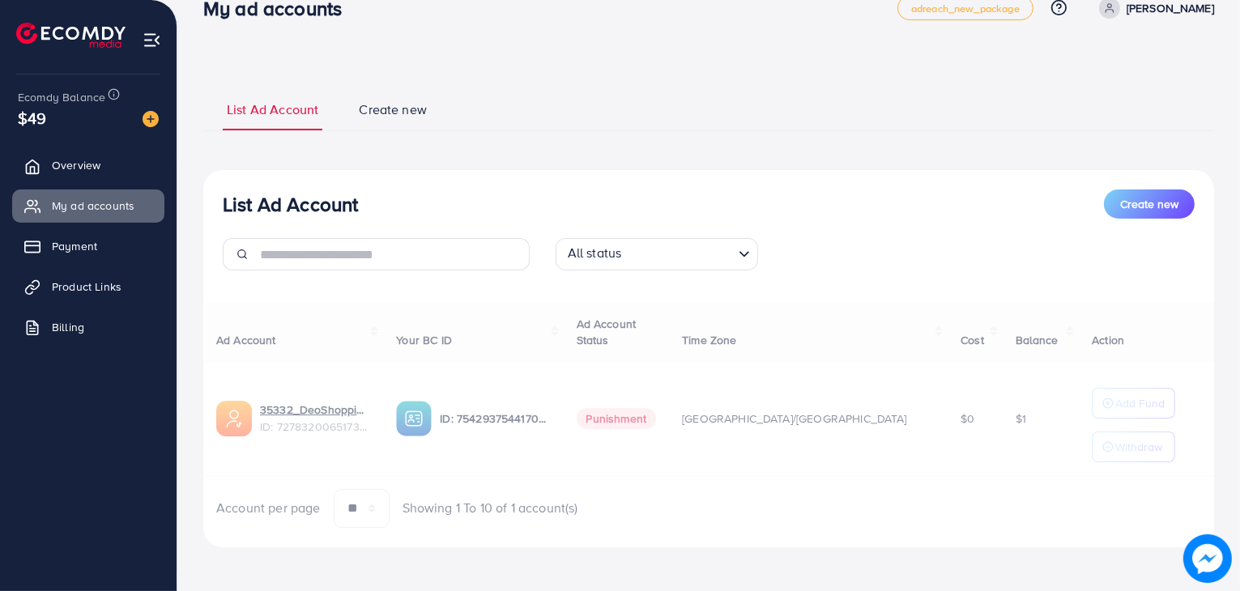
click at [370, 109] on span "Create new" at bounding box center [393, 109] width 68 height 19
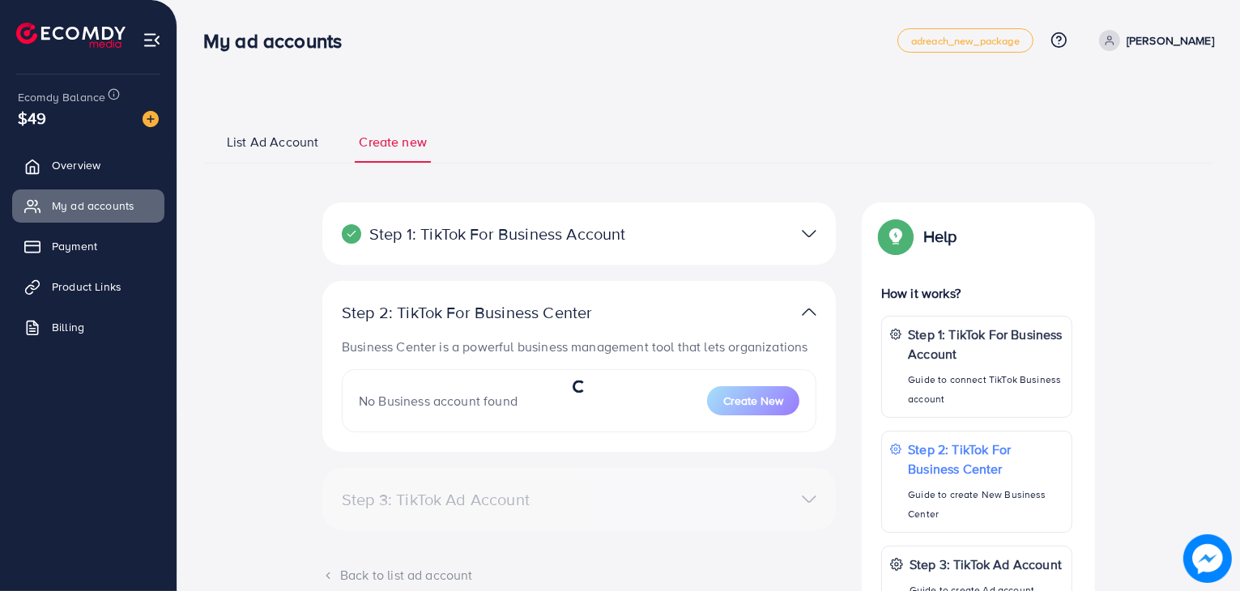
click at [271, 153] on link "List Ad Account" at bounding box center [273, 148] width 100 height 30
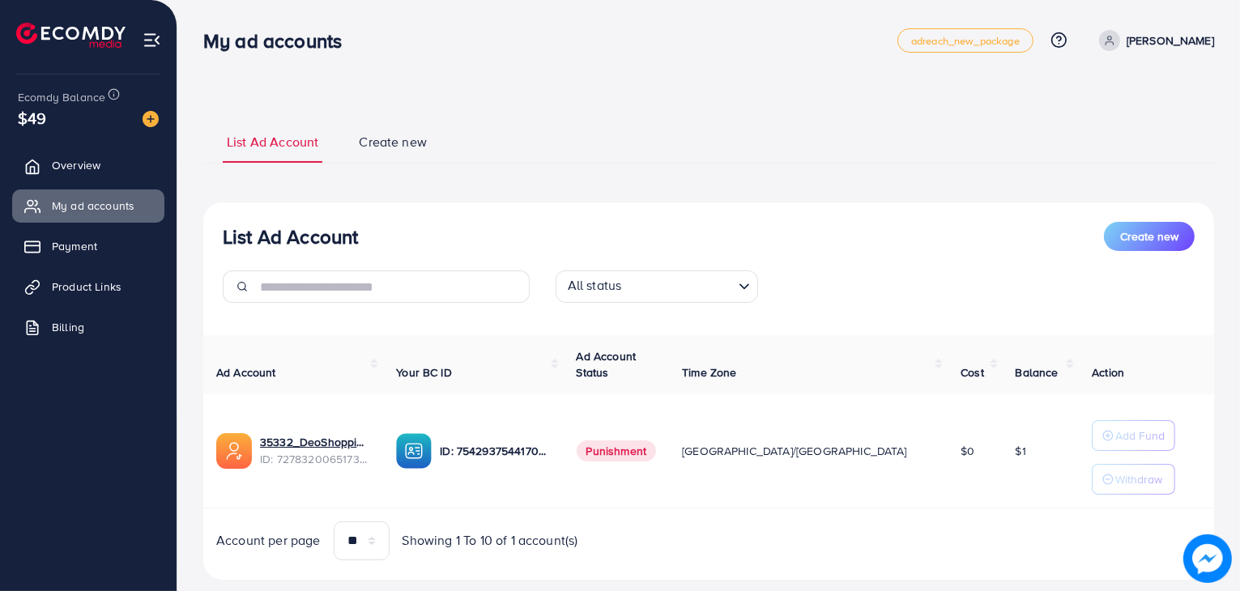
scroll to position [32, 0]
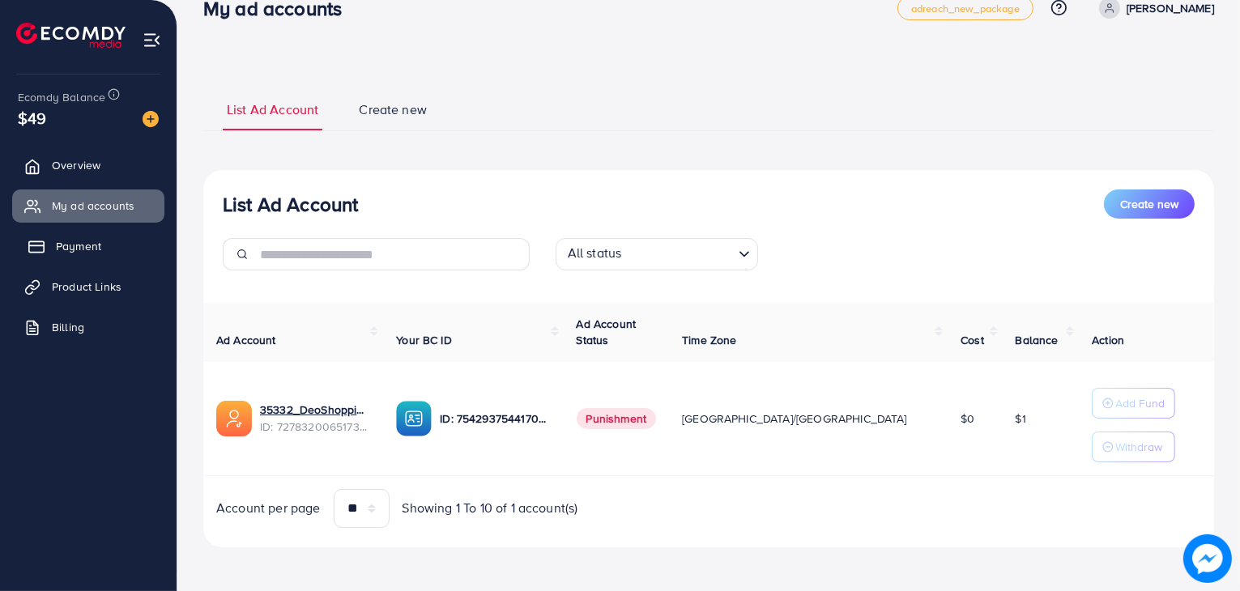
click at [82, 250] on span "Payment" at bounding box center [78, 246] width 45 height 16
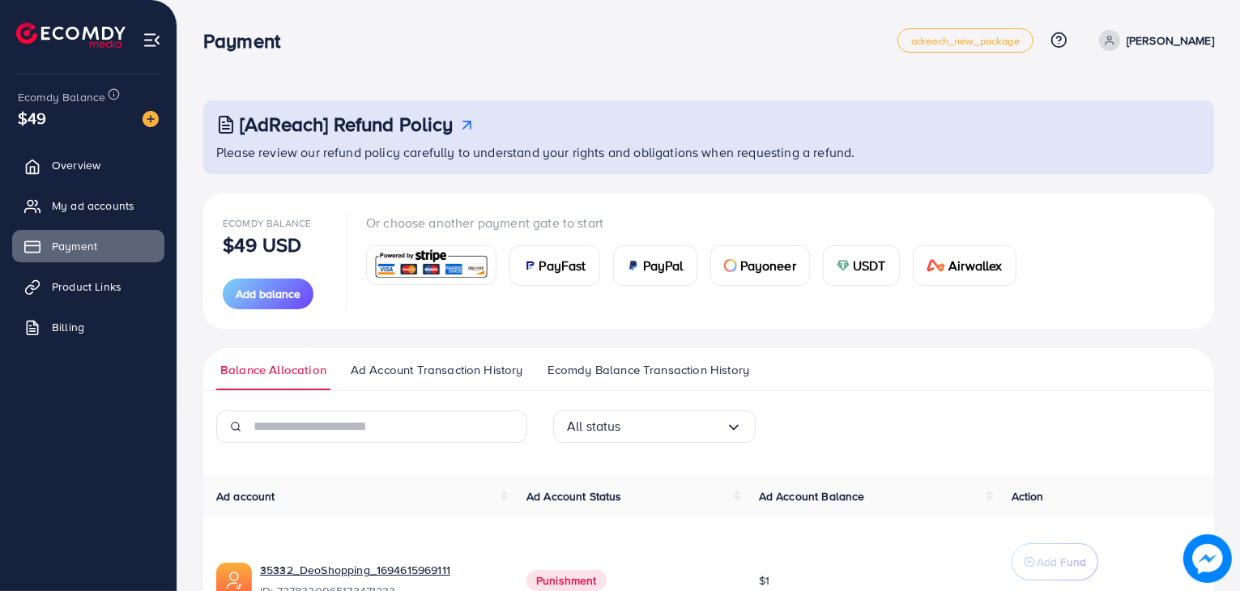
scroll to position [121, 0]
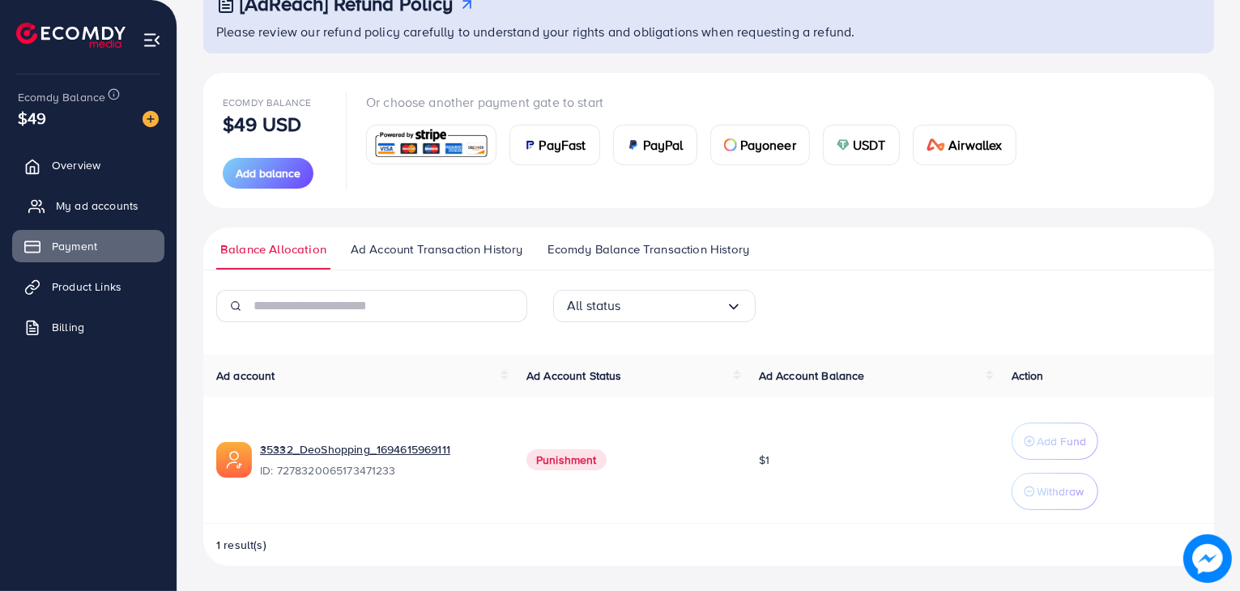
click at [102, 208] on span "My ad accounts" at bounding box center [97, 206] width 83 height 16
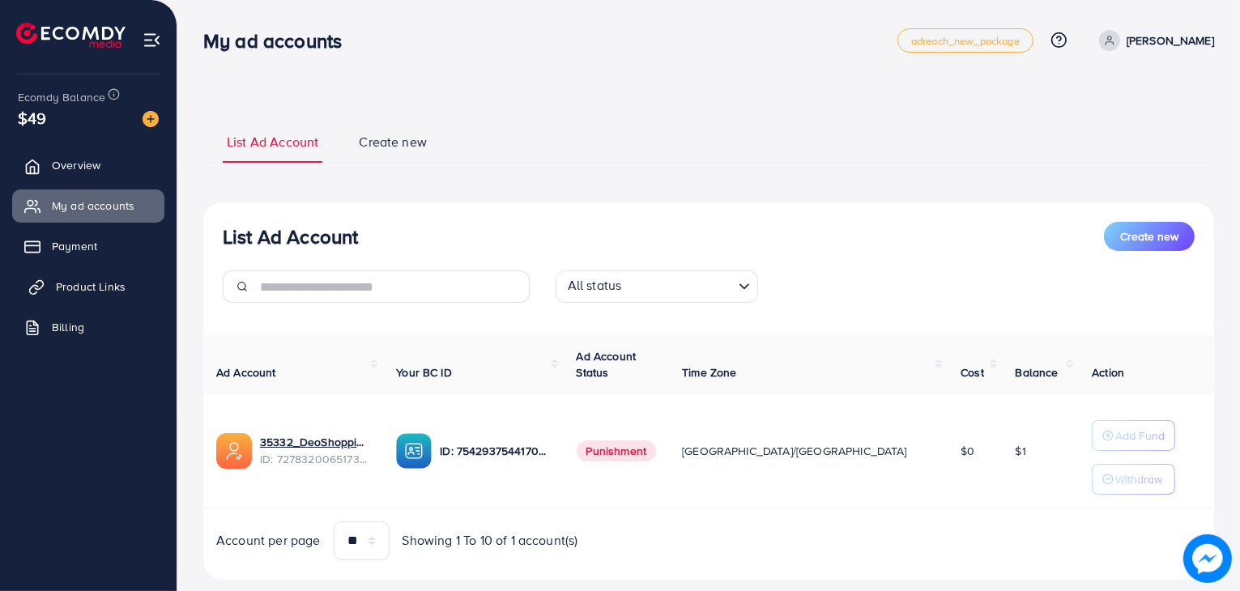
click at [36, 292] on icon at bounding box center [34, 290] width 8 height 9
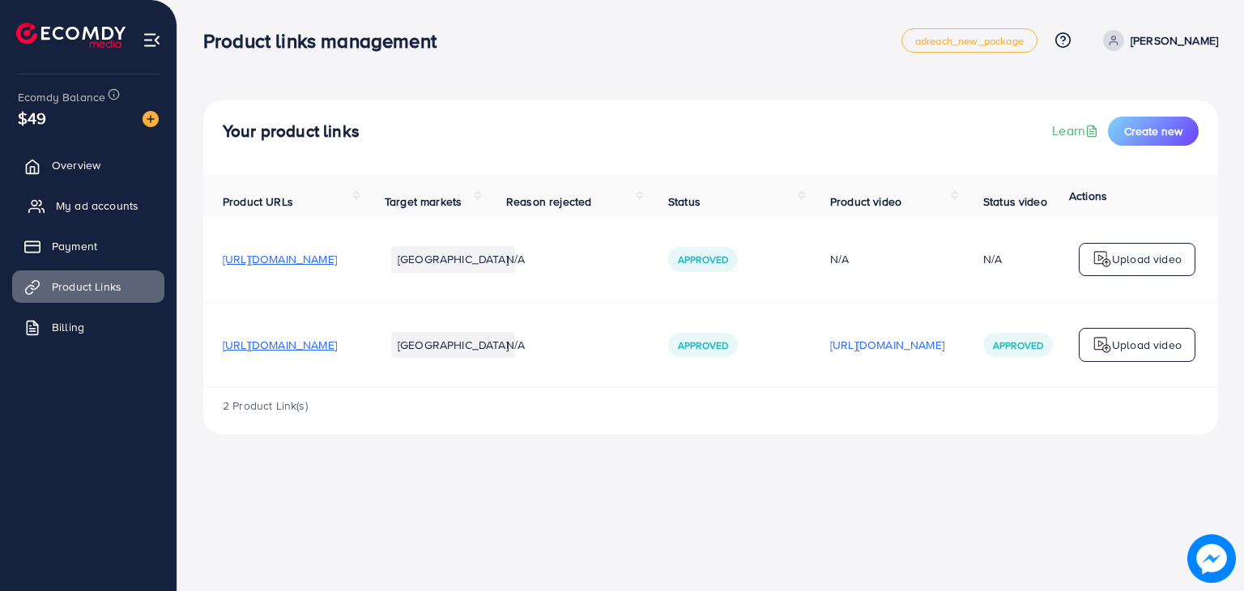
click at [81, 194] on link "My ad accounts" at bounding box center [88, 206] width 152 height 32
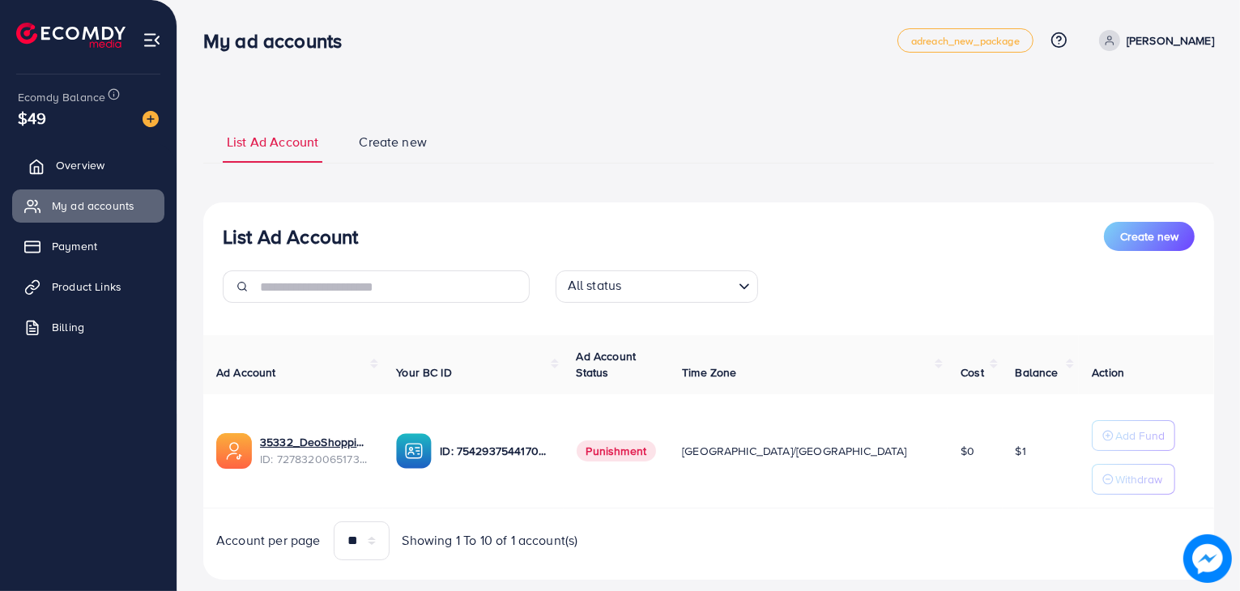
click at [94, 173] on link "Overview" at bounding box center [88, 165] width 152 height 32
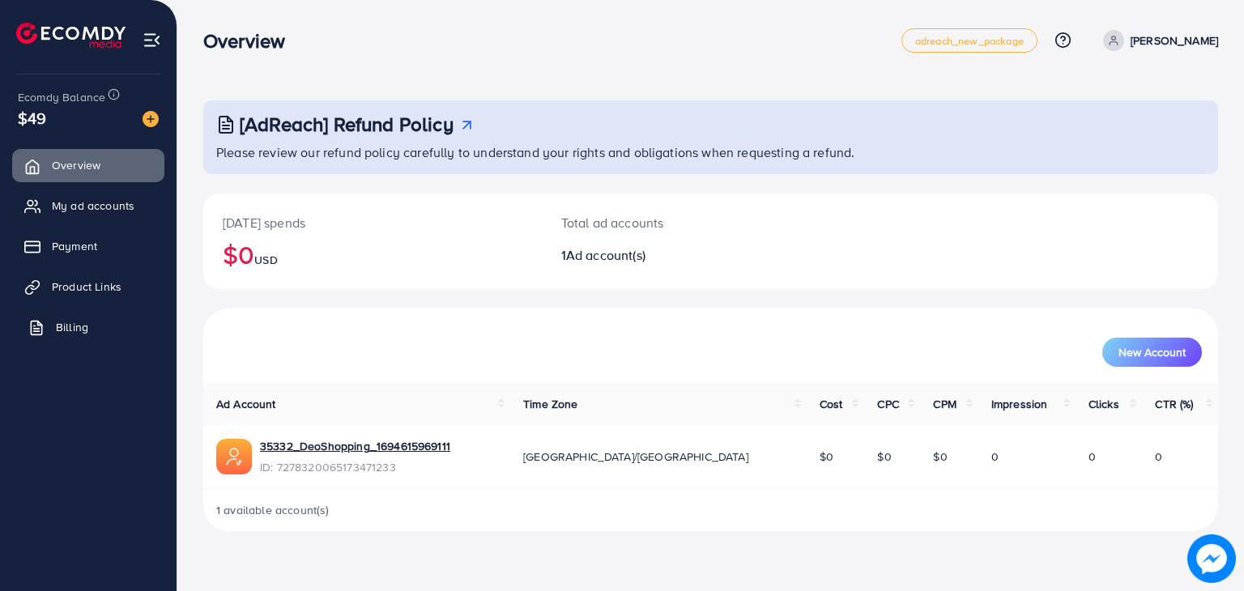
click at [88, 314] on link "Billing" at bounding box center [88, 327] width 152 height 32
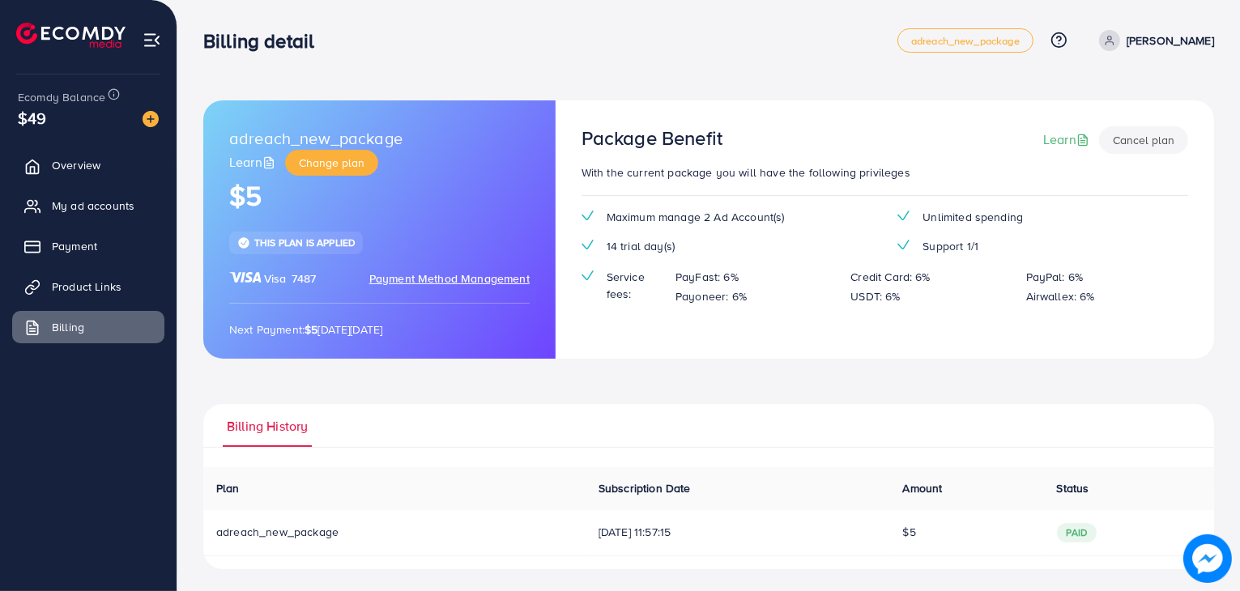
scroll to position [3, 0]
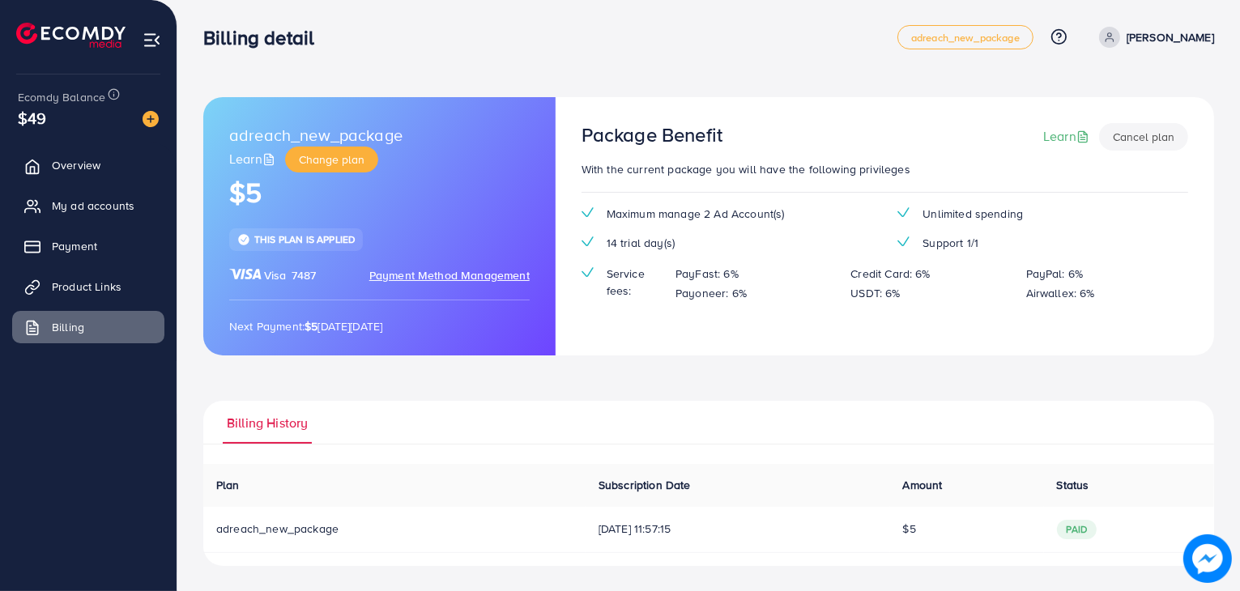
click at [150, 127] on div "$49" at bounding box center [88, 117] width 141 height 23
click at [150, 119] on img at bounding box center [151, 119] width 16 height 16
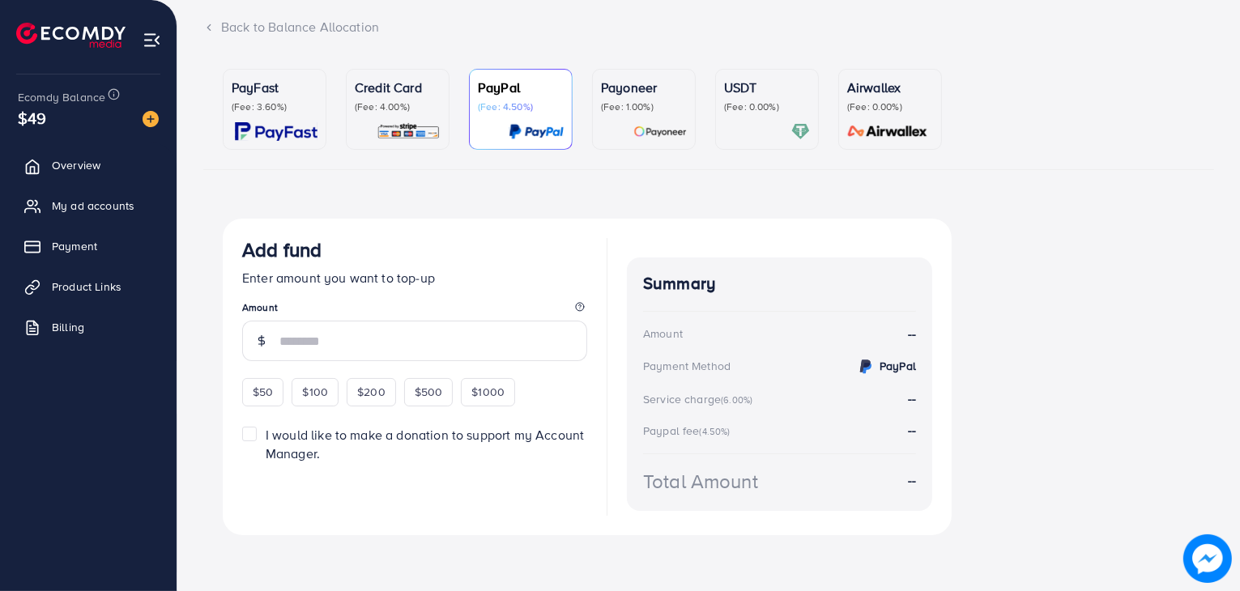
scroll to position [104, 0]
click at [267, 390] on span "$50" at bounding box center [263, 390] width 20 height 16
type input "**"
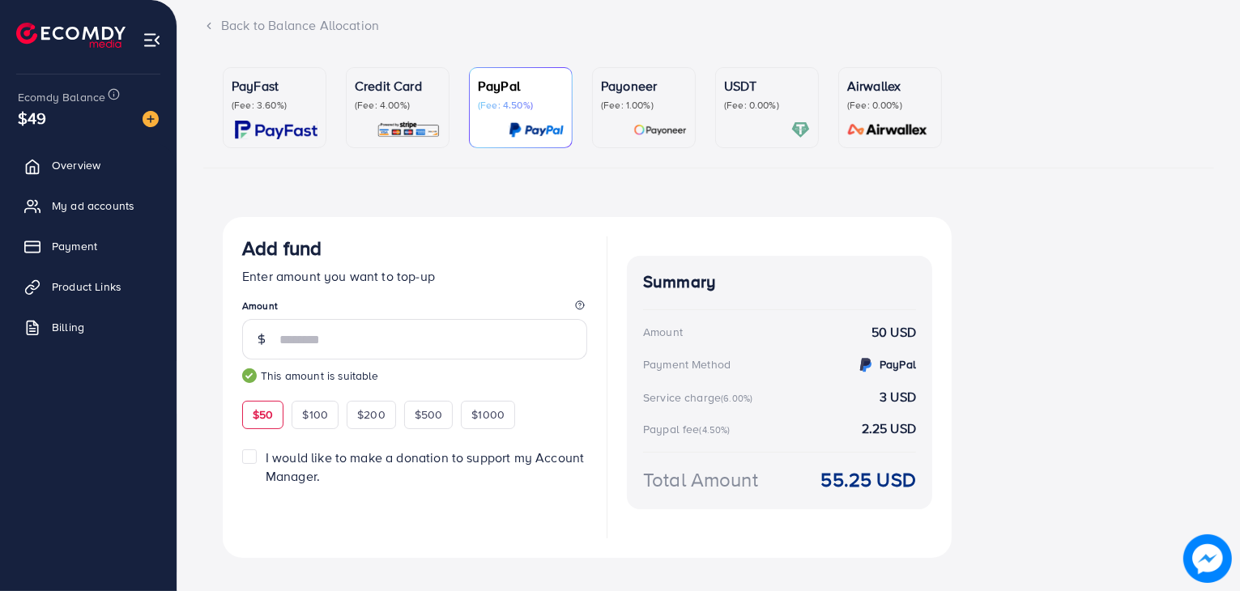
scroll to position [128, 0]
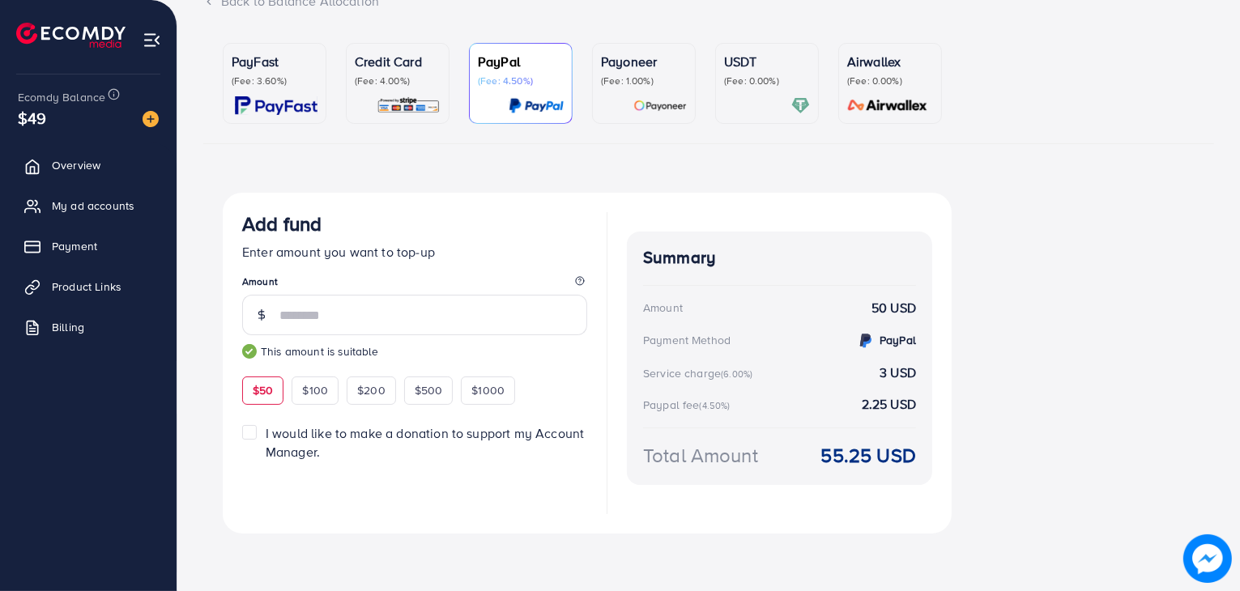
click at [296, 86] on p "(Fee: 3.60%)" at bounding box center [275, 81] width 86 height 13
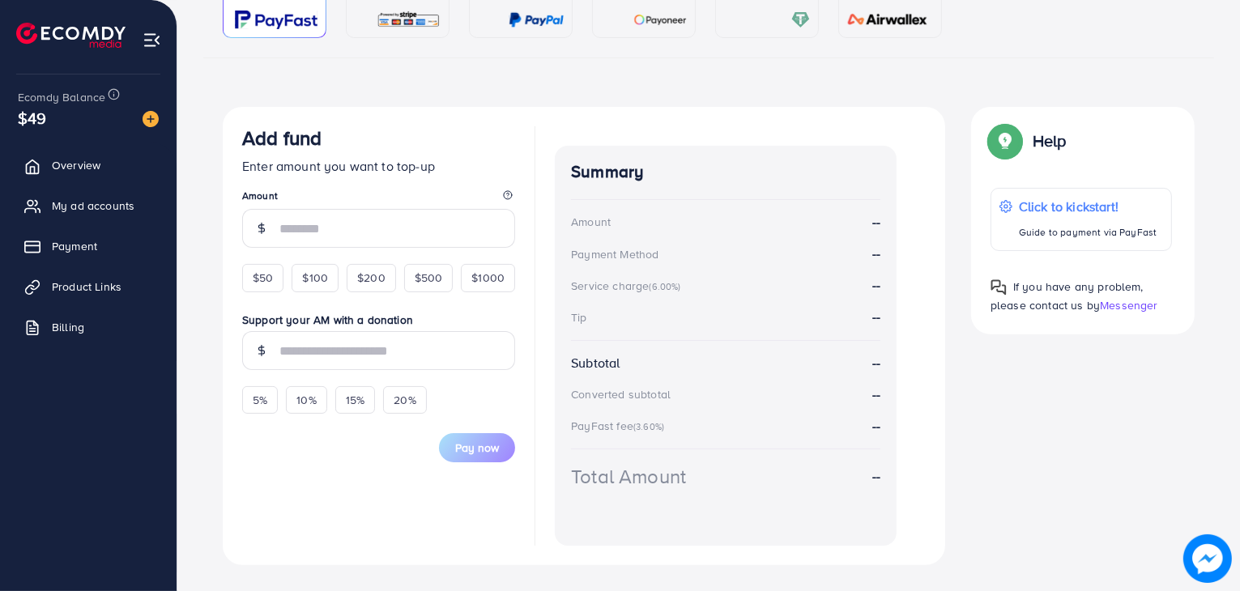
scroll to position [246, 0]
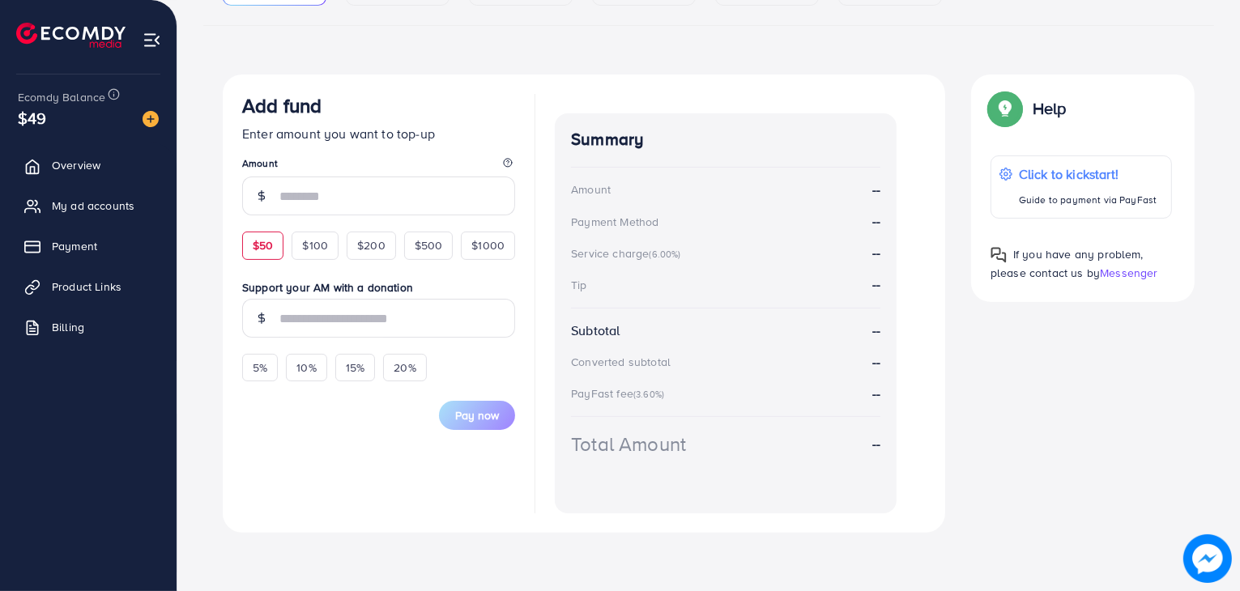
click at [269, 234] on div "$50" at bounding box center [262, 246] width 41 height 28
type input "**"
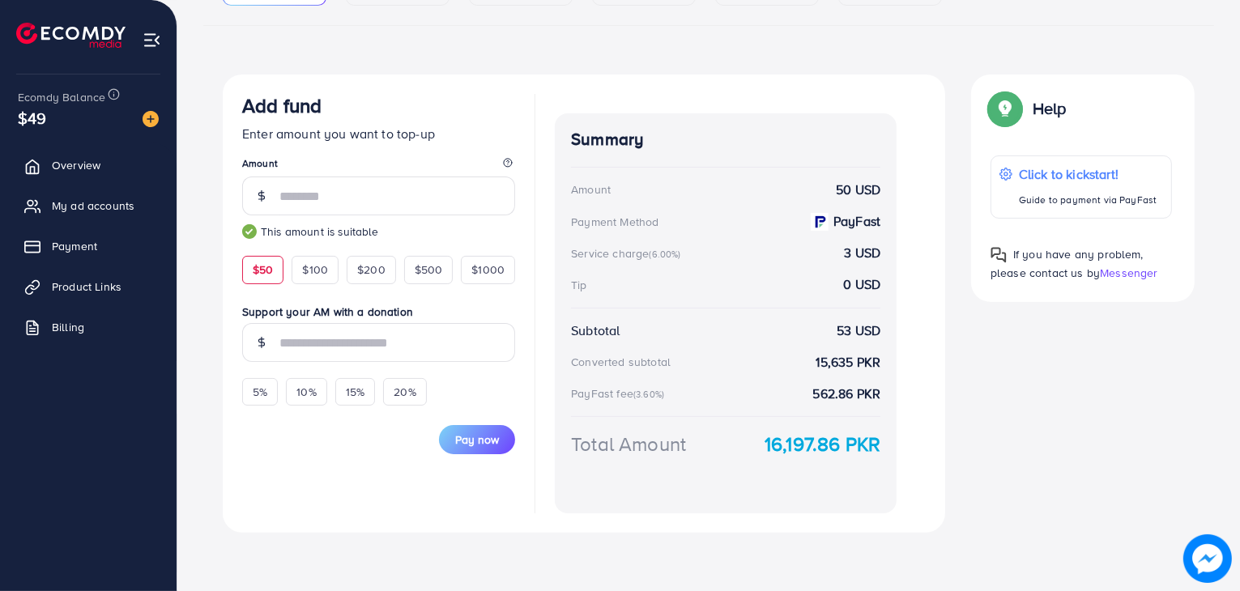
click at [800, 459] on div "Summary Amount 50 USD Payment Method PayFast Service charge (6.00%) 3 USD Tip 0…" at bounding box center [726, 313] width 342 height 400
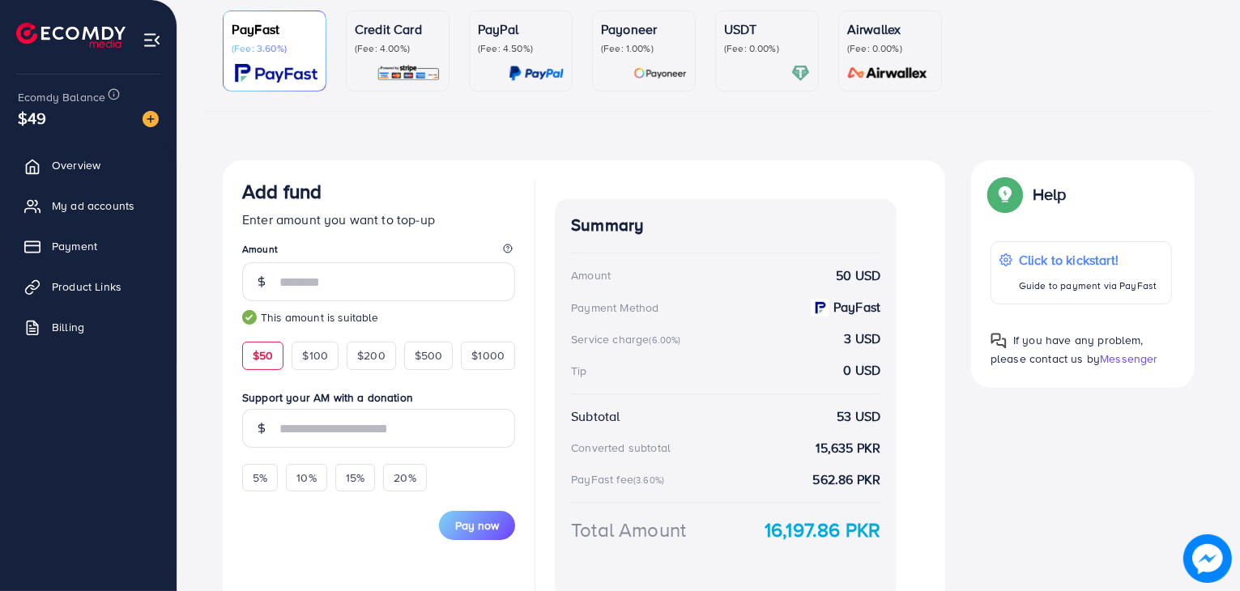
scroll to position [10, 0]
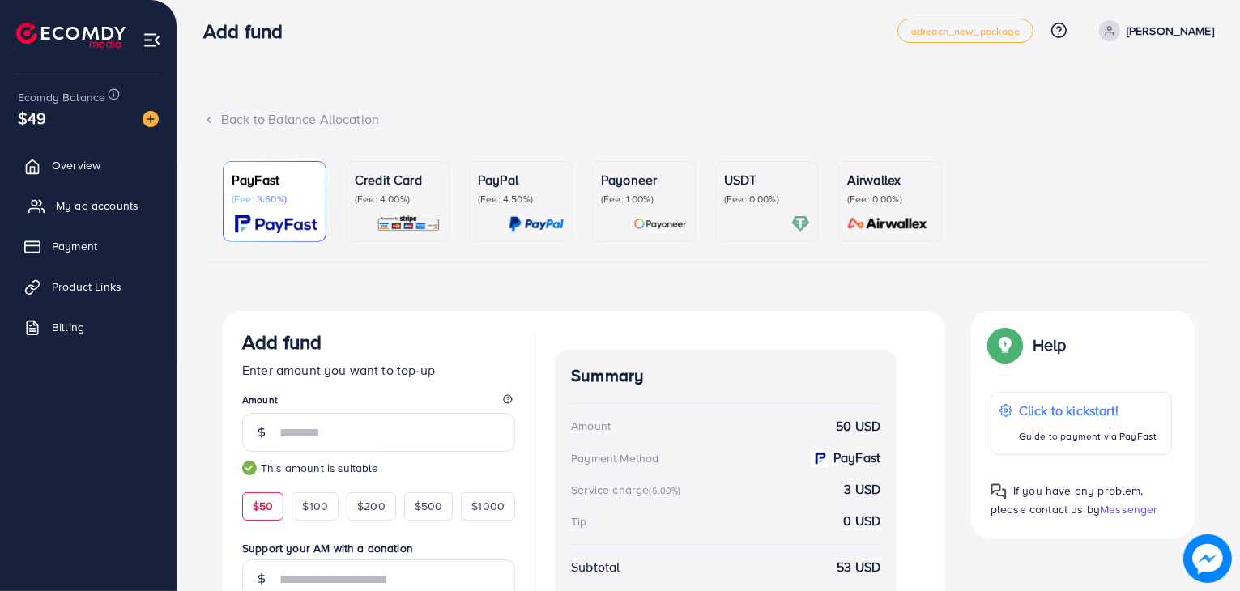
click at [122, 207] on span "My ad accounts" at bounding box center [97, 206] width 83 height 16
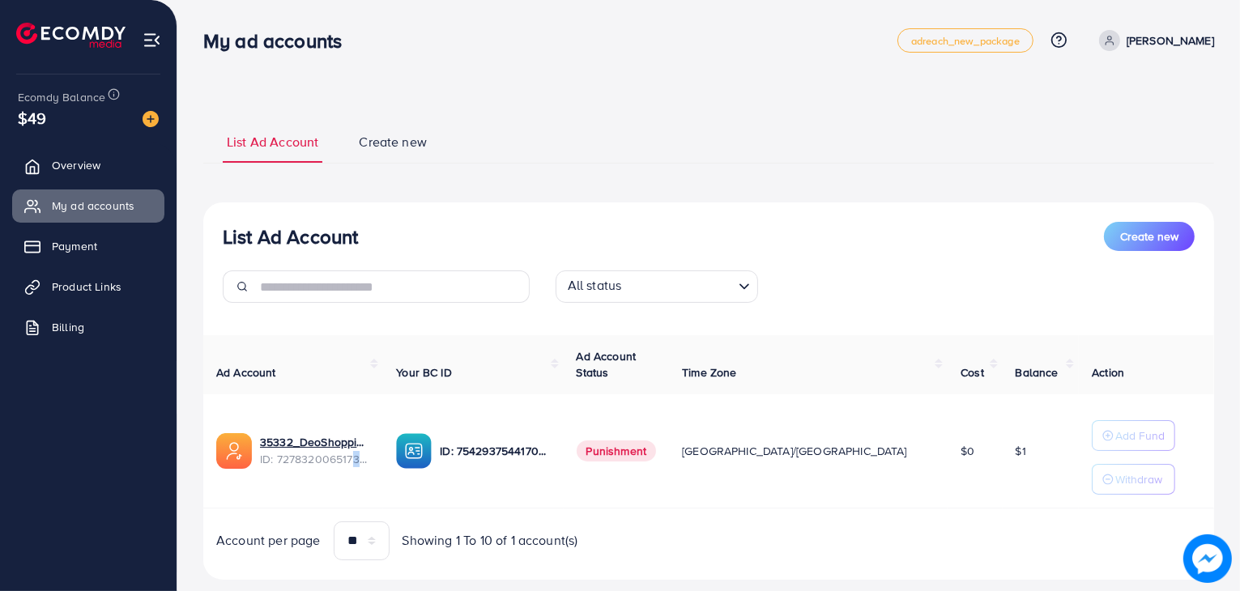
drag, startPoint x: 399, startPoint y: 451, endPoint x: 353, endPoint y: 471, distance: 49.7
click at [353, 471] on td "35332_DeoShopping_1694615969111 ID: 7278320065173471233" at bounding box center [293, 452] width 180 height 114
click at [369, 447] on link "35332_DeoShopping_1694615969111" at bounding box center [315, 442] width 110 height 16
click at [376, 146] on span "Create new" at bounding box center [393, 142] width 68 height 19
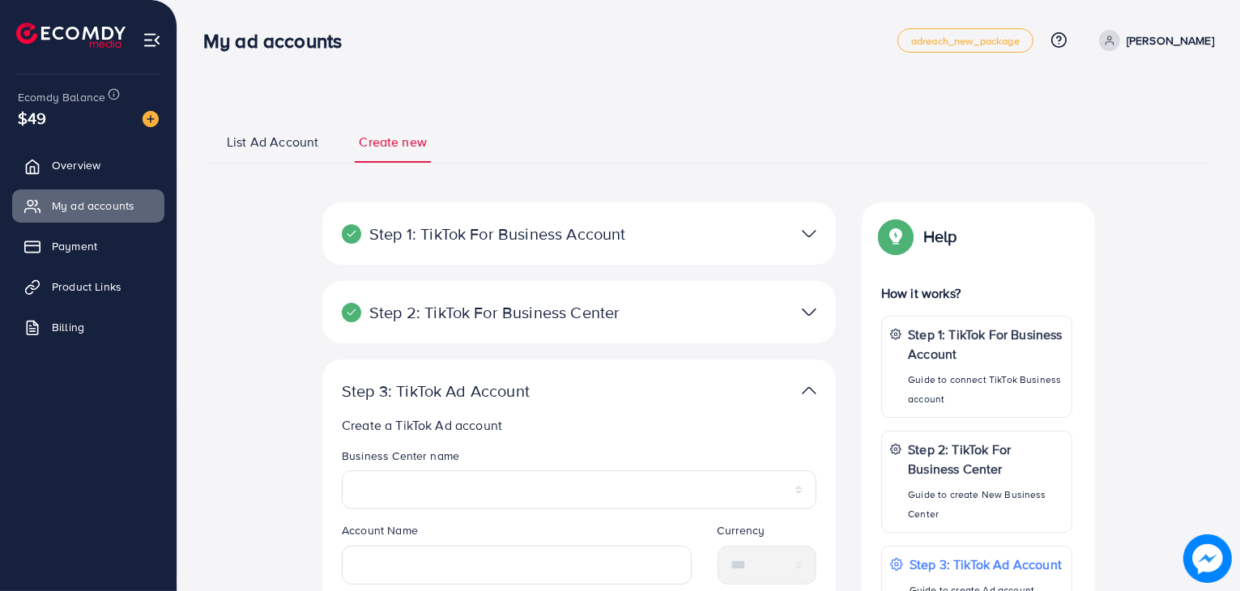
click at [671, 252] on div "Step 1: TikTok For Business Account Connect to TikTok for Business to access al…" at bounding box center [579, 234] width 514 height 62
click at [802, 245] on img at bounding box center [809, 233] width 15 height 23
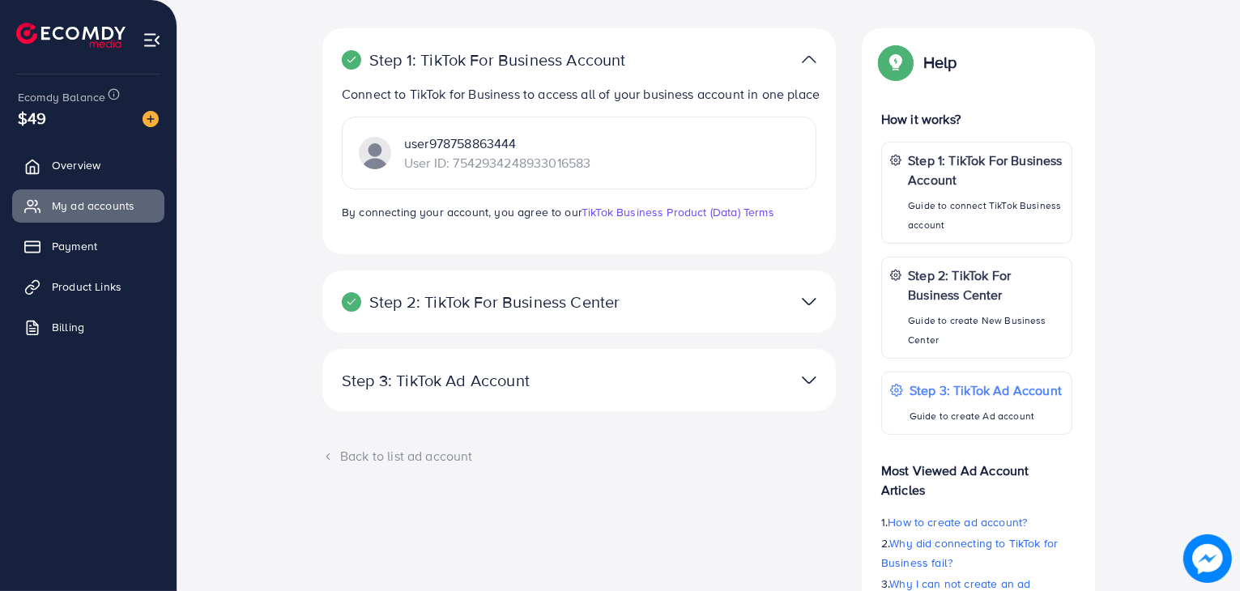
scroll to position [175, 0]
click at [794, 411] on div "Step 3: TikTok Ad Account Create a TikTok Ad account Business Center name *****…" at bounding box center [579, 379] width 514 height 62
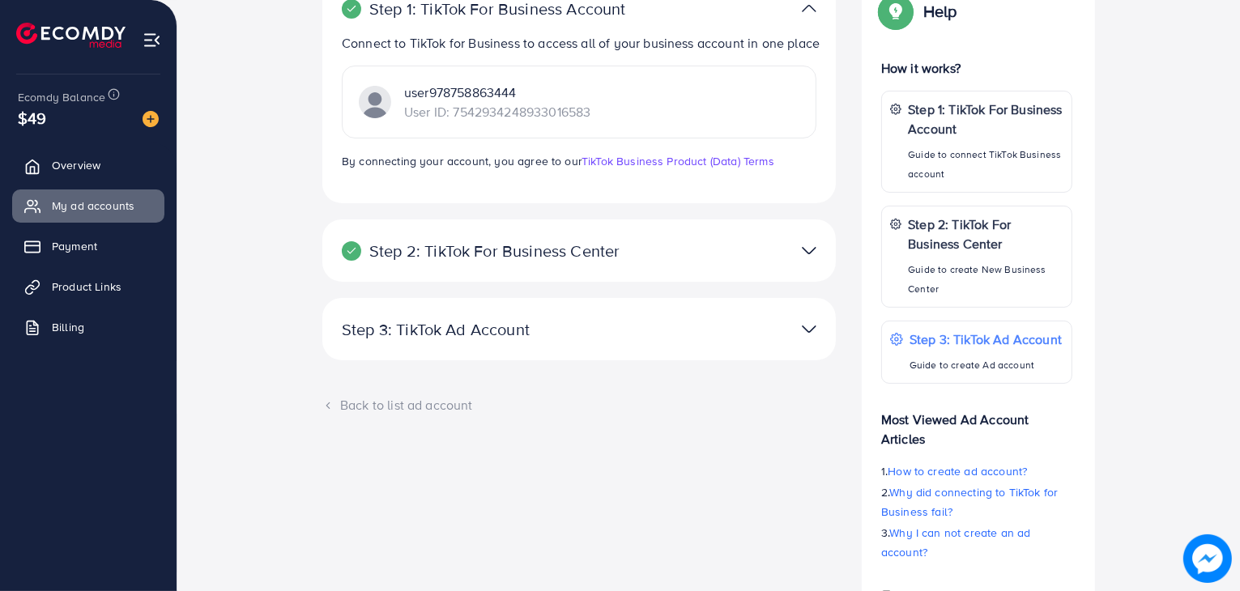
scroll to position [227, 0]
click at [804, 339] on img at bounding box center [809, 327] width 15 height 23
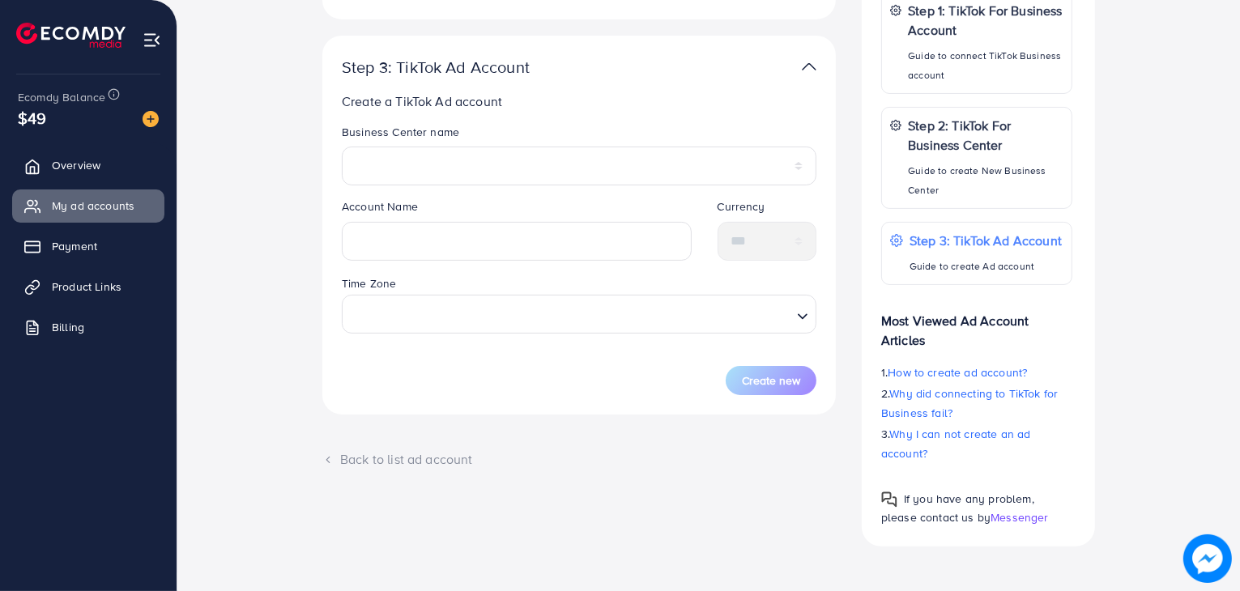
scroll to position [324, 0]
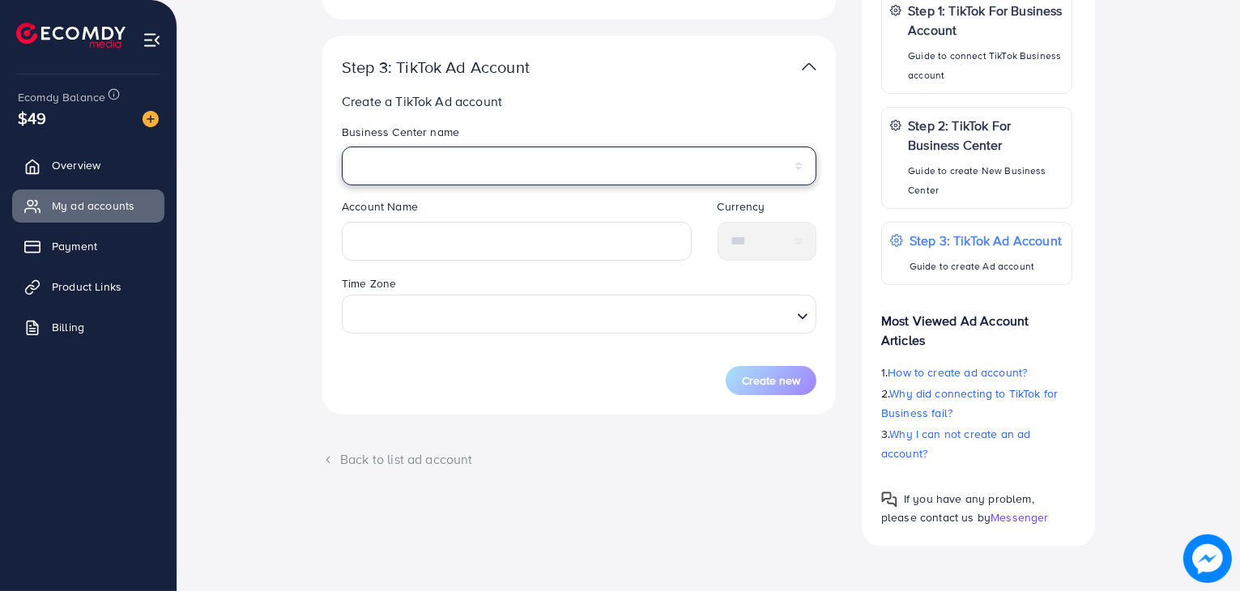
click at [633, 166] on select "******" at bounding box center [579, 166] width 475 height 39
select select "**********"
click at [342, 147] on select "******" at bounding box center [579, 166] width 475 height 39
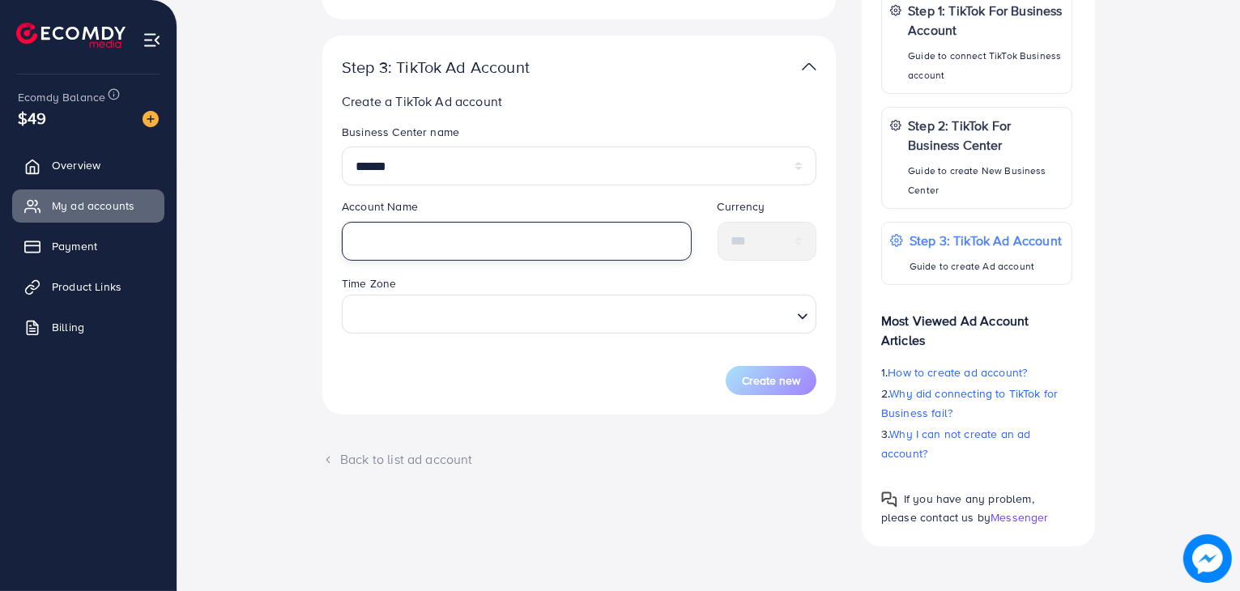
click at [574, 231] on input "text" at bounding box center [517, 241] width 350 height 39
type input "*******"
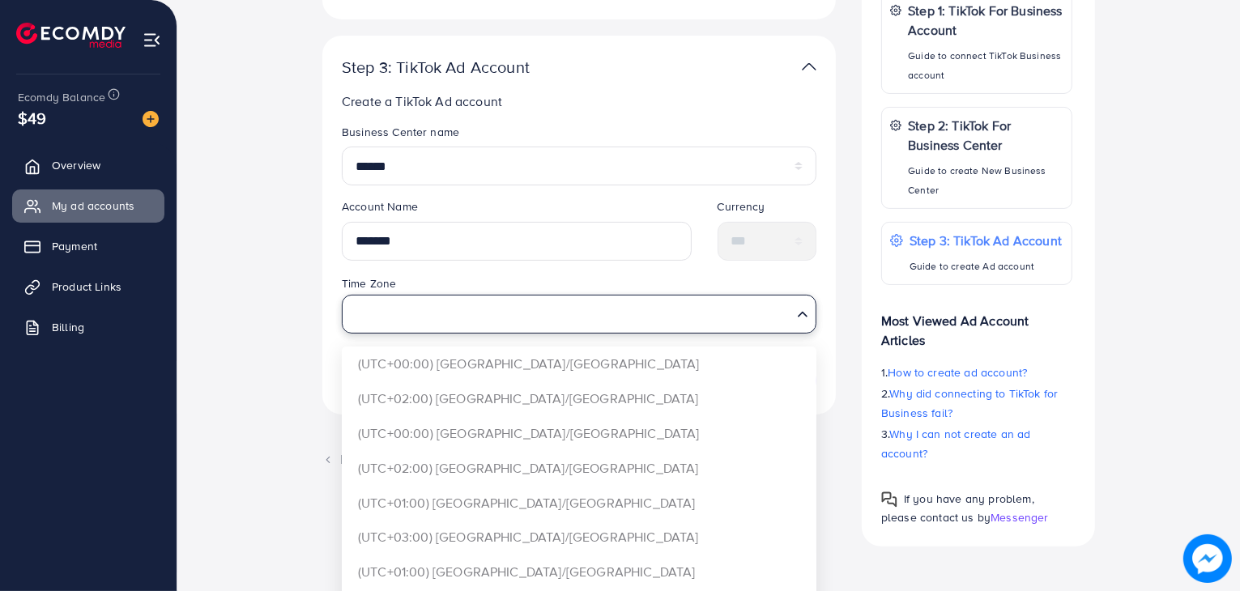
click at [614, 316] on input "Search for option" at bounding box center [570, 315] width 442 height 30
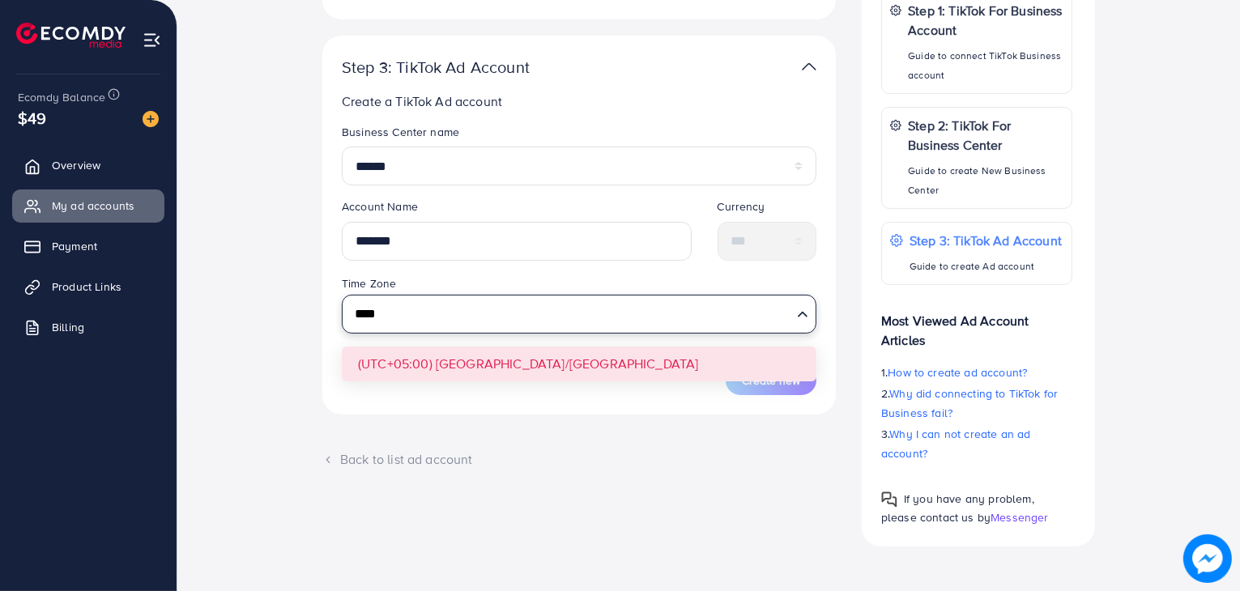
type input "****"
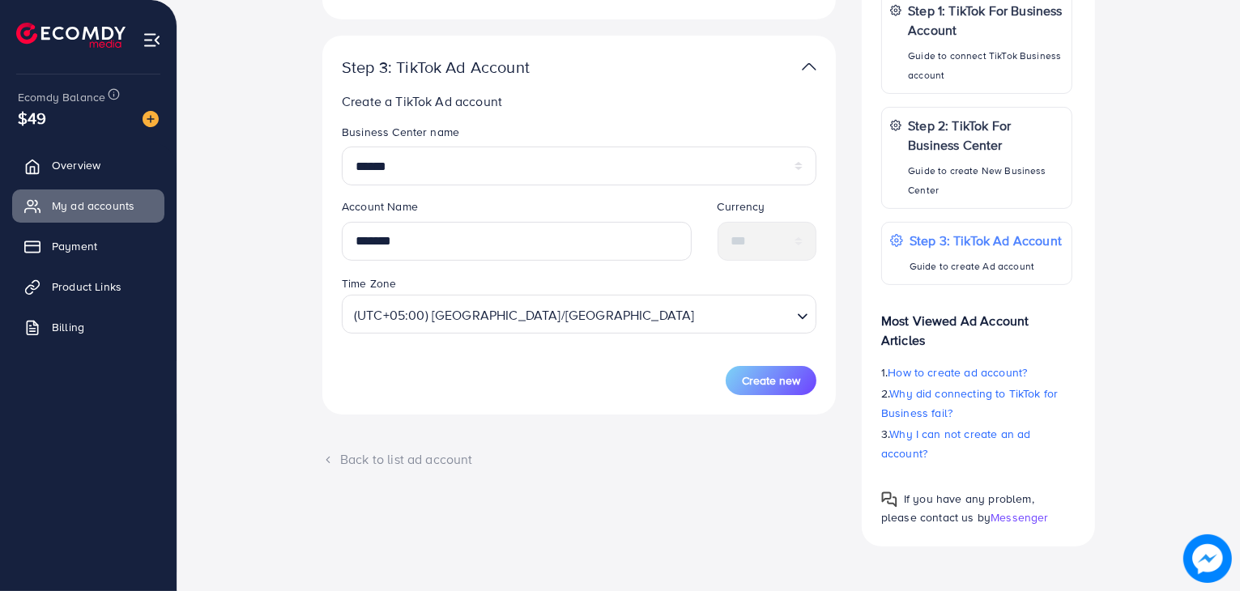
click at [660, 277] on div "Time Zone (UTC+05:00) Asia/Karachi Loading..." at bounding box center [579, 304] width 475 height 60
click at [749, 381] on span "Create new" at bounding box center [771, 381] width 58 height 16
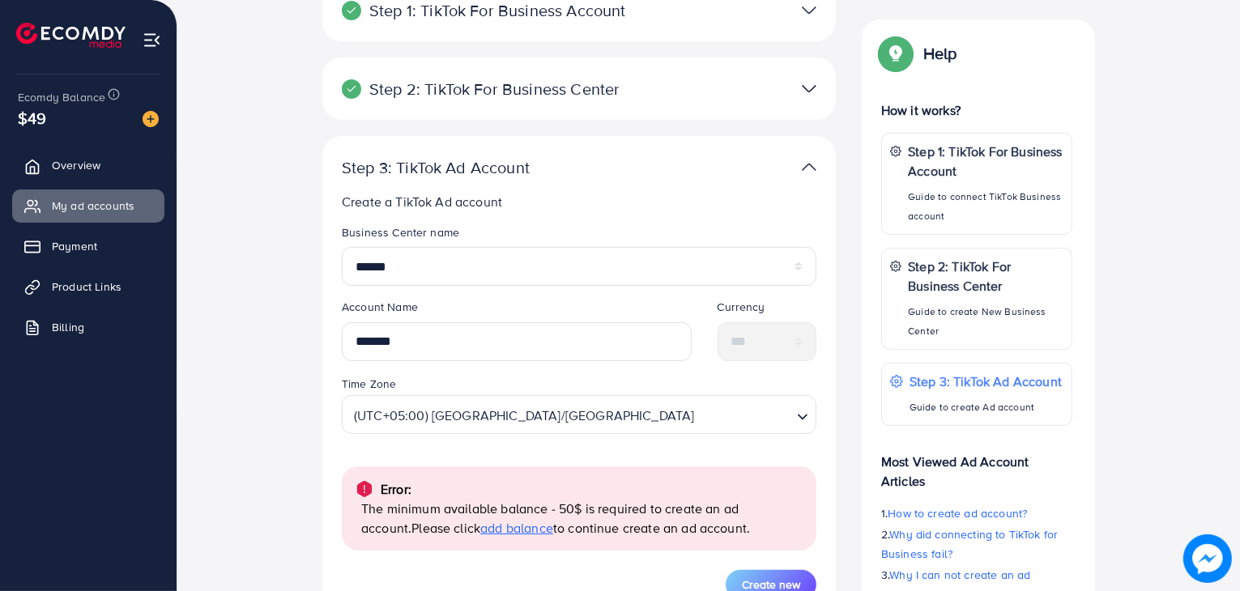
scroll to position [224, 0]
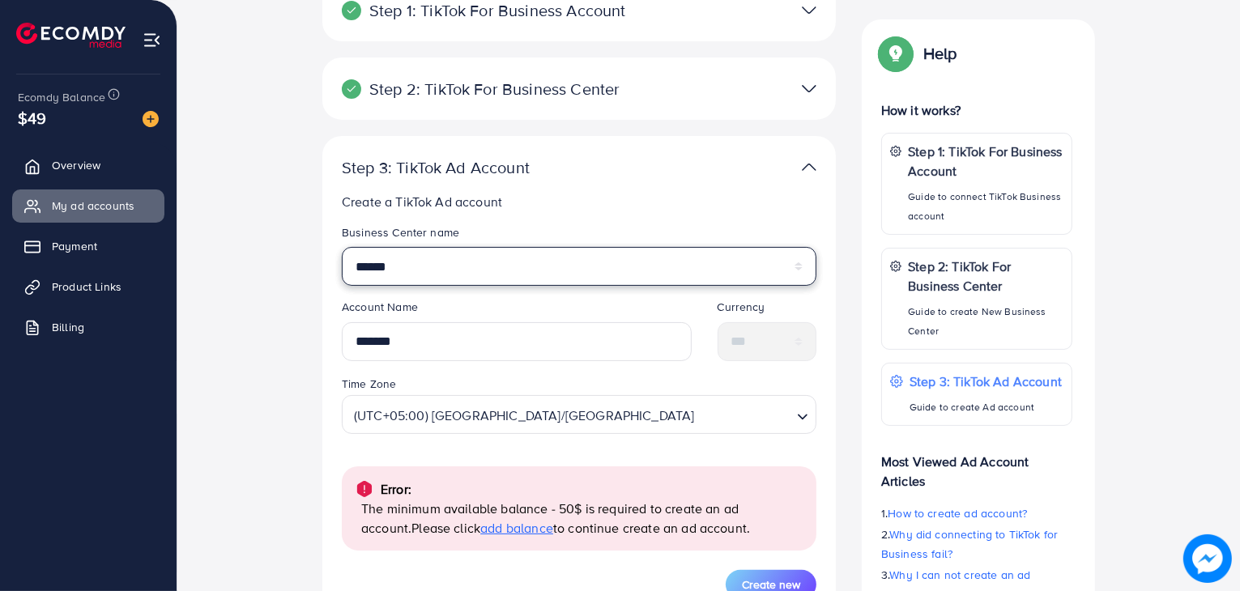
click at [603, 257] on select "******" at bounding box center [579, 266] width 475 height 39
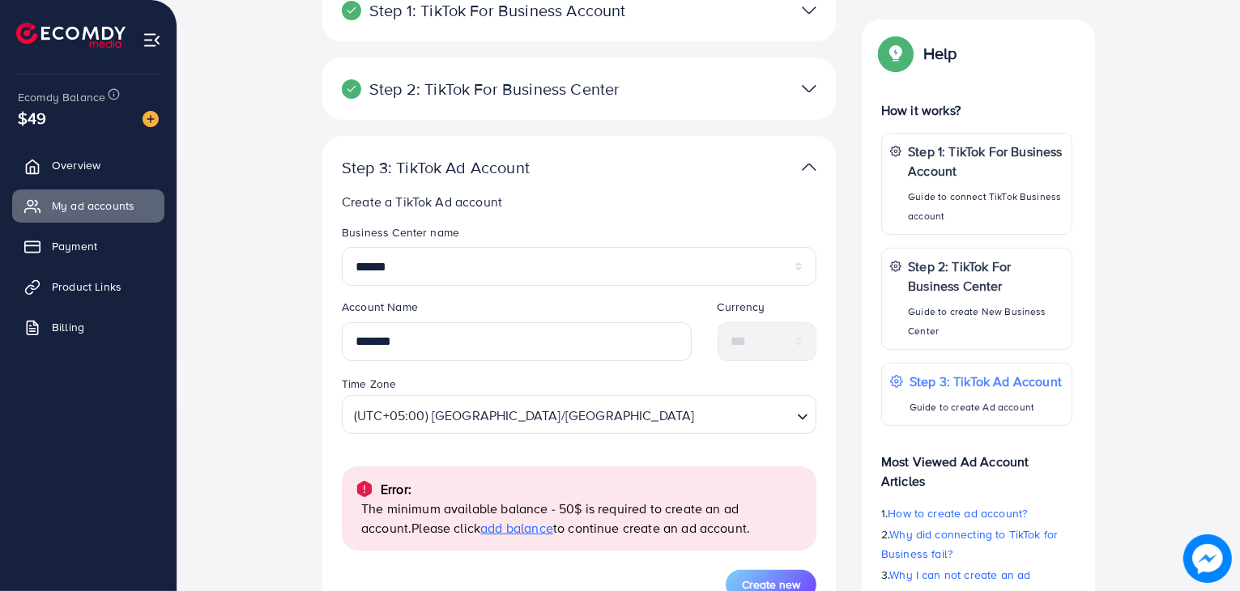
click at [604, 211] on div "Create a TikTok Ad account Business Center name ****** Account Name ******* Cur…" at bounding box center [579, 395] width 475 height 407
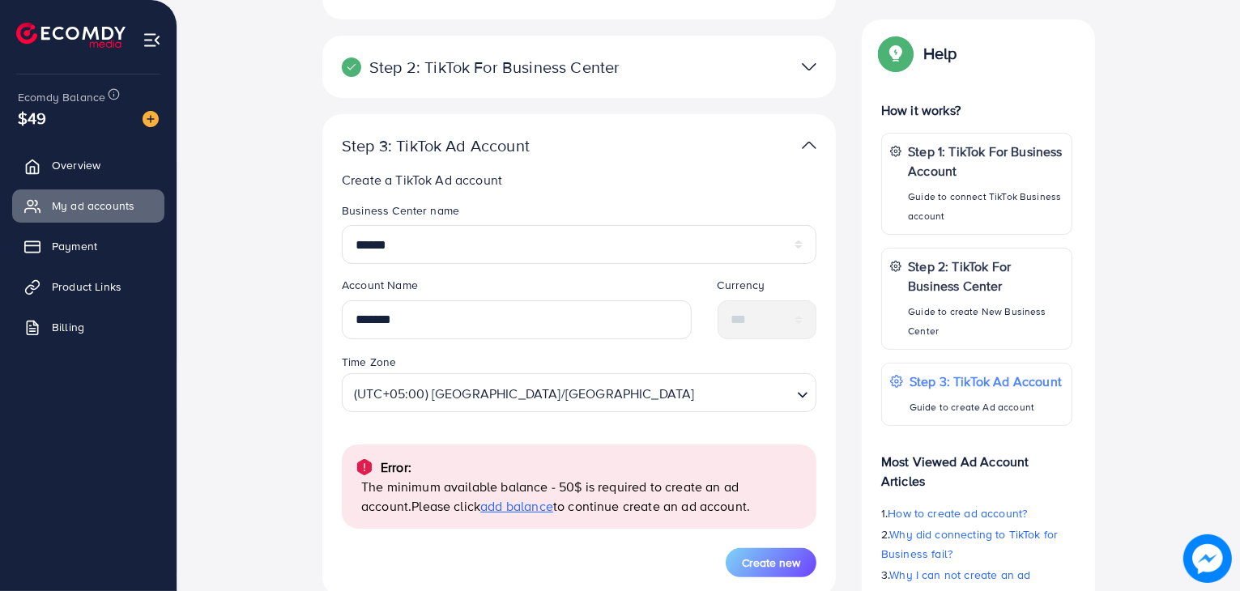
scroll to position [246, 0]
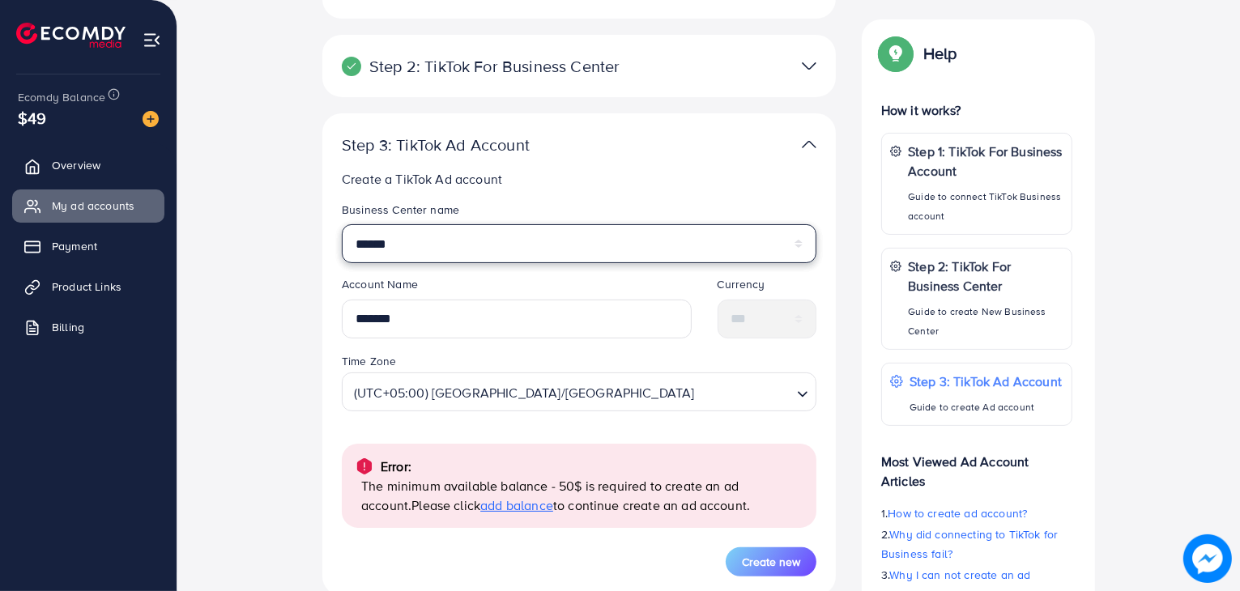
click at [608, 232] on select "******" at bounding box center [579, 243] width 475 height 39
click at [605, 241] on select "******" at bounding box center [579, 243] width 475 height 39
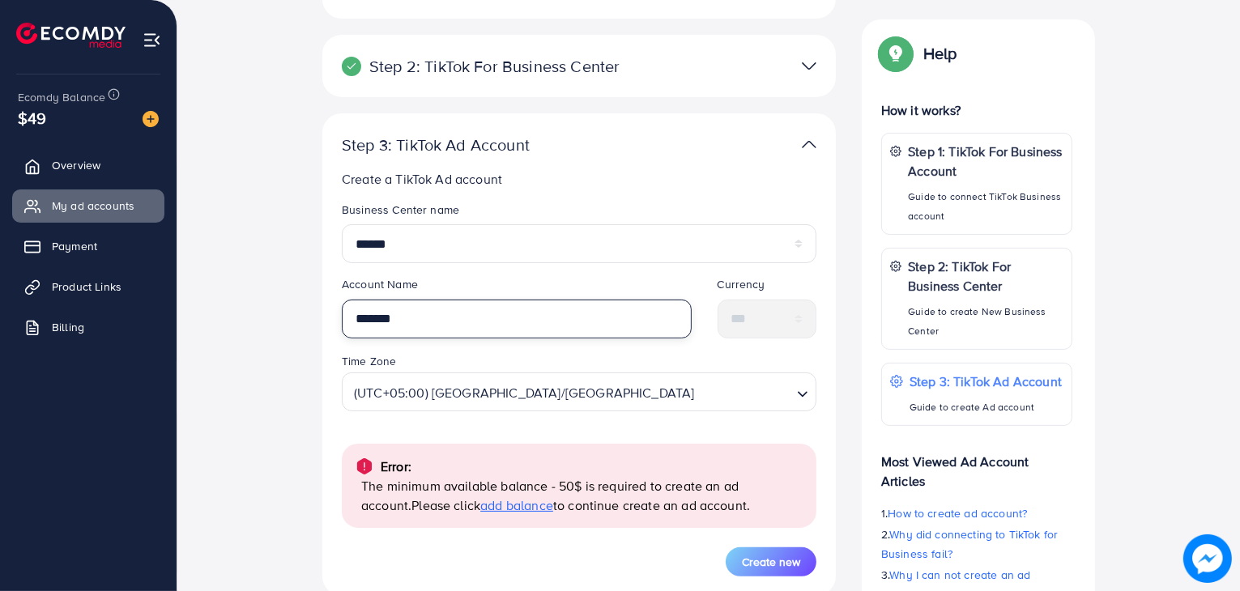
click at [608, 301] on input "*******" at bounding box center [517, 319] width 350 height 39
type input "*"
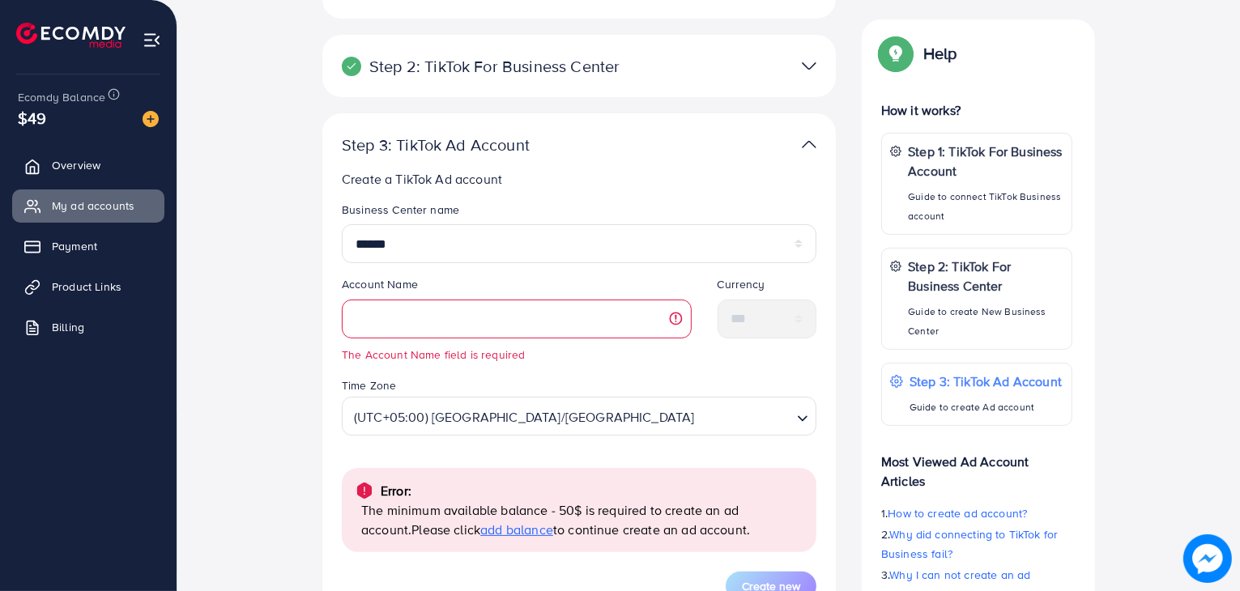
click at [619, 369] on div "Account Name The Account Name field is required" at bounding box center [517, 325] width 376 height 99
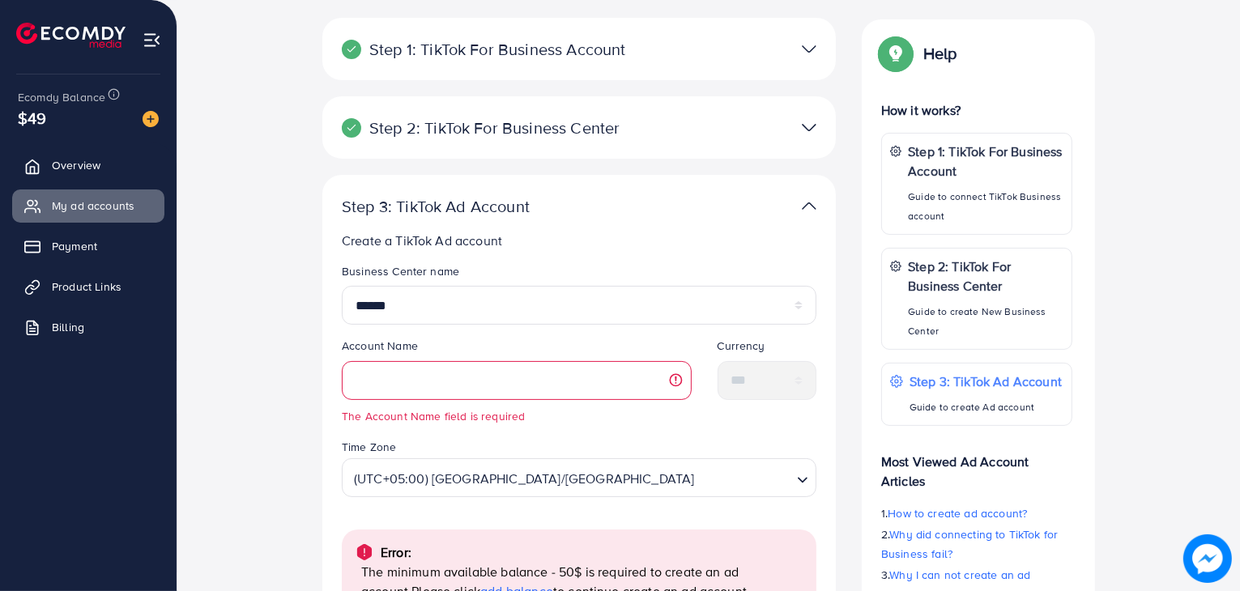
scroll to position [0, 0]
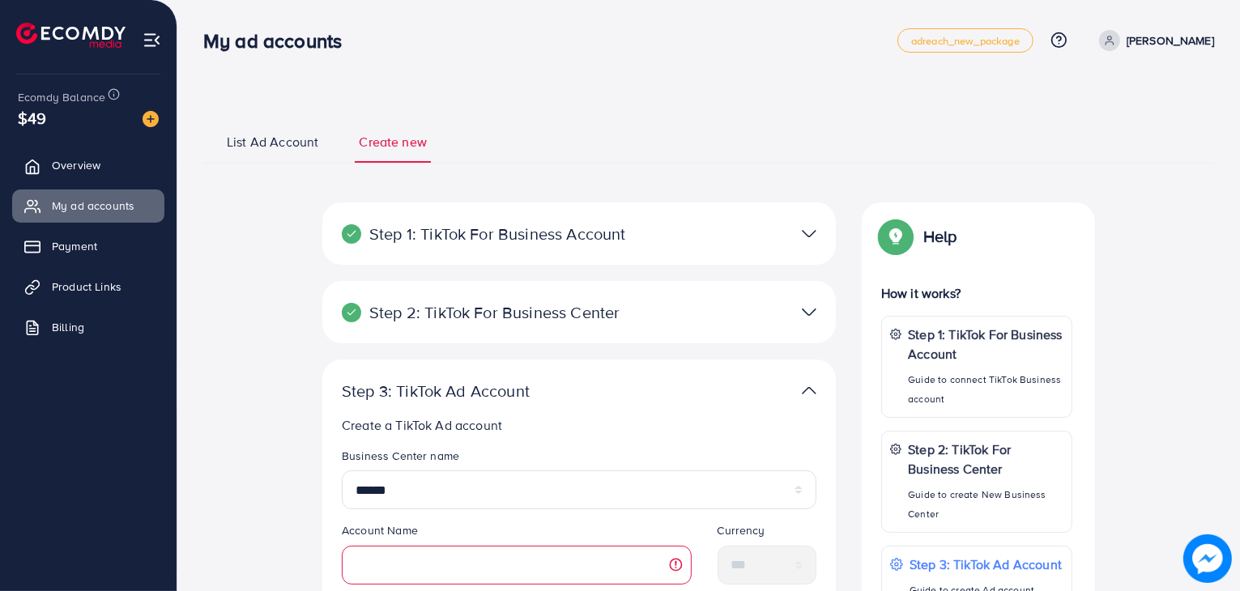
click at [279, 142] on span "List Ad Account" at bounding box center [273, 142] width 92 height 19
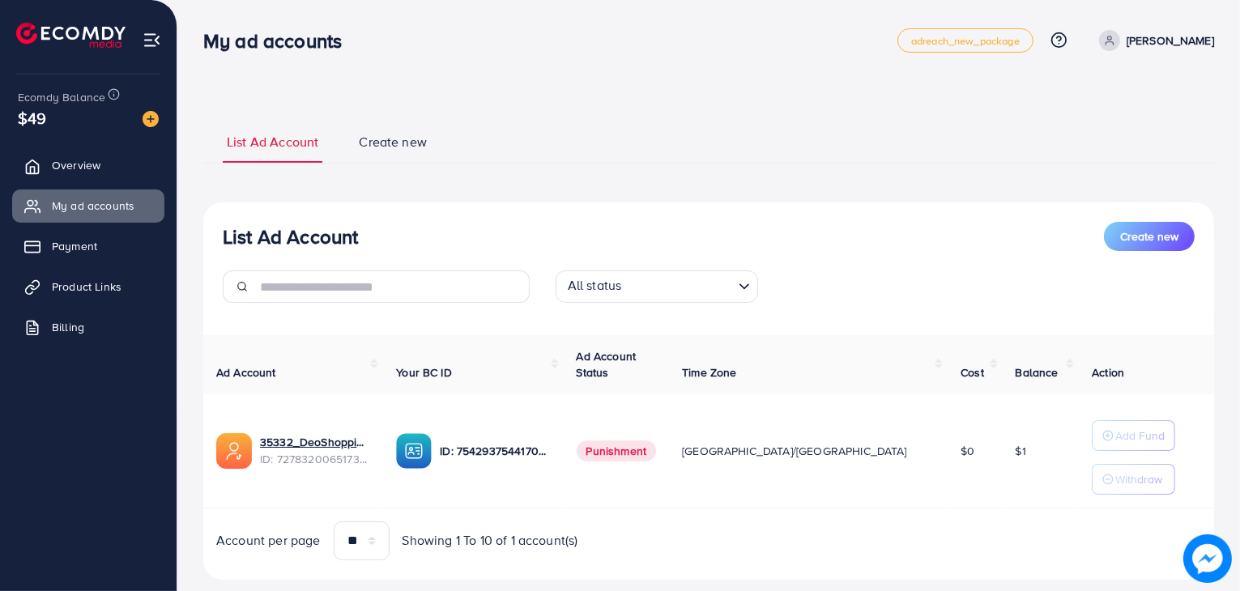
scroll to position [32, 0]
